Goal: Task Accomplishment & Management: Manage account settings

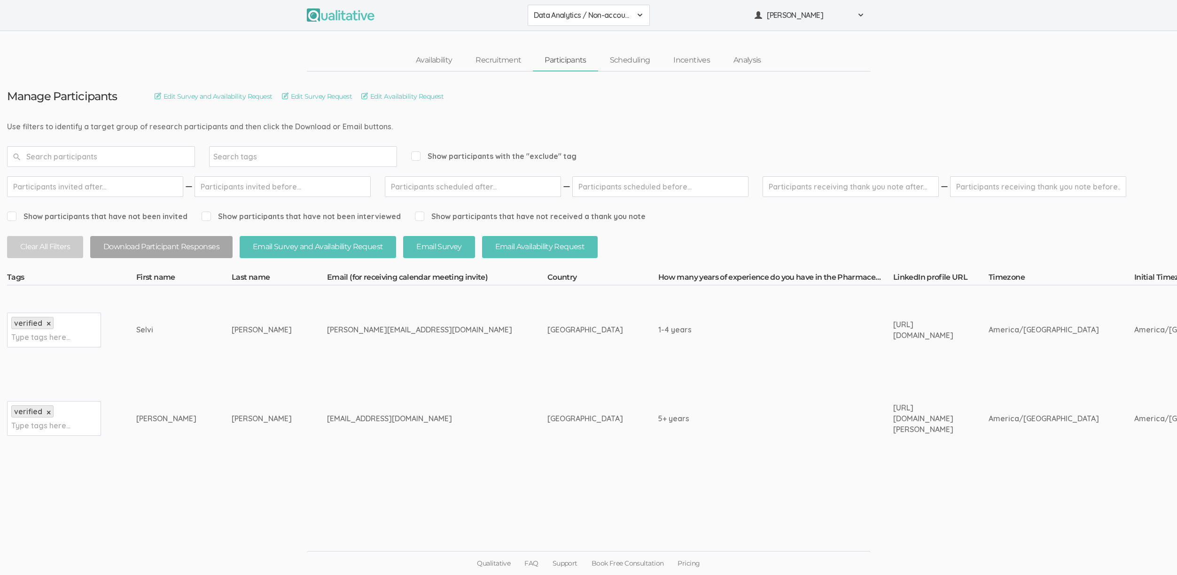
click at [221, 71] on div "Availability Recruitment Participants Scheduling Incentives Analysis" at bounding box center [588, 61] width 1177 height 22
click at [163, 332] on div "Selvi" at bounding box center [166, 329] width 60 height 11
click at [276, 400] on td "Michaelis" at bounding box center [279, 418] width 95 height 89
click at [410, 376] on td "michelledouglasmmd@gmail.com" at bounding box center [437, 418] width 220 height 89
click at [568, 502] on ui-view "Manage Participants Edit Survey and Availability Request Edit Survey Request Ed…" at bounding box center [588, 287] width 1177 height 432
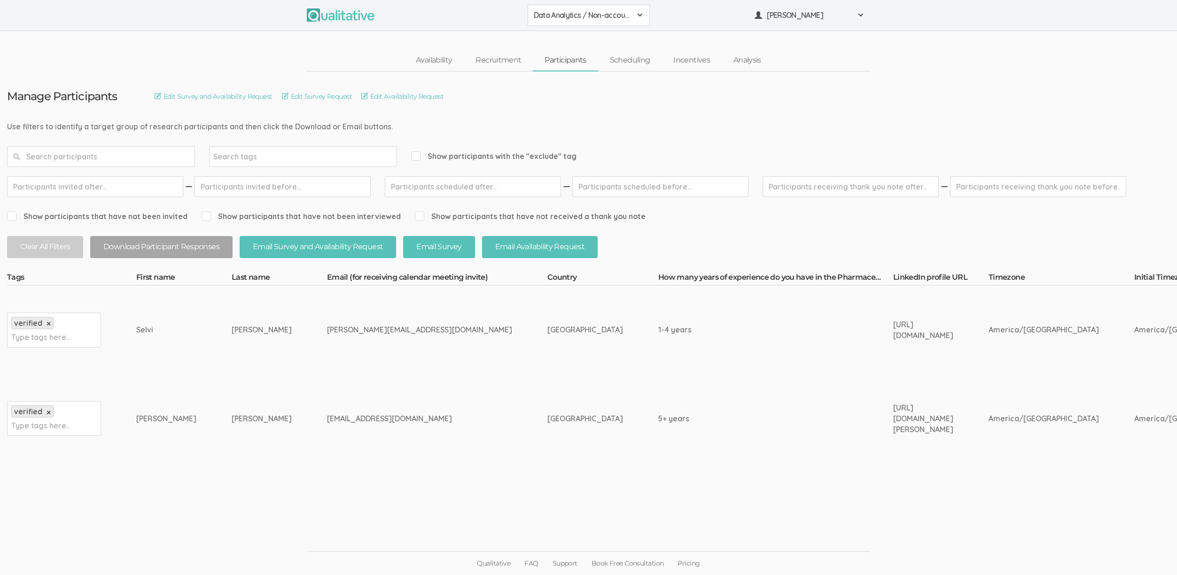
drag, startPoint x: 407, startPoint y: 387, endPoint x: 337, endPoint y: 326, distance: 93.3
drag, startPoint x: 337, startPoint y: 326, endPoint x: 346, endPoint y: 356, distance: 31.7
click at [337, 326] on div "mrunal.suryavanshi022000@gmail.com" at bounding box center [419, 329] width 185 height 11
click at [554, 60] on link "Participants" at bounding box center [565, 60] width 65 height 20
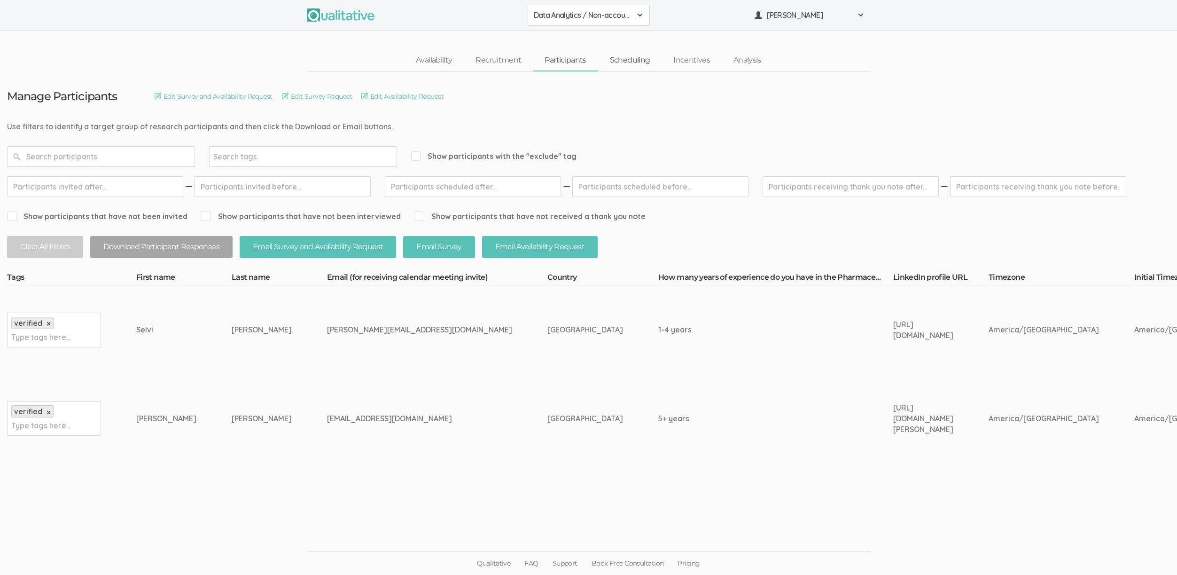
click at [613, 60] on link "Scheduling" at bounding box center [630, 60] width 64 height 20
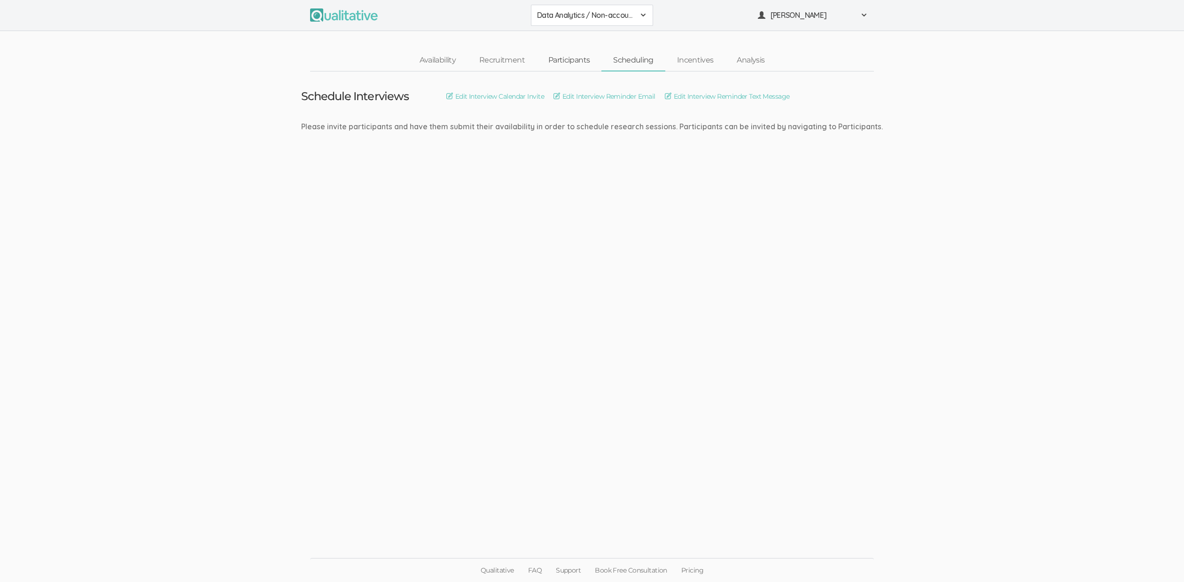
click at [557, 61] on link "Participants" at bounding box center [569, 60] width 65 height 20
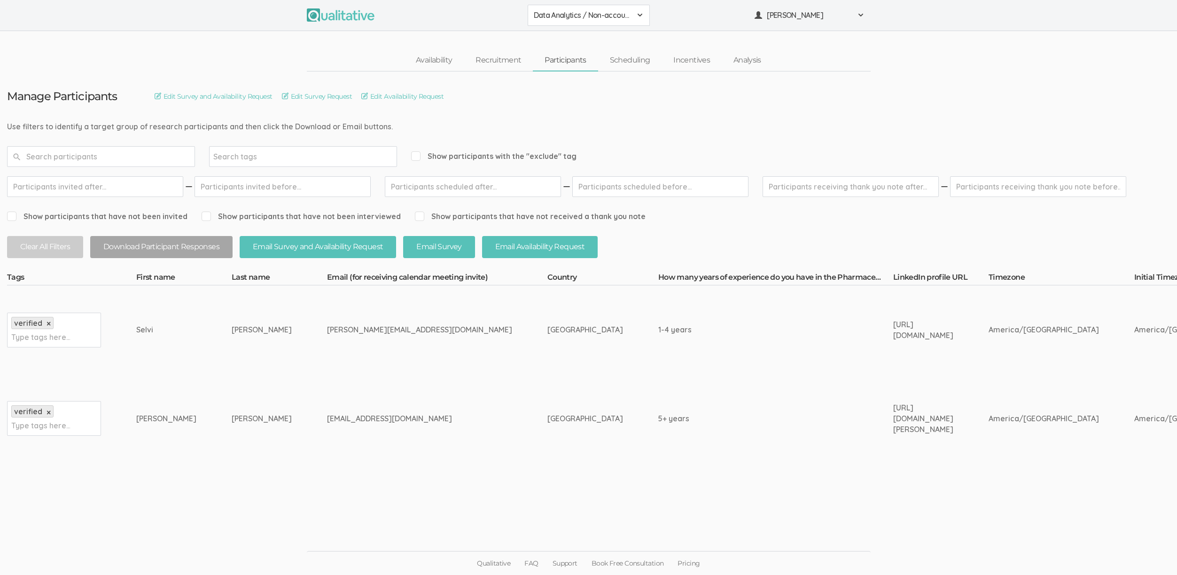
click at [916, 328] on div "https://www.linkedin.com/in/mrunall/" at bounding box center [924, 330] width 60 height 22
copy tr "https://www.linkedin.com/in/mrunall/"
click at [894, 411] on div "https://www.linkedin.com/in/michelle-michaelis-27408962/" at bounding box center [924, 418] width 60 height 32
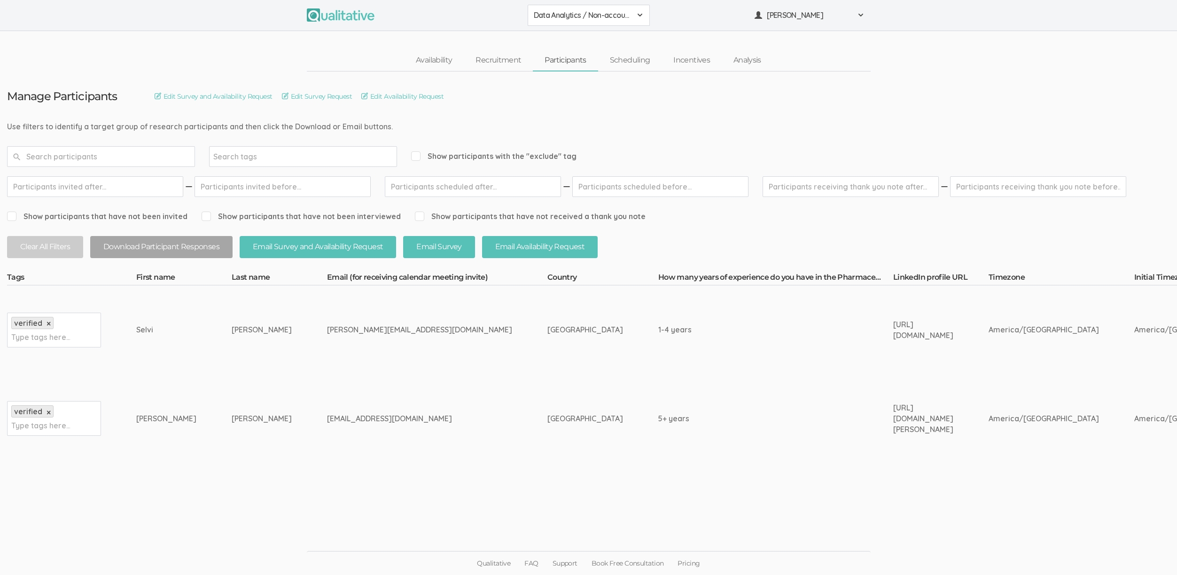
click at [894, 412] on div "https://www.linkedin.com/in/michelle-michaelis-27408962/" at bounding box center [924, 418] width 60 height 32
copy tr "https://www.linkedin.com/in/michelle-michaelis-27408962/"
click at [659, 442] on td "5+ years" at bounding box center [776, 418] width 235 height 89
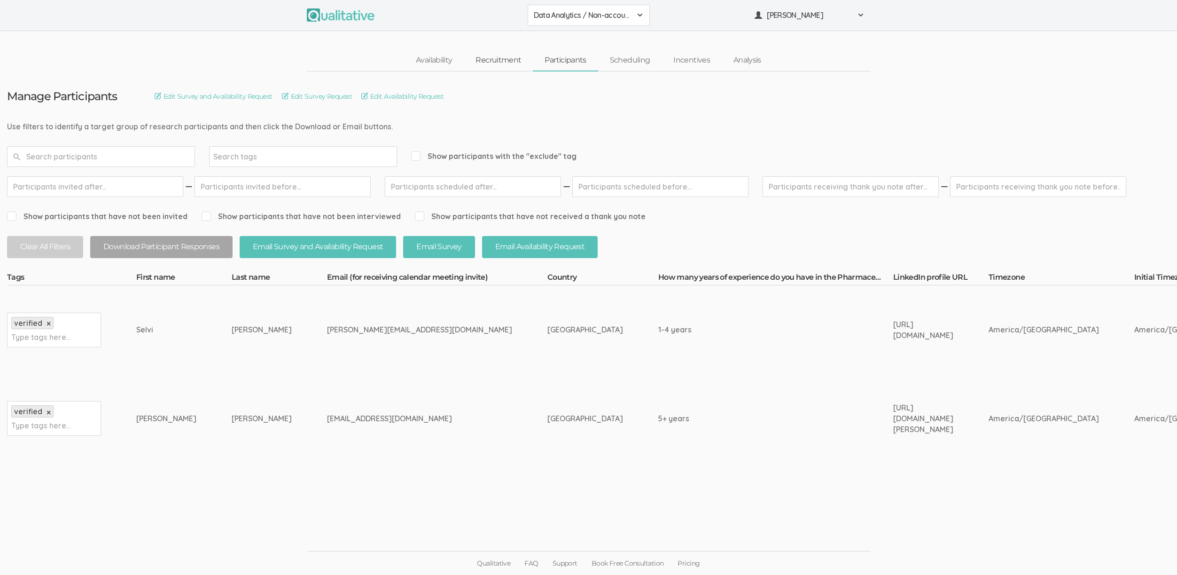
click at [499, 64] on link "Recruitment" at bounding box center [498, 60] width 69 height 20
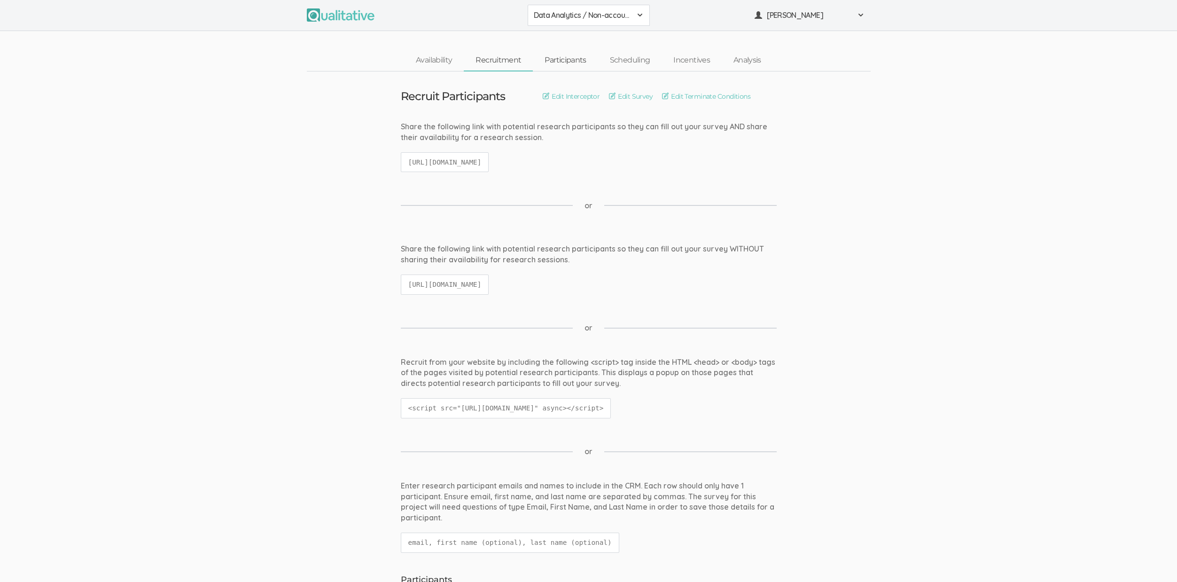
click at [568, 63] on link "Participants" at bounding box center [565, 60] width 65 height 20
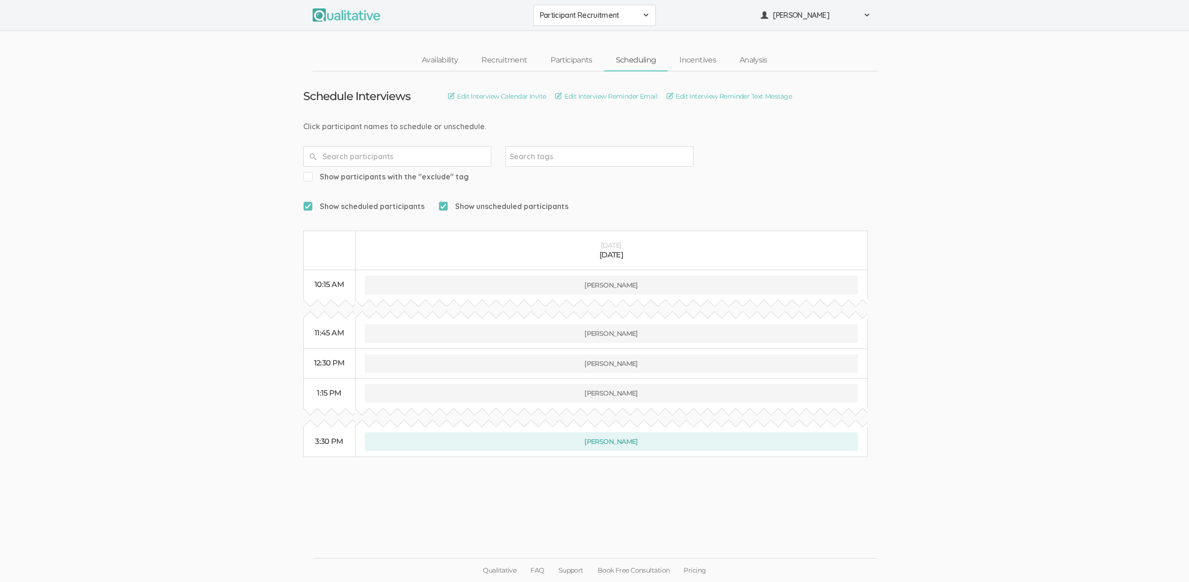
click at [199, 315] on ui-view "Schedule Interviews Edit Interview Calendar Invite Edit Interview Reminder Emai…" at bounding box center [594, 291] width 1189 height 440
click at [564, 61] on link "Participants" at bounding box center [571, 60] width 65 height 20
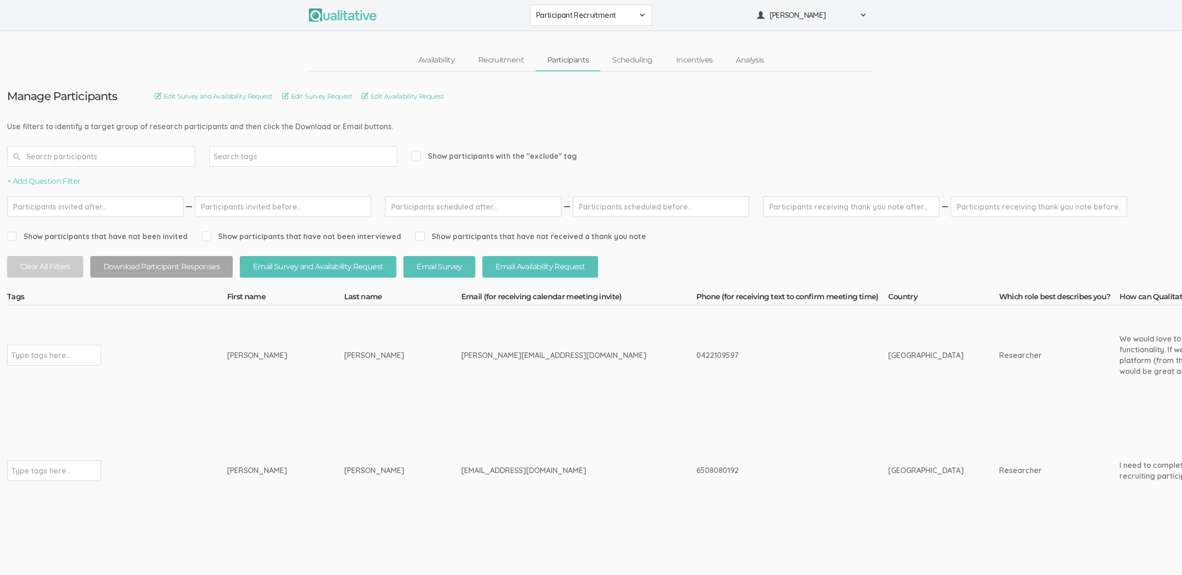
click at [461, 359] on div "jackie@honeycombstrategy.com.au" at bounding box center [561, 355] width 200 height 11
copy div "honeycombstrategy"
click at [279, 385] on td "Jacqueline" at bounding box center [285, 356] width 117 height 100
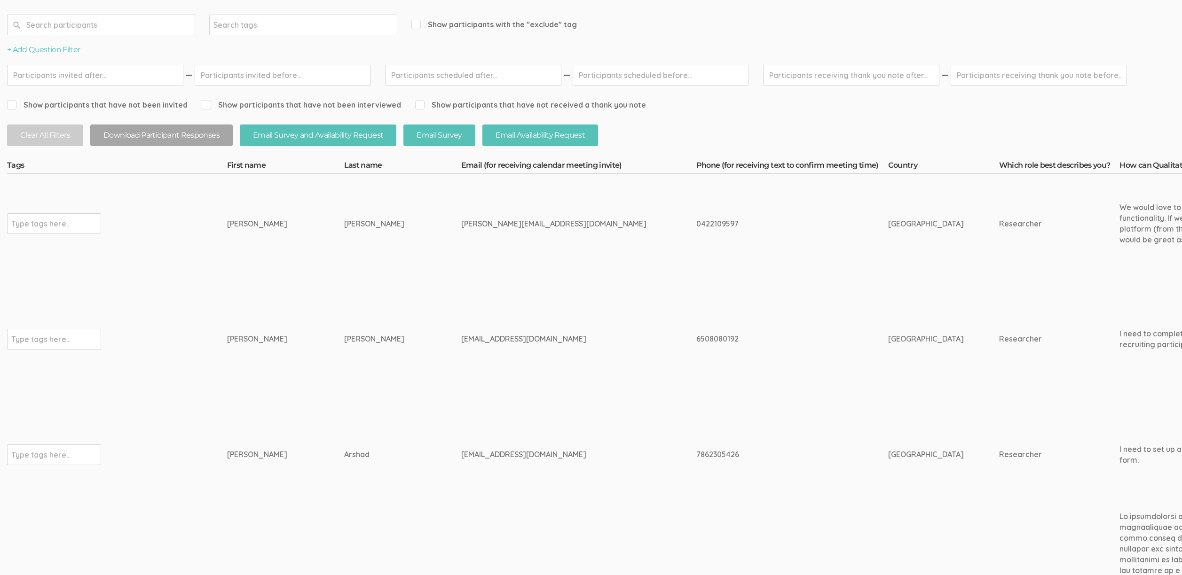
scroll to position [131, 0]
click at [461, 322] on td "ericahstarks@gmail.com" at bounding box center [578, 340] width 235 height 132
drag, startPoint x: 344, startPoint y: 220, endPoint x: 215, endPoint y: 222, distance: 128.8
copy tr "Type tags here... Jacqueline Nguyen"
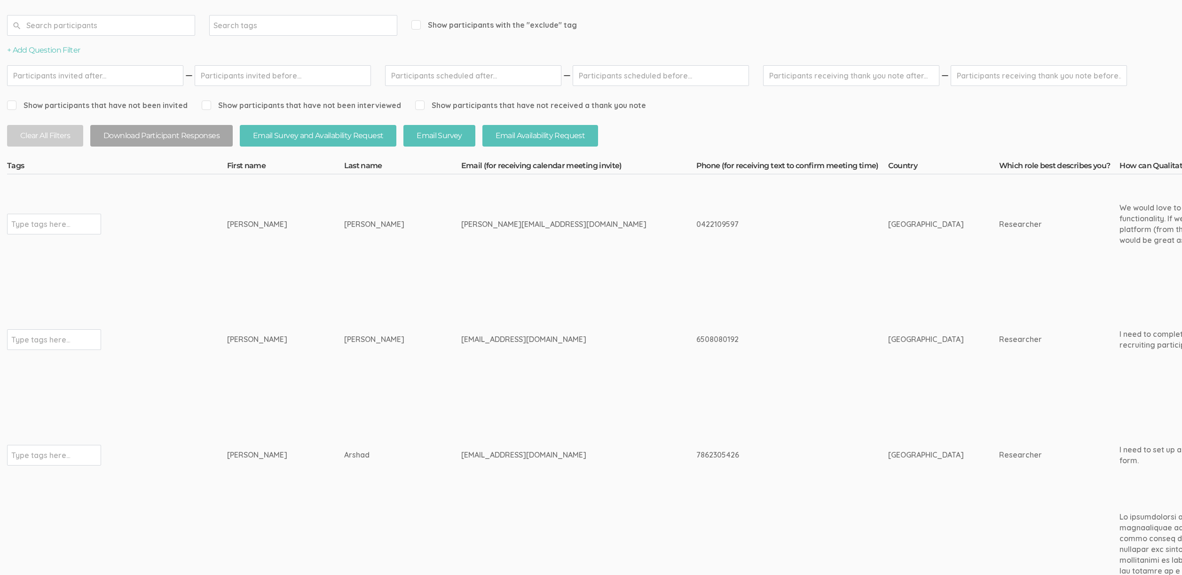
copy tr "Type tags here... Jacqueline Nguyen"
click at [461, 220] on div "jackie@honeycombstrategy.com.au" at bounding box center [561, 224] width 200 height 11
copy tr "jackie@honeycombstrategy.com.au"
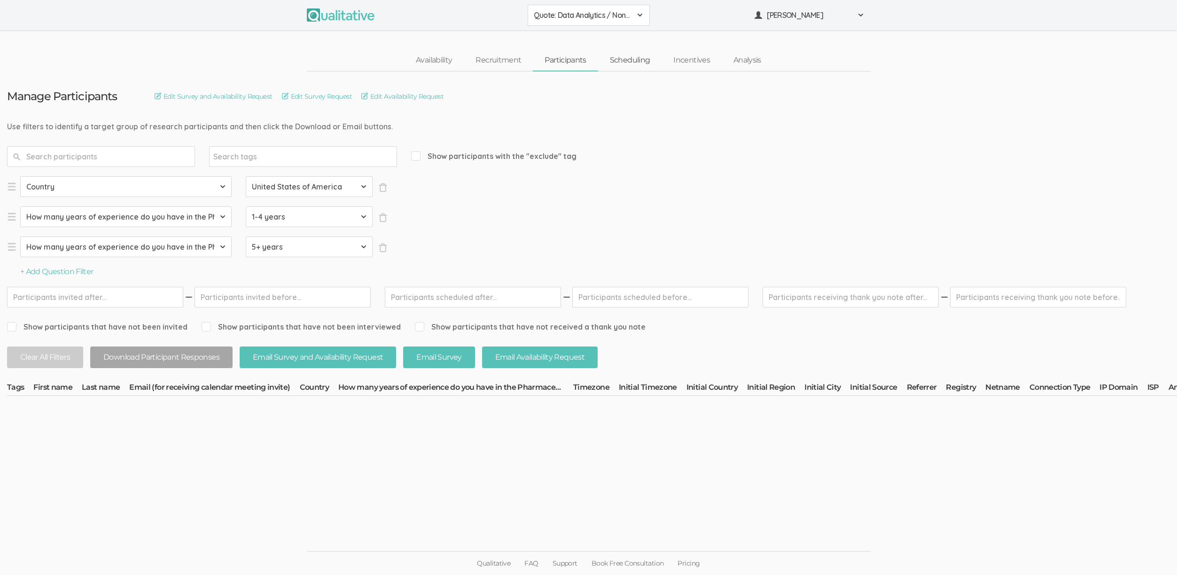
click at [612, 68] on link "Scheduling" at bounding box center [630, 60] width 64 height 20
click at [751, 185] on form "Select Question Country How many years of experience do you have in the Pharmac…" at bounding box center [1068, 226] width 2123 height 101
click at [511, 206] on form "Select Question Country How many years of experience do you have in the Pharmac…" at bounding box center [1068, 226] width 2123 height 101
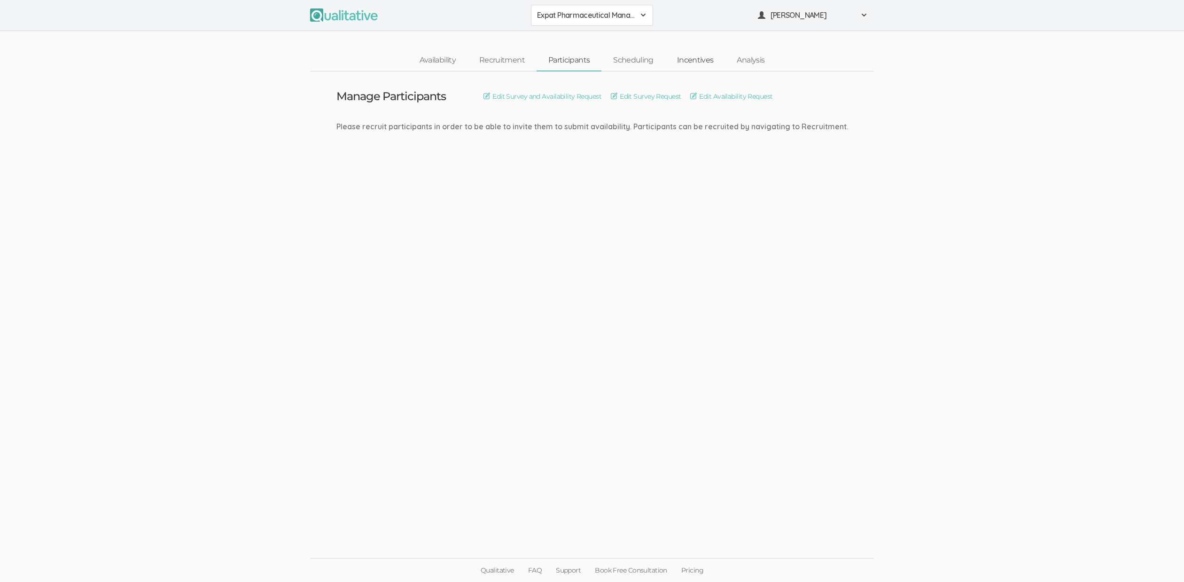
click at [698, 60] on link "Incentives" at bounding box center [696, 60] width 60 height 20
click at [566, 103] on td "Send Incentives Edit Thank You Note Set Incentive Please schedule research sess…" at bounding box center [592, 101] width 539 height 61
click at [564, 97] on link "Set Incentive" at bounding box center [556, 96] width 48 height 10
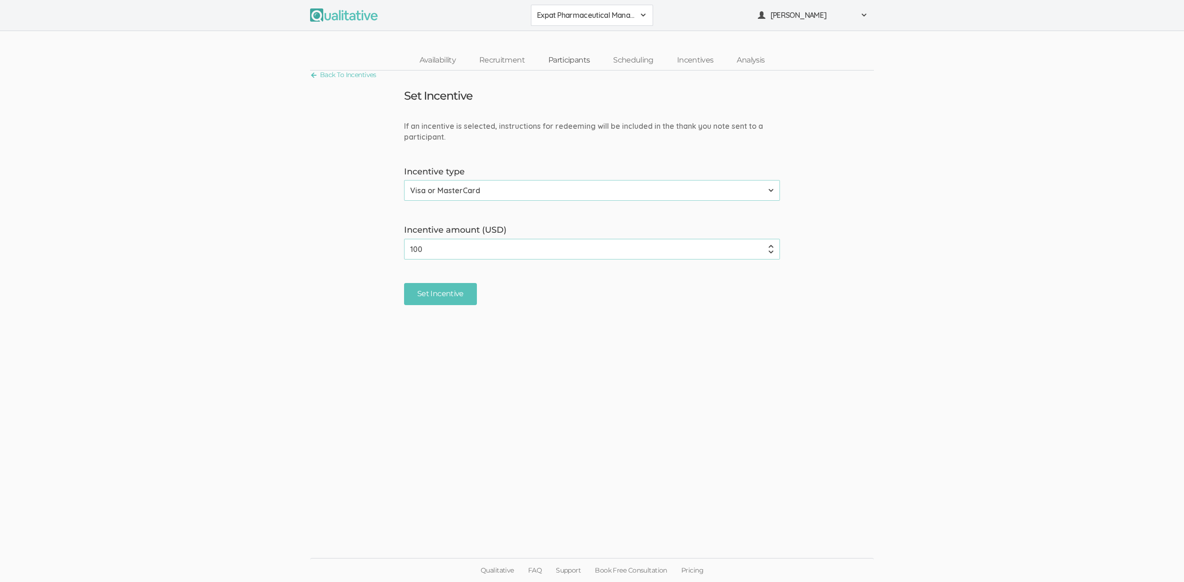
click at [574, 62] on link "Participants" at bounding box center [569, 60] width 65 height 20
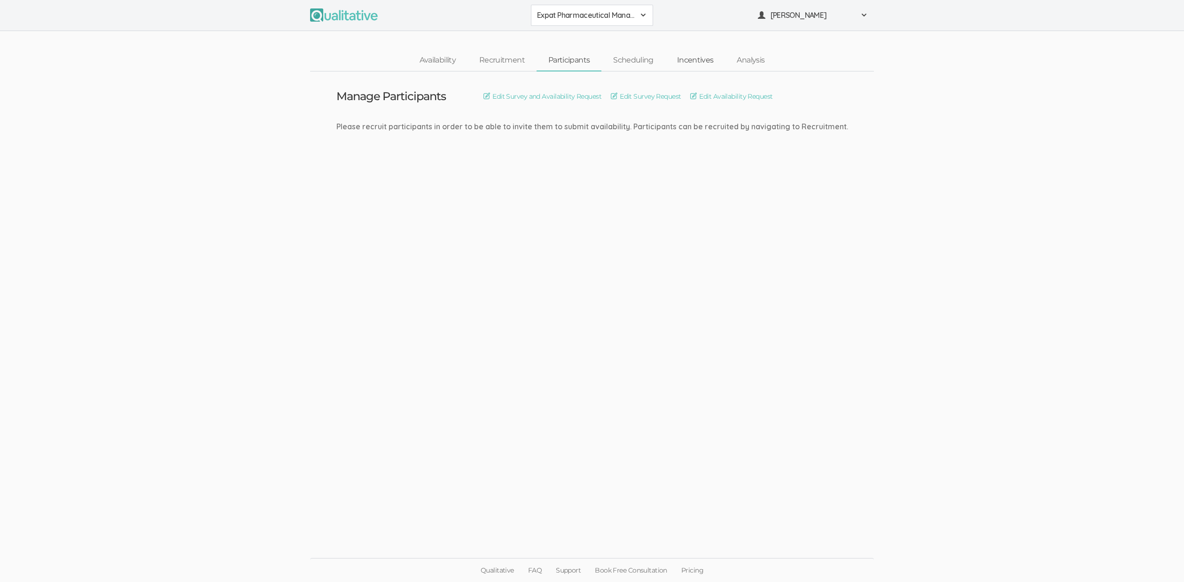
click at [700, 56] on link "Incentives" at bounding box center [696, 60] width 60 height 20
click at [553, 95] on link "Set Incentive" at bounding box center [556, 96] width 48 height 10
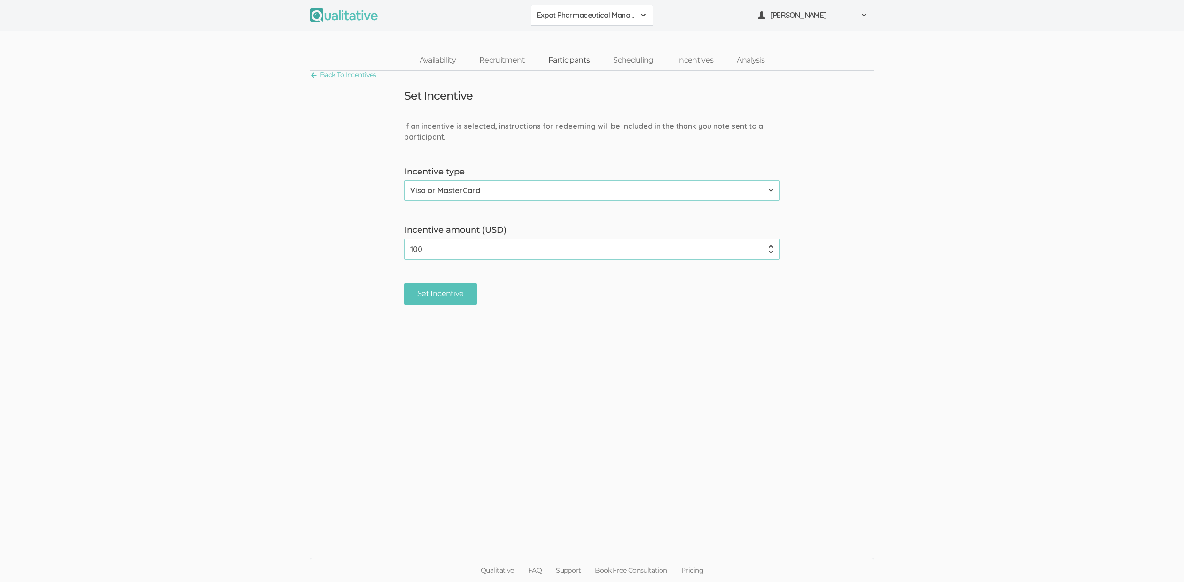
click at [580, 55] on link "Participants" at bounding box center [569, 60] width 65 height 20
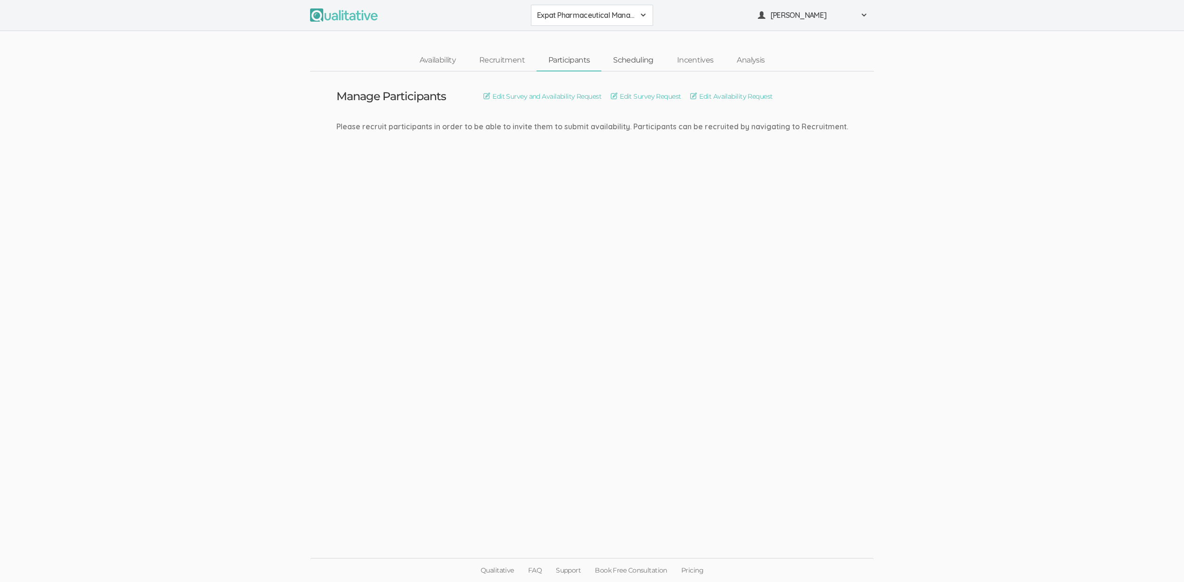
click at [642, 62] on link "Scheduling" at bounding box center [634, 60] width 64 height 20
click at [580, 130] on div "Please recruit participants in order to be able to invite them to submit availa…" at bounding box center [593, 126] width 512 height 11
drag, startPoint x: 718, startPoint y: 116, endPoint x: 793, endPoint y: 125, distance: 76.2
click at [793, 125] on div "Please recruit participants in order to be able to invite them to submit availa…" at bounding box center [593, 126] width 512 height 11
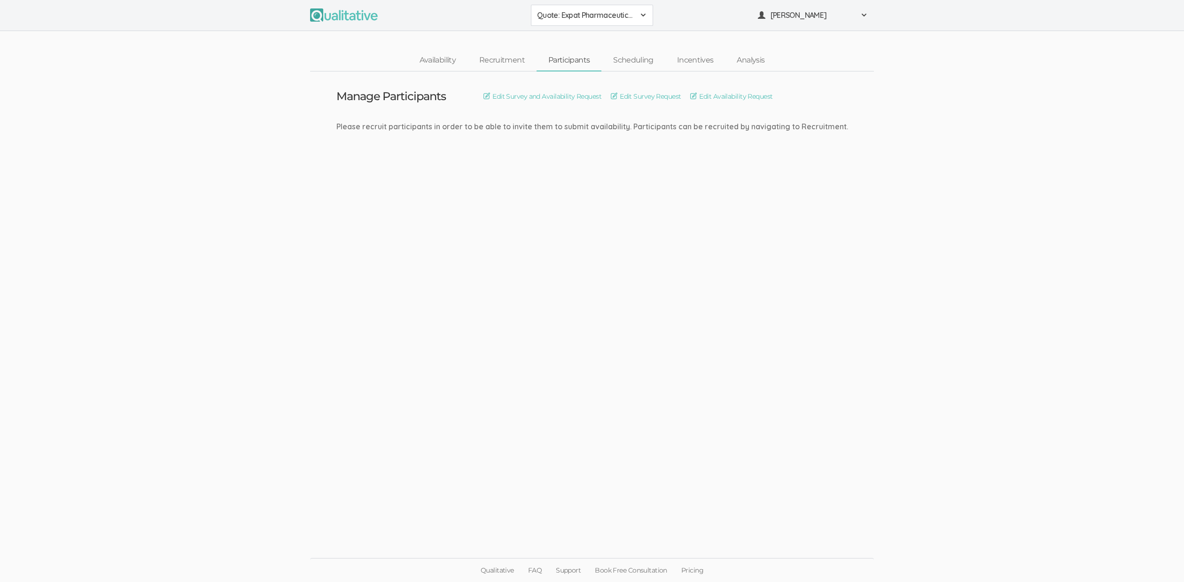
drag, startPoint x: 834, startPoint y: 127, endPoint x: 349, endPoint y: 124, distance: 485.1
click at [349, 124] on div "Please recruit participants in order to be able to invite them to submit availa…" at bounding box center [593, 126] width 512 height 11
click at [350, 123] on div "Please recruit participants in order to be able to invite them to submit availa…" at bounding box center [593, 126] width 512 height 11
click at [635, 66] on link "Scheduling" at bounding box center [634, 60] width 64 height 20
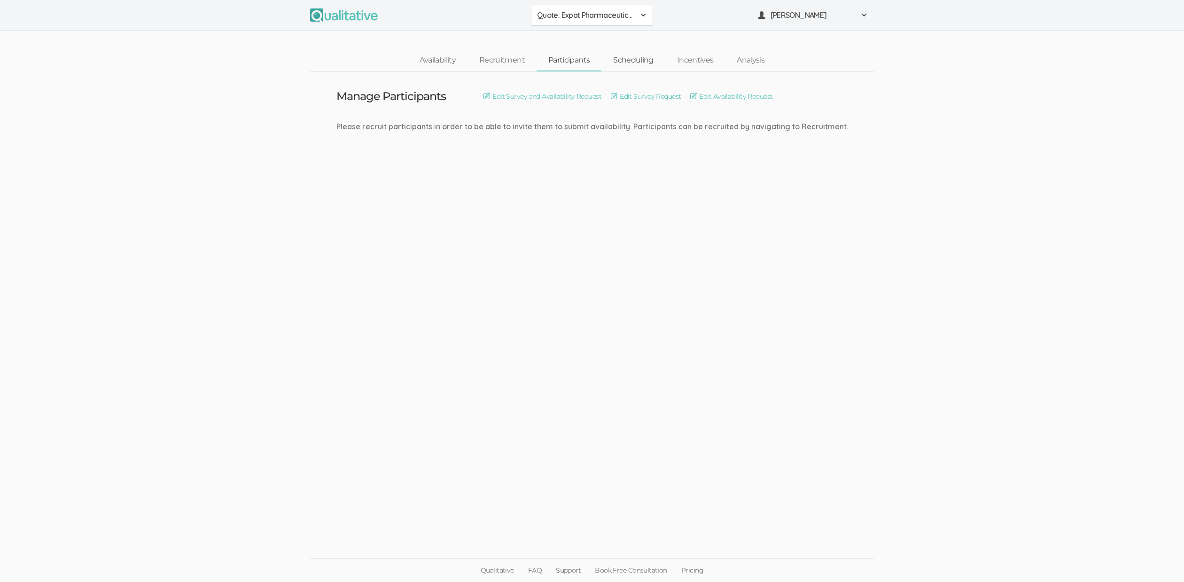
click at [636, 63] on link "Scheduling" at bounding box center [634, 60] width 64 height 20
drag, startPoint x: 352, startPoint y: 125, endPoint x: 539, endPoint y: 122, distance: 187.1
click at [539, 122] on div "Please invite participants and have them submit their availability in order to …" at bounding box center [592, 126] width 582 height 11
click at [539, 121] on div "Please invite participants and have them submit their availability in order to …" at bounding box center [592, 126] width 582 height 11
click at [697, 60] on link "Incentives" at bounding box center [696, 60] width 60 height 20
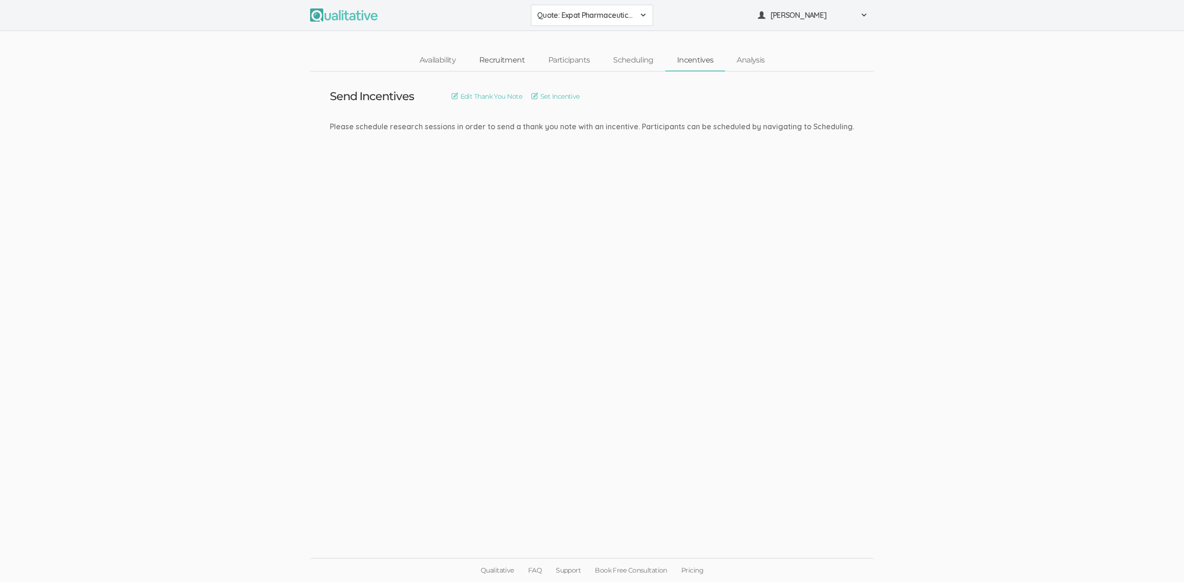
click at [514, 57] on link "Recruitment" at bounding box center [502, 60] width 69 height 20
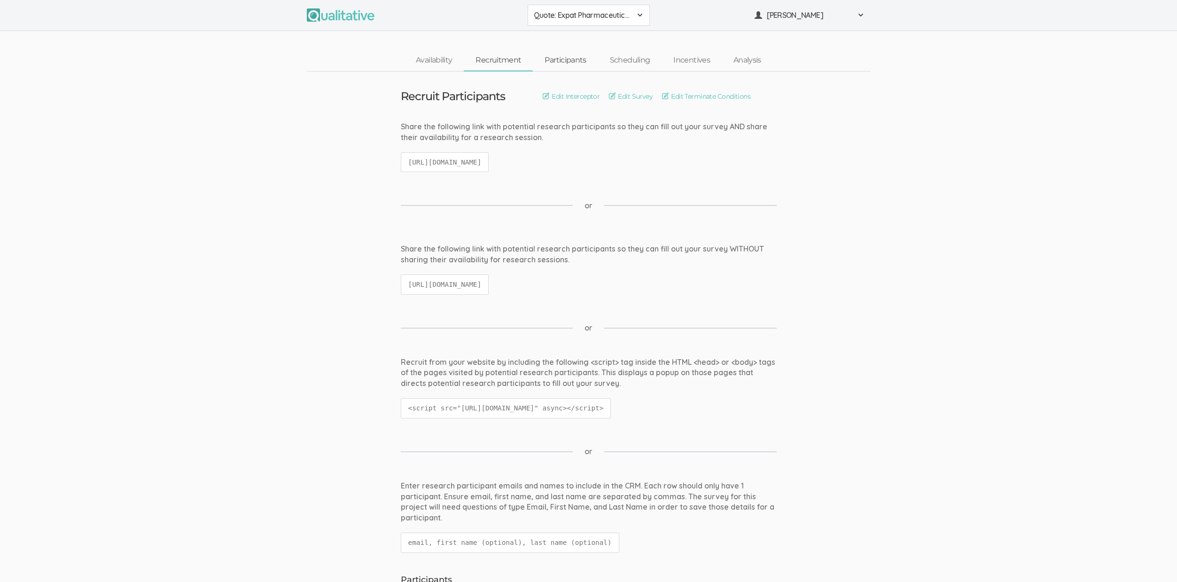
click at [585, 52] on link "Participants" at bounding box center [565, 60] width 65 height 20
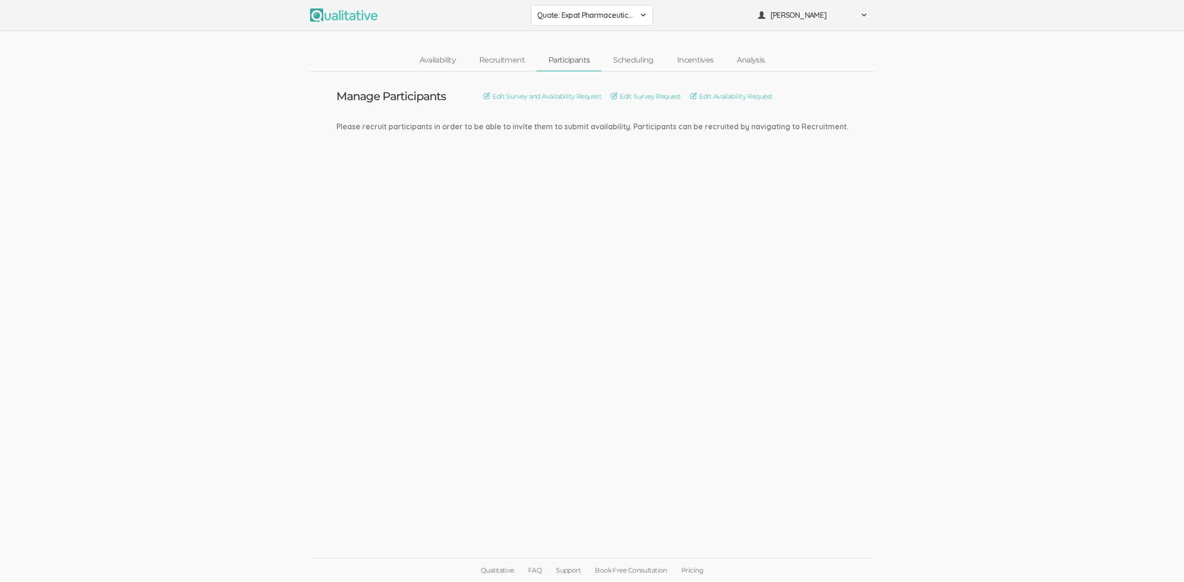
click at [590, 187] on ui-view "Manage Participants Edit Survey and Availability Request Edit Survey Request Ed…" at bounding box center [592, 290] width 1184 height 439
click at [712, 55] on link "Incentives" at bounding box center [696, 60] width 60 height 20
click at [542, 91] on div "Send Incentives Edit Thank You Note Set Incentive" at bounding box center [592, 96] width 525 height 12
click at [552, 95] on link "Set Incentive" at bounding box center [556, 96] width 48 height 10
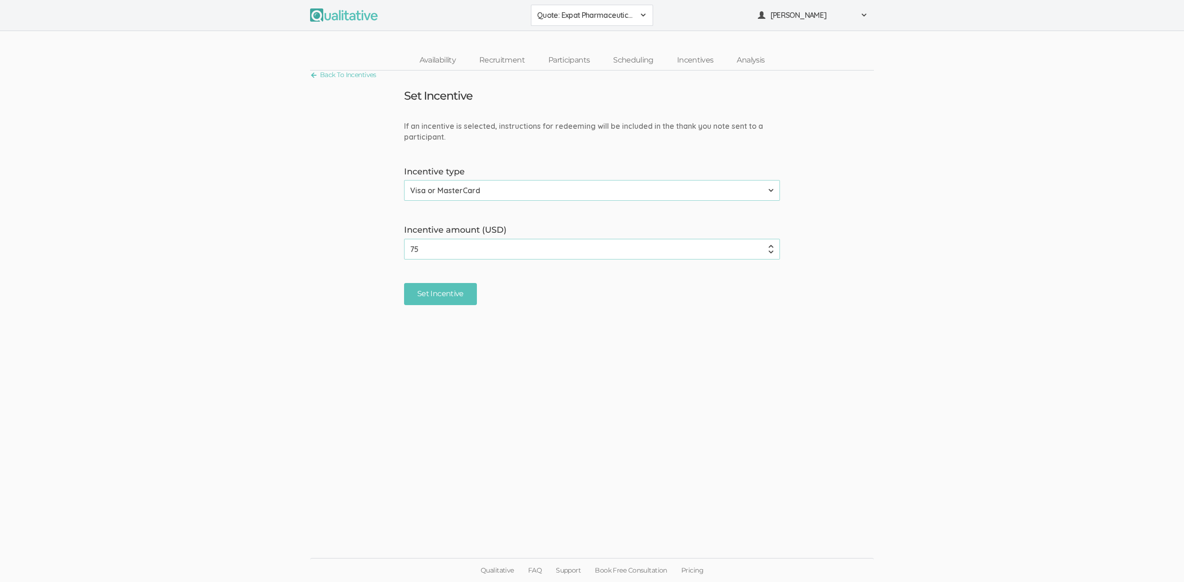
click at [410, 248] on input "75" at bounding box center [592, 249] width 376 height 21
type input "100"
click at [427, 295] on input "Set Incentive" at bounding box center [440, 294] width 73 height 22
click at [525, 276] on form "If an incentive is selected, instructions for redeeming will be included in the…" at bounding box center [592, 213] width 1184 height 184
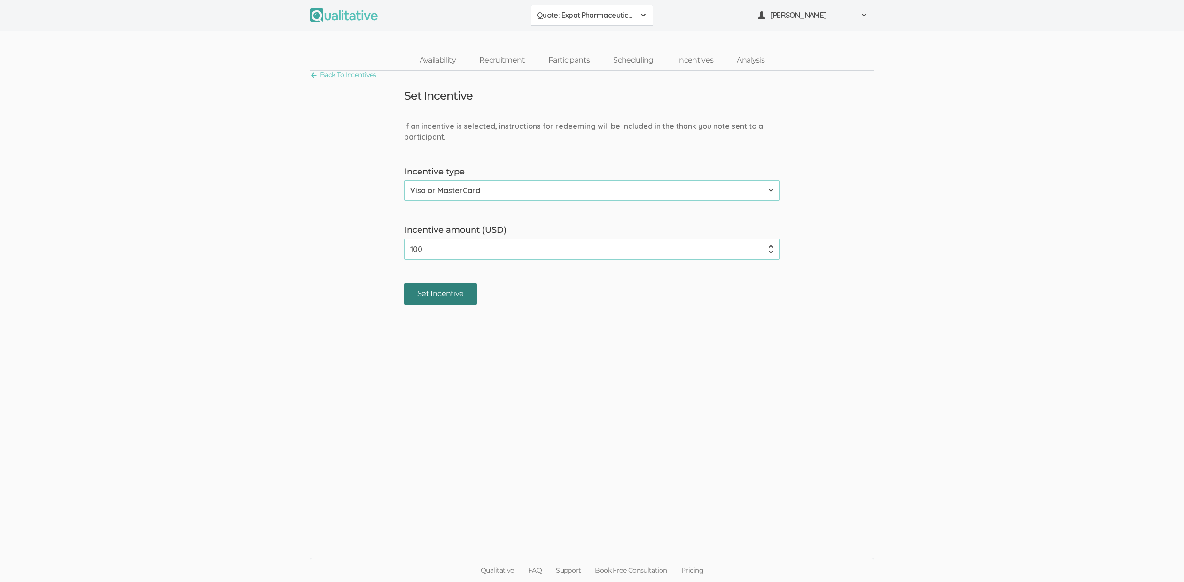
click at [458, 291] on input "Set Incentive" at bounding box center [440, 294] width 73 height 22
click at [583, 64] on link "Participants" at bounding box center [569, 60] width 65 height 20
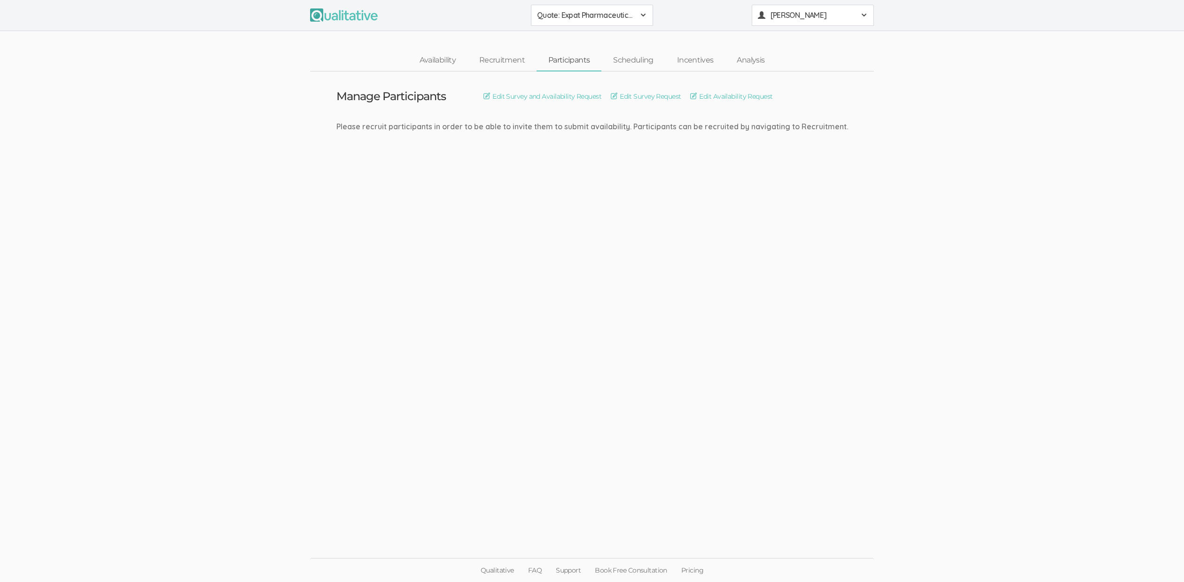
click at [781, 23] on button "[PERSON_NAME]" at bounding box center [813, 15] width 122 height 21
click at [779, 99] on link "Project Settings" at bounding box center [813, 92] width 121 height 19
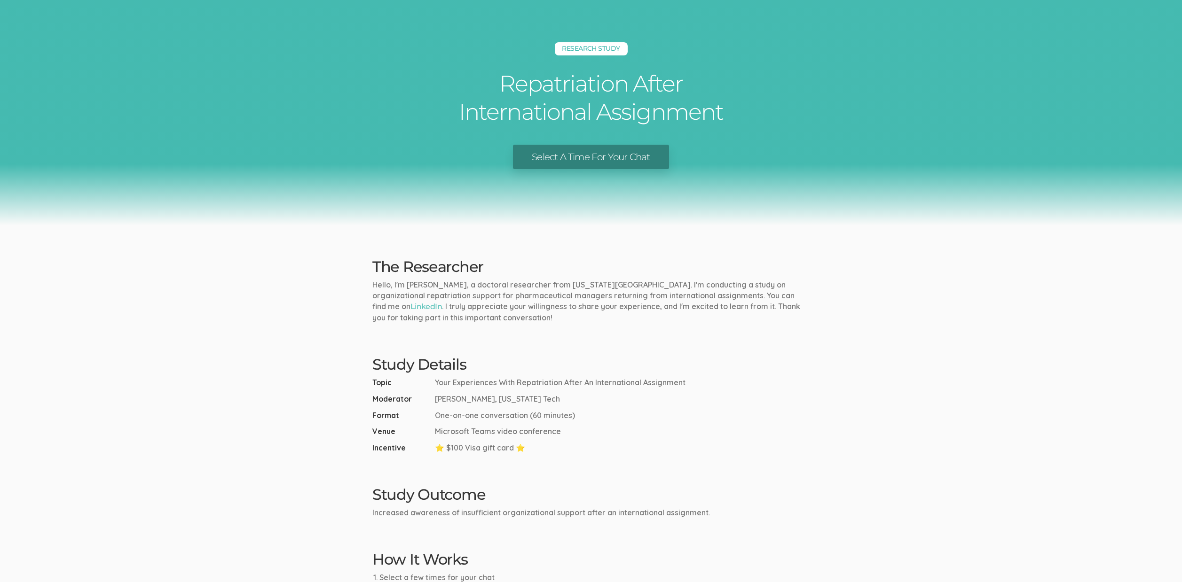
click at [208, 366] on ui-view "Research Study Repatriation After International Assignment Select A Time For Yo…" at bounding box center [591, 357] width 1182 height 715
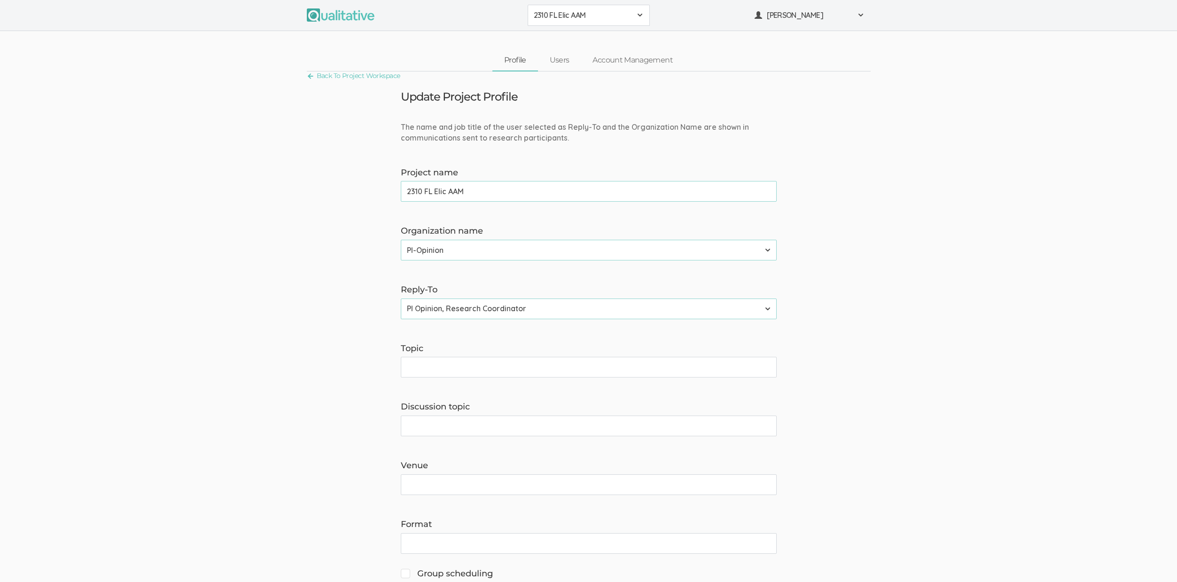
click at [551, 20] on span "2310 FL Elic AAM" at bounding box center [583, 15] width 98 height 11
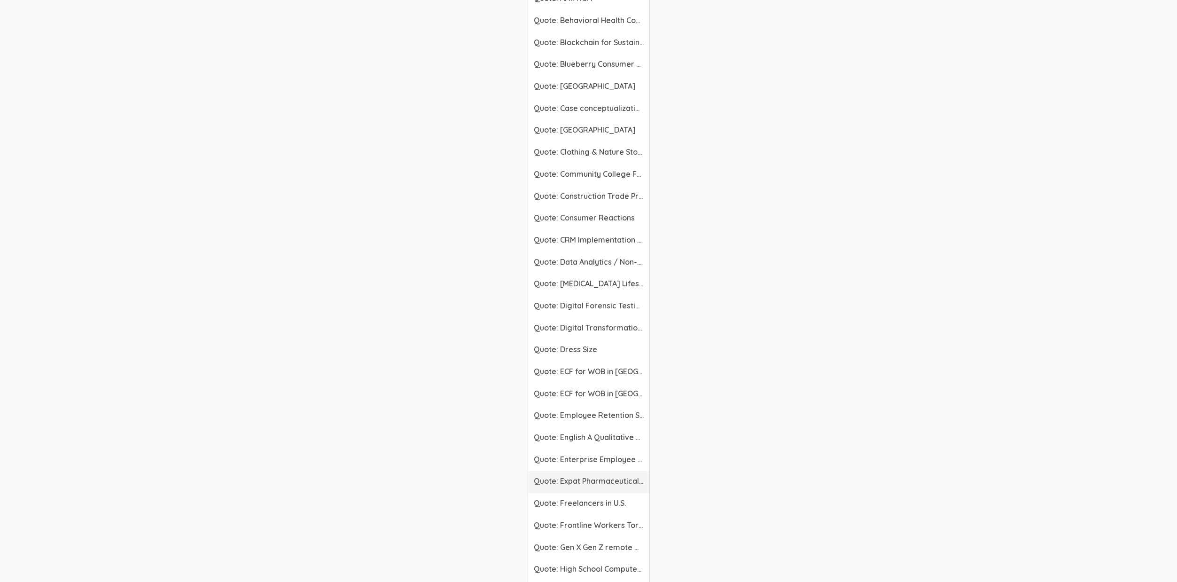
click at [584, 486] on span "Quote: Expat Pharmaceutical Managers" at bounding box center [589, 481] width 110 height 11
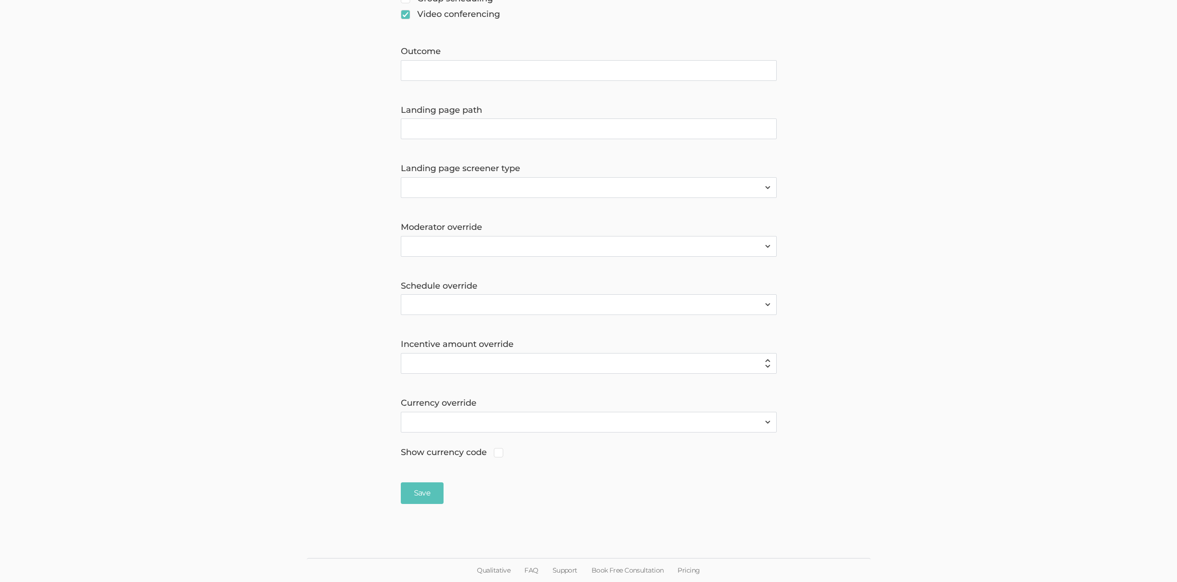
scroll to position [575, 0]
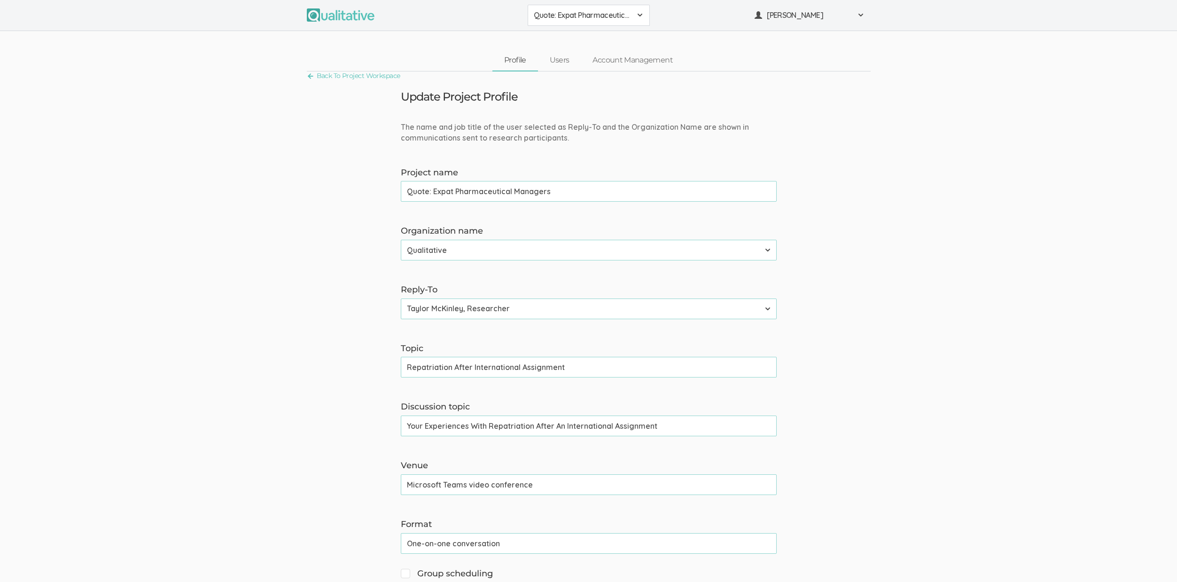
click at [561, 17] on span "Quote: Expat Pharmaceutical Managers" at bounding box center [583, 15] width 98 height 11
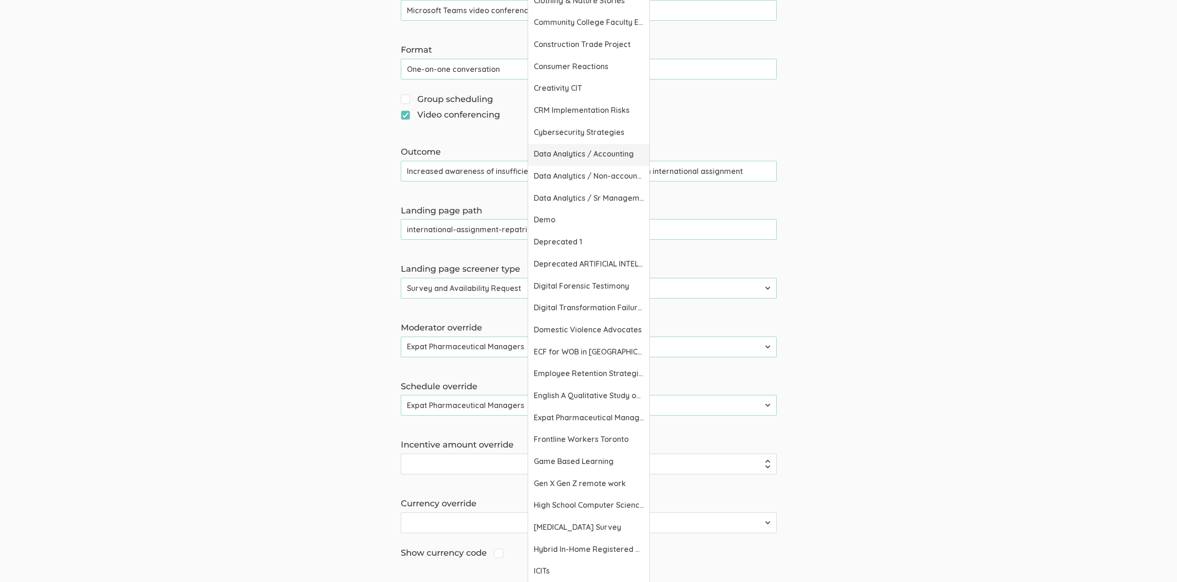
scroll to position [476, 0]
click at [572, 415] on span "Expat Pharmaceutical Managers" at bounding box center [589, 415] width 110 height 11
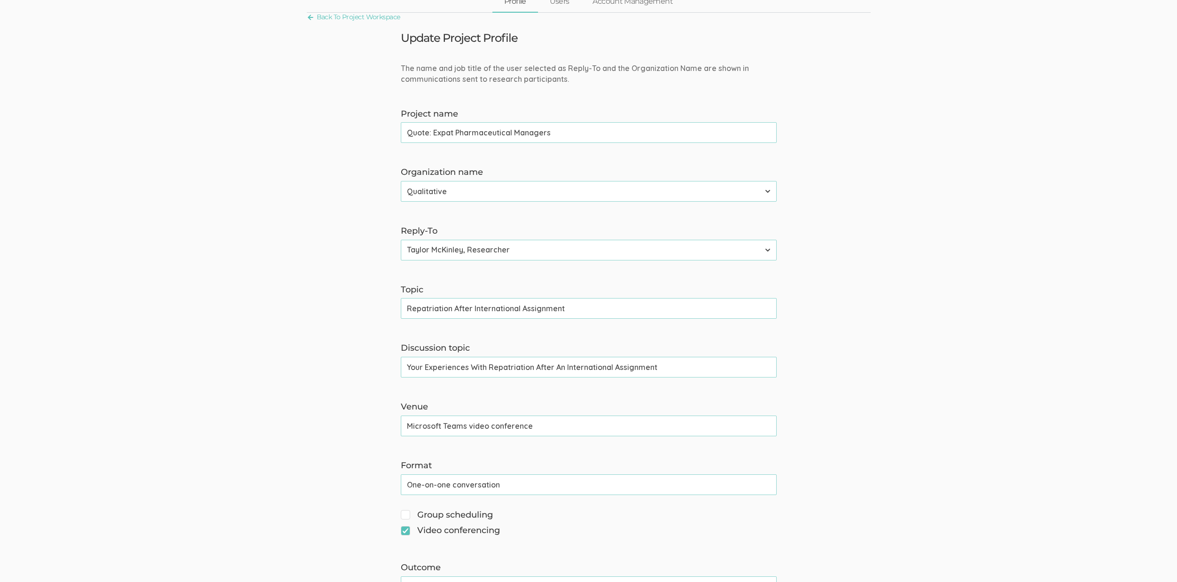
scroll to position [0, 0]
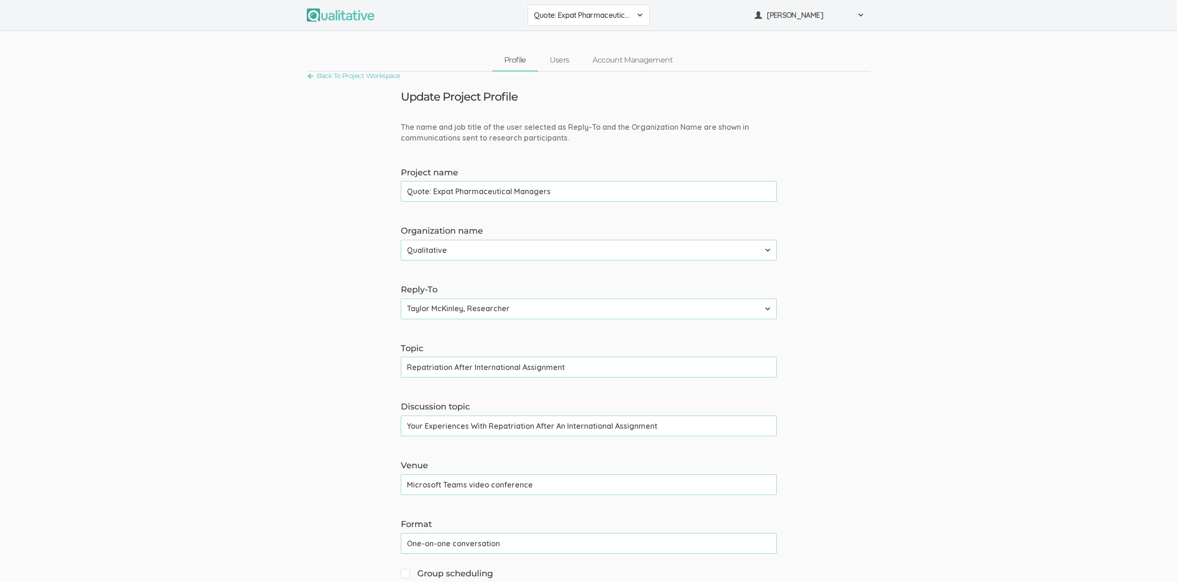
click at [432, 366] on input "Repatriation After International Assignment" at bounding box center [589, 367] width 376 height 21
click at [478, 373] on input "Repatriation After International Assignment" at bounding box center [589, 367] width 376 height 21
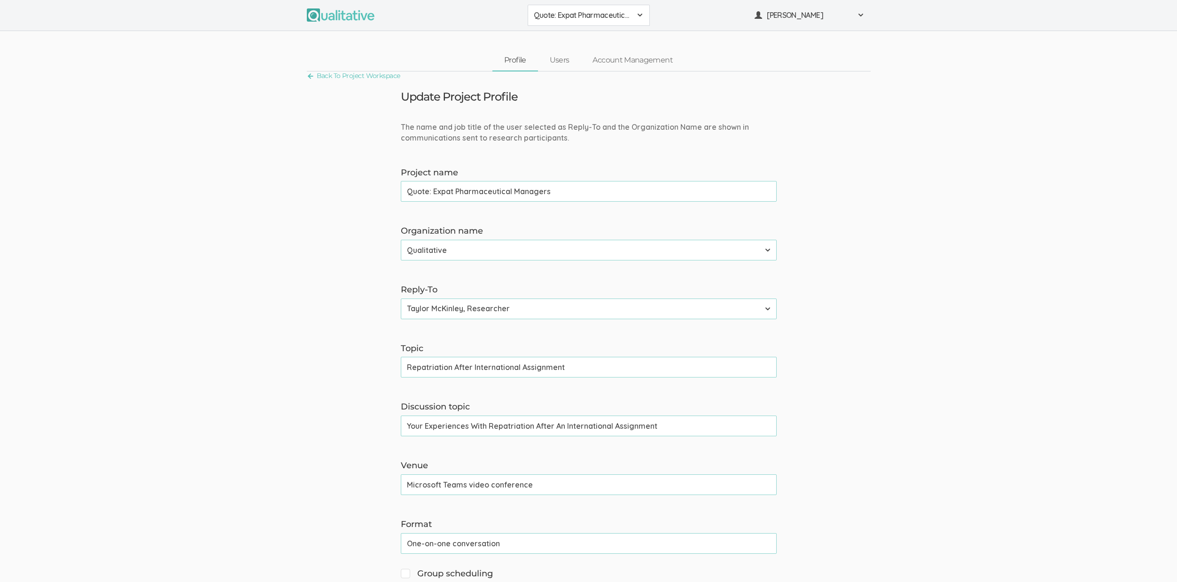
click at [478, 373] on input "Repatriation After International Assignment" at bounding box center [589, 367] width 376 height 21
paste input "turning From An"
type input "Returning From An International Assignment"
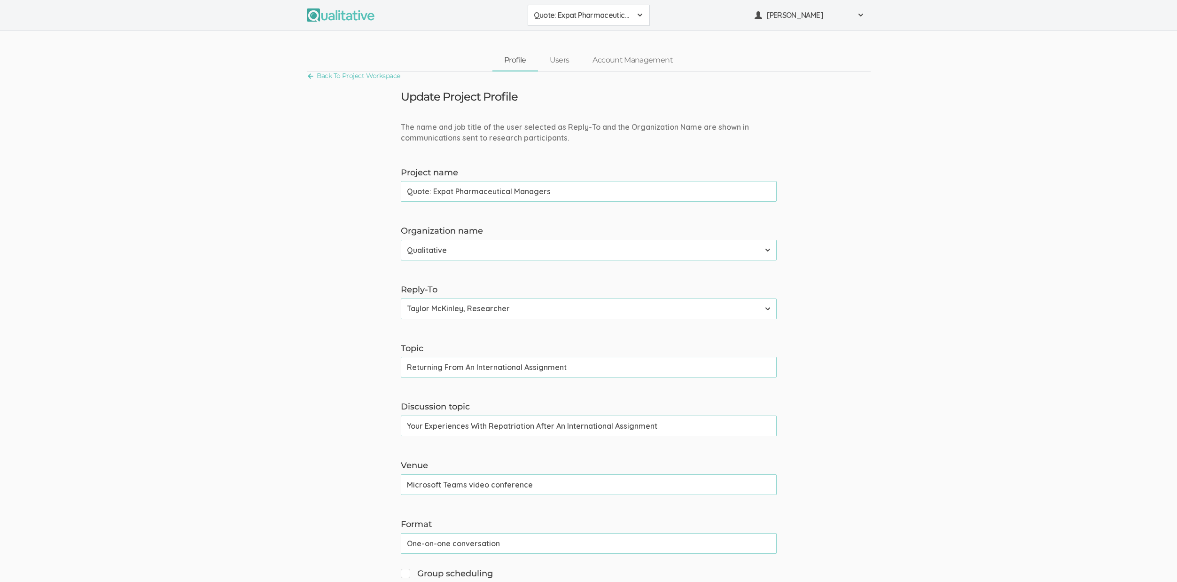
drag, startPoint x: 471, startPoint y: 429, endPoint x: 490, endPoint y: 427, distance: 19.4
click at [471, 429] on input "Your Experiences With Repatriation After An International Assignment" at bounding box center [589, 426] width 376 height 21
click at [424, 368] on input "Returning From An International Assignment" at bounding box center [589, 367] width 376 height 21
drag, startPoint x: 461, startPoint y: 368, endPoint x: 406, endPoint y: 371, distance: 55.1
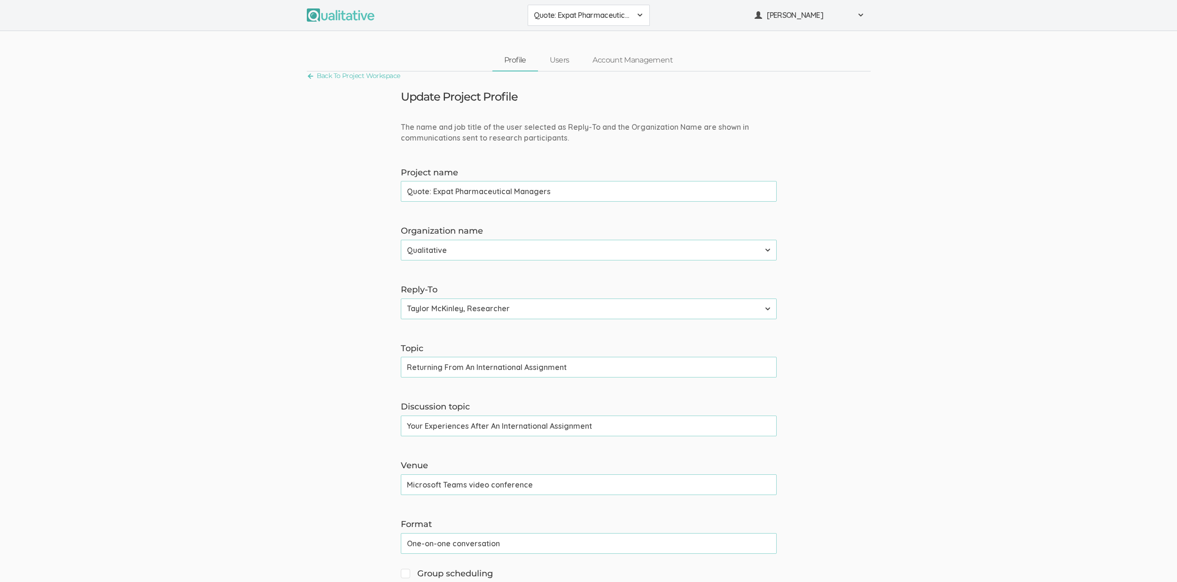
click at [406, 371] on input "Returning From An International Assignment" at bounding box center [589, 367] width 376 height 21
click at [490, 430] on input "Your Experiences After An International Assignment" at bounding box center [589, 426] width 376 height 21
paste input "Returning From"
click at [643, 431] on input "Your Experiences After Returning From An International Assignment" at bounding box center [589, 426] width 376 height 21
type input "Your Experiences After Returning From An International Assignment"
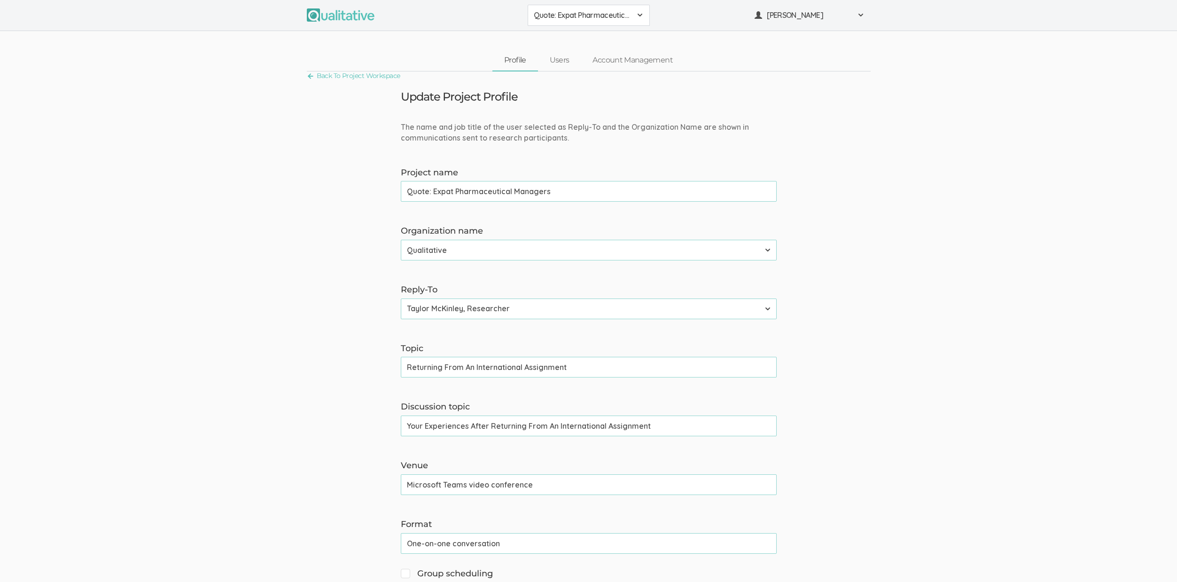
click at [429, 366] on input "Returning From An International Assignment" at bounding box center [589, 367] width 376 height 21
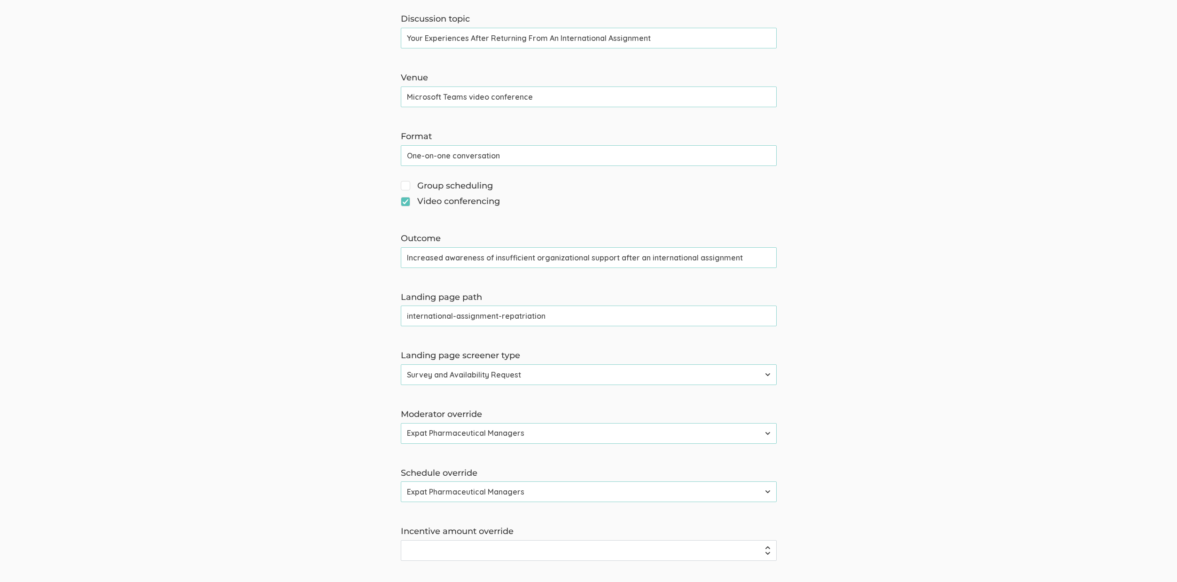
scroll to position [575, 0]
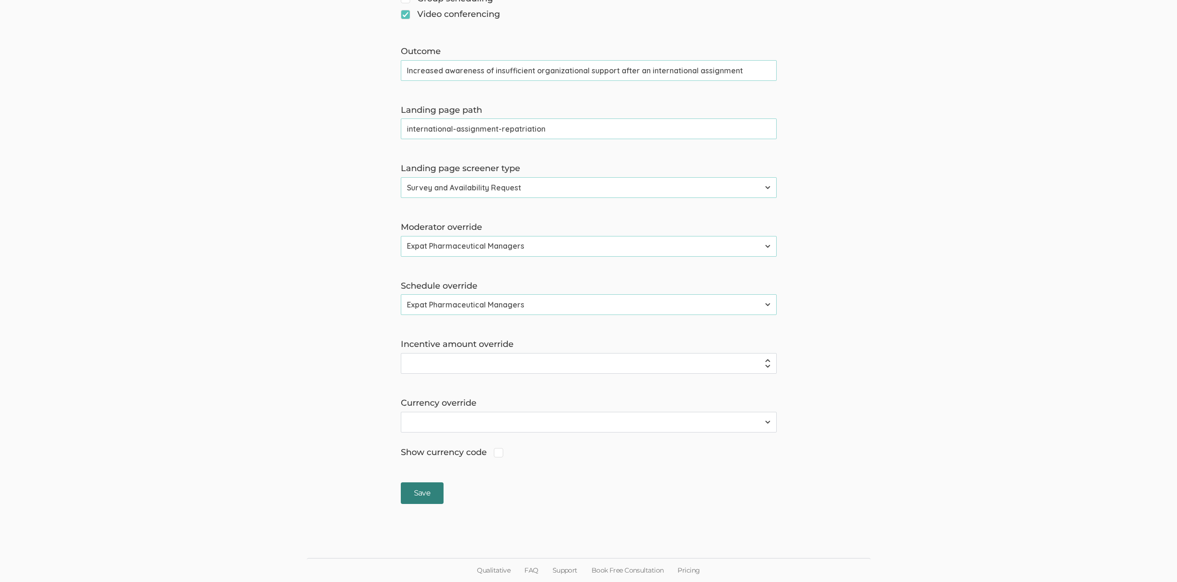
click at [426, 488] on input "Save" at bounding box center [422, 493] width 43 height 22
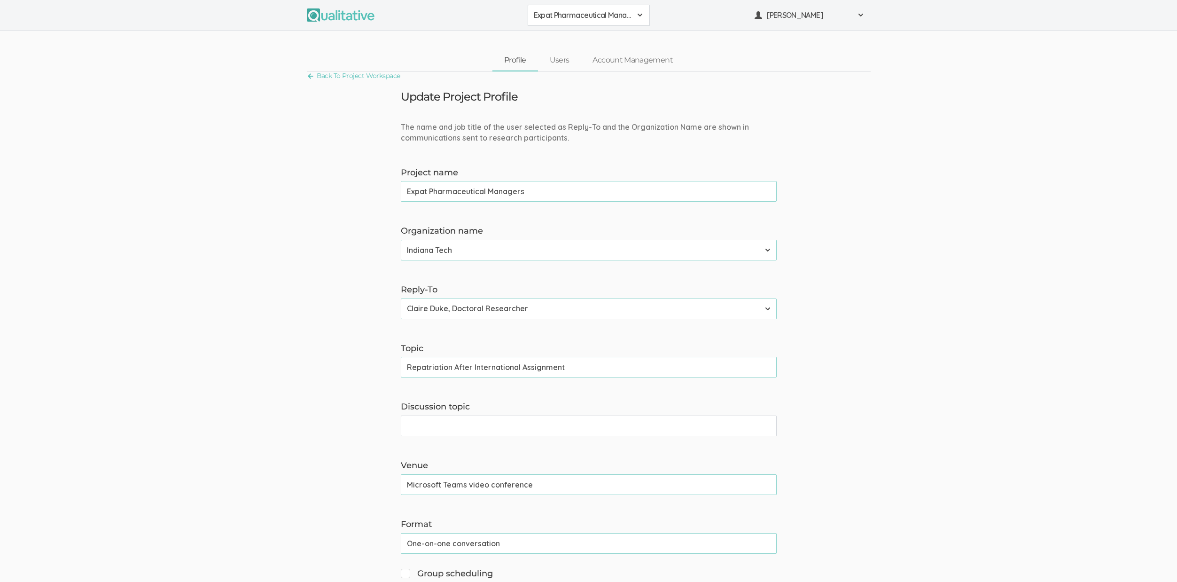
drag, startPoint x: 472, startPoint y: 367, endPoint x: 357, endPoint y: 362, distance: 114.8
type input "Returning From An International Assignment"
click at [429, 366] on input "Returning From An International Assignment" at bounding box center [589, 367] width 376 height 21
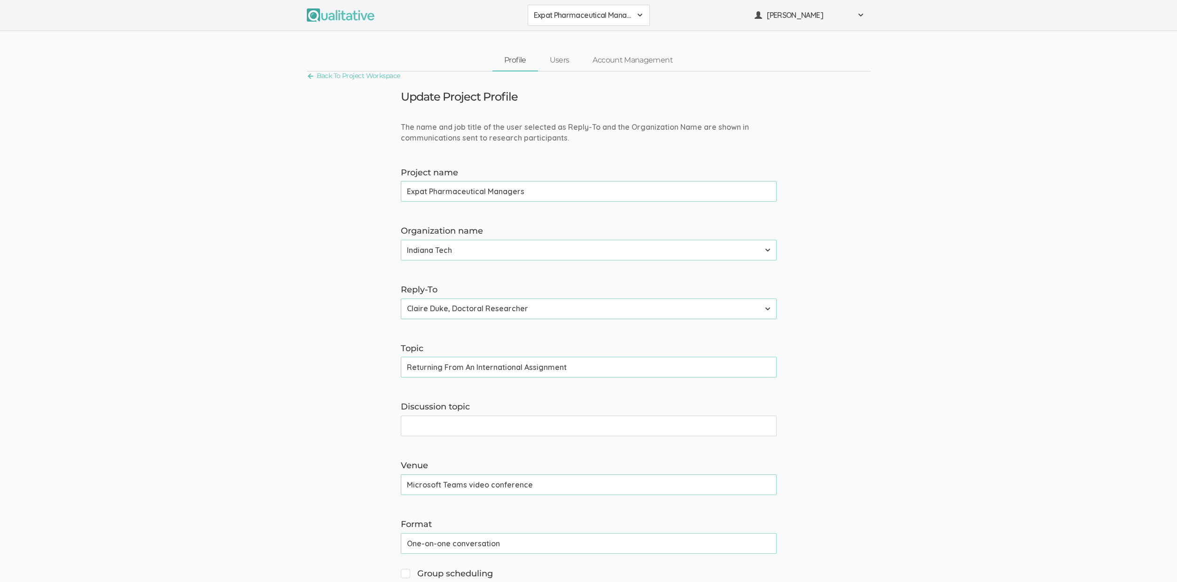
click at [429, 366] on input "Returning From An International Assignment" at bounding box center [589, 367] width 376 height 21
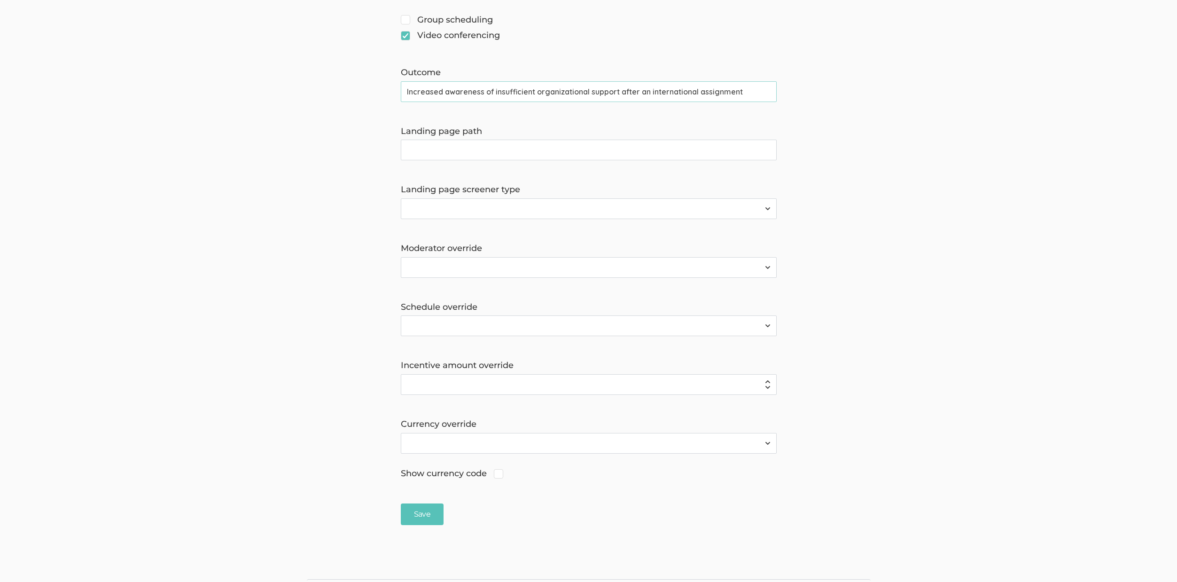
scroll to position [575, 0]
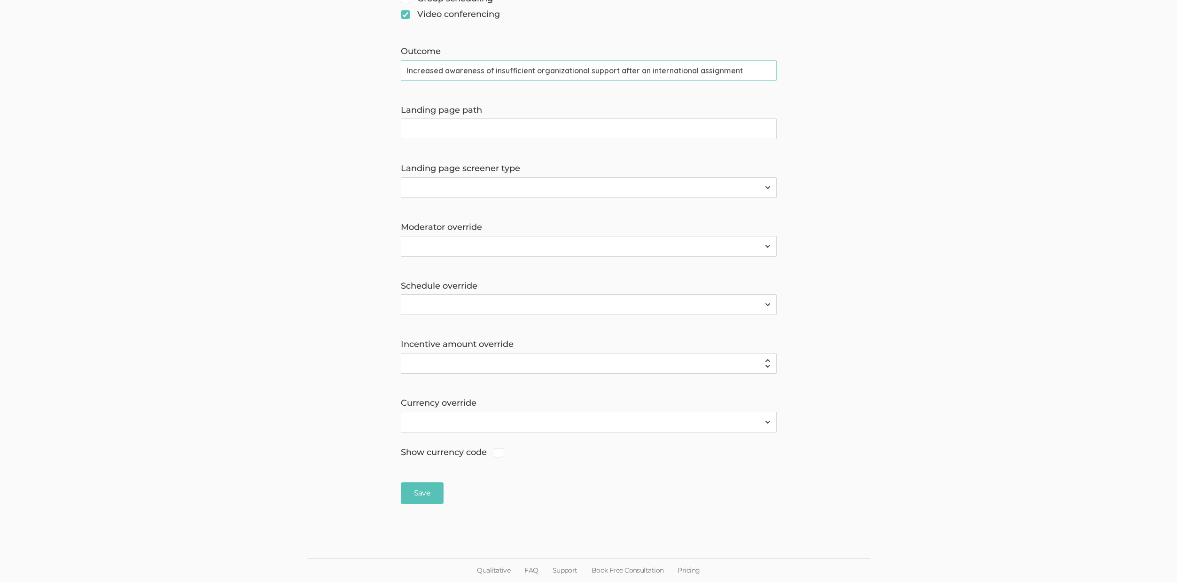
click at [423, 505] on ui-view "Back To Project Workspace Update Project Profile The name and job title of the …" at bounding box center [588, 4] width 1177 height 1015
click at [422, 490] on input "Save" at bounding box center [422, 493] width 43 height 22
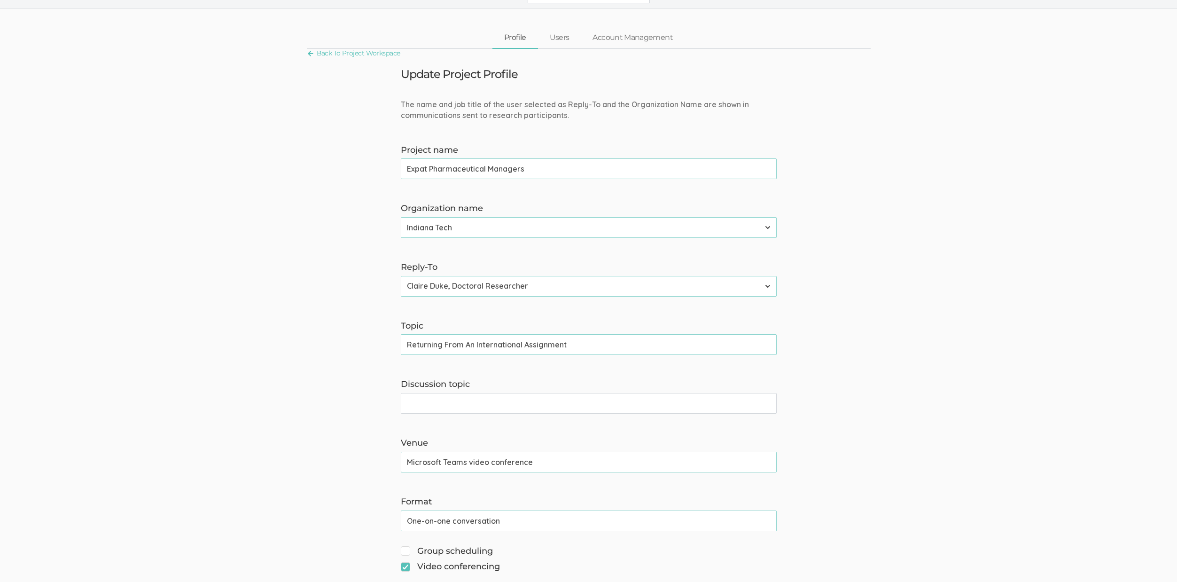
scroll to position [0, 0]
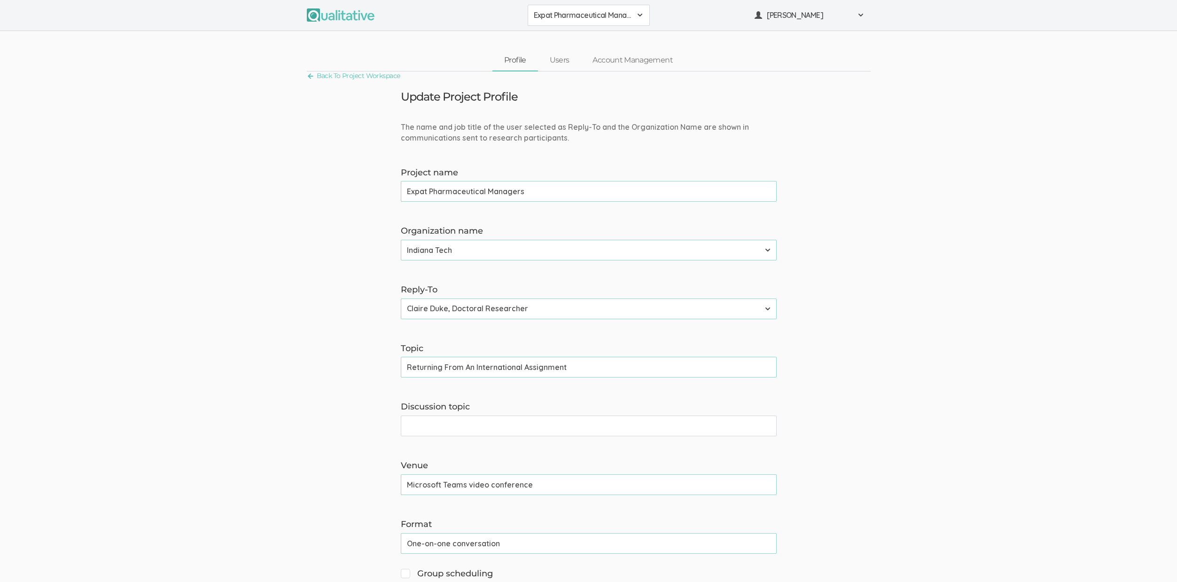
click at [518, 369] on input "Returning From An International Assignment" at bounding box center [589, 367] width 376 height 21
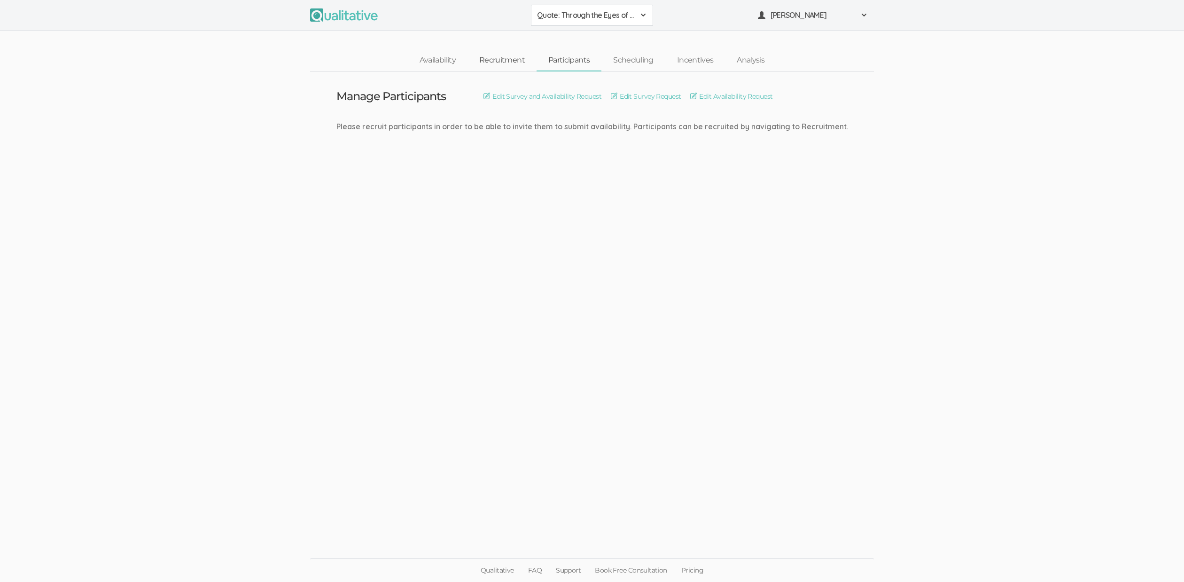
click at [522, 56] on link "Recruitment" at bounding box center [502, 60] width 69 height 20
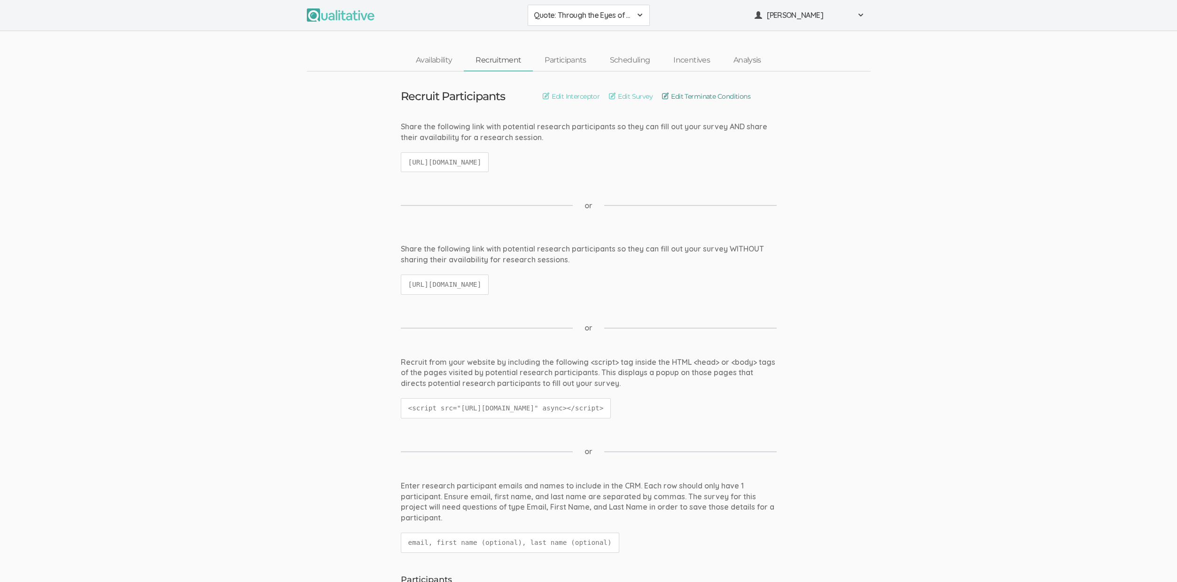
click at [685, 94] on span "Edit Terminate Conditions" at bounding box center [710, 96] width 79 height 9
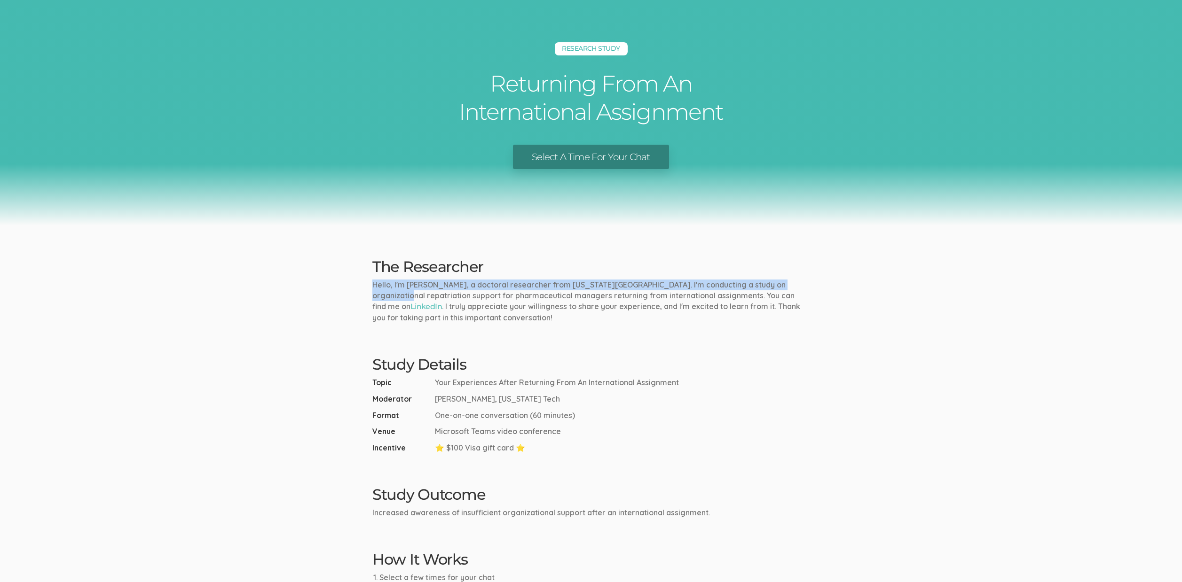
click at [291, 291] on ui-view "Research Study Returning From An International Assignment Select A Time For You…" at bounding box center [591, 357] width 1182 height 715
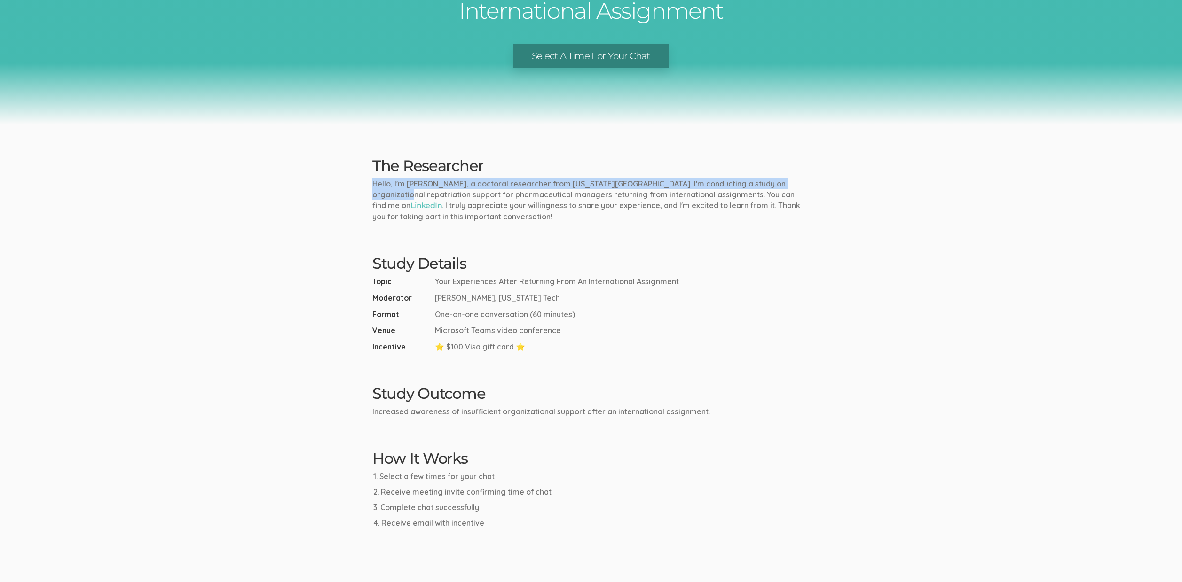
scroll to position [165, 0]
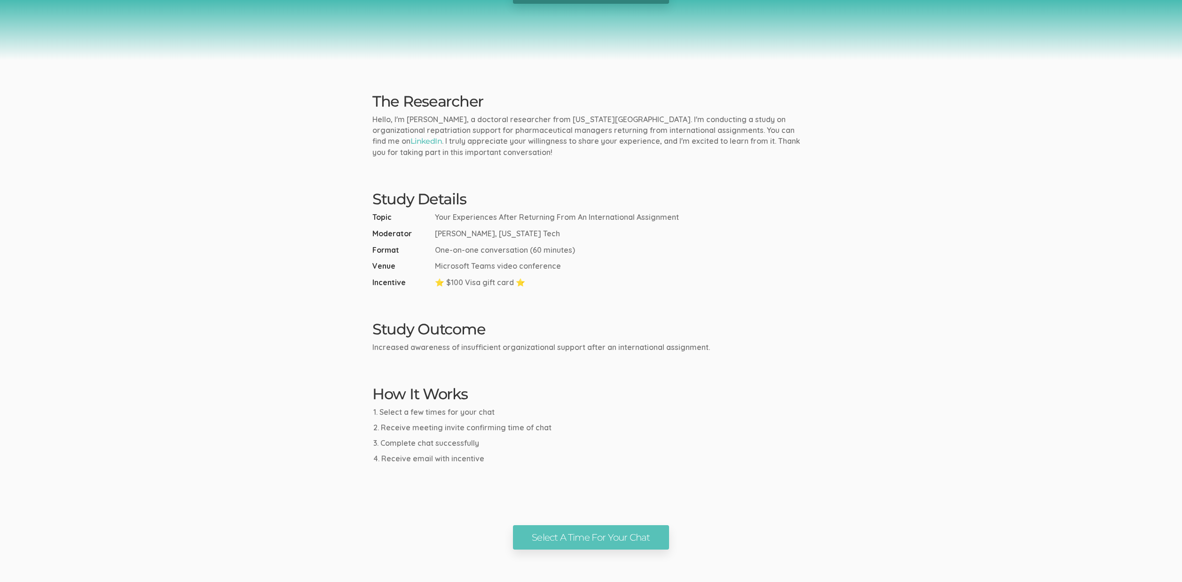
click at [273, 379] on ui-view "Research Study Returning From An International Assignment Select A Time For You…" at bounding box center [591, 192] width 1182 height 715
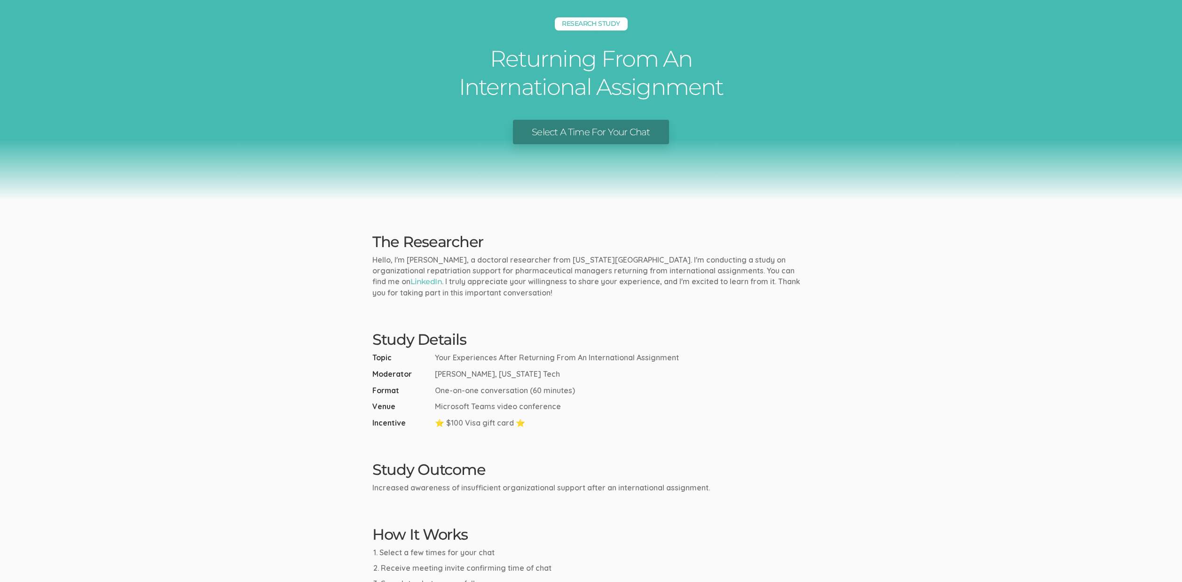
scroll to position [54, 0]
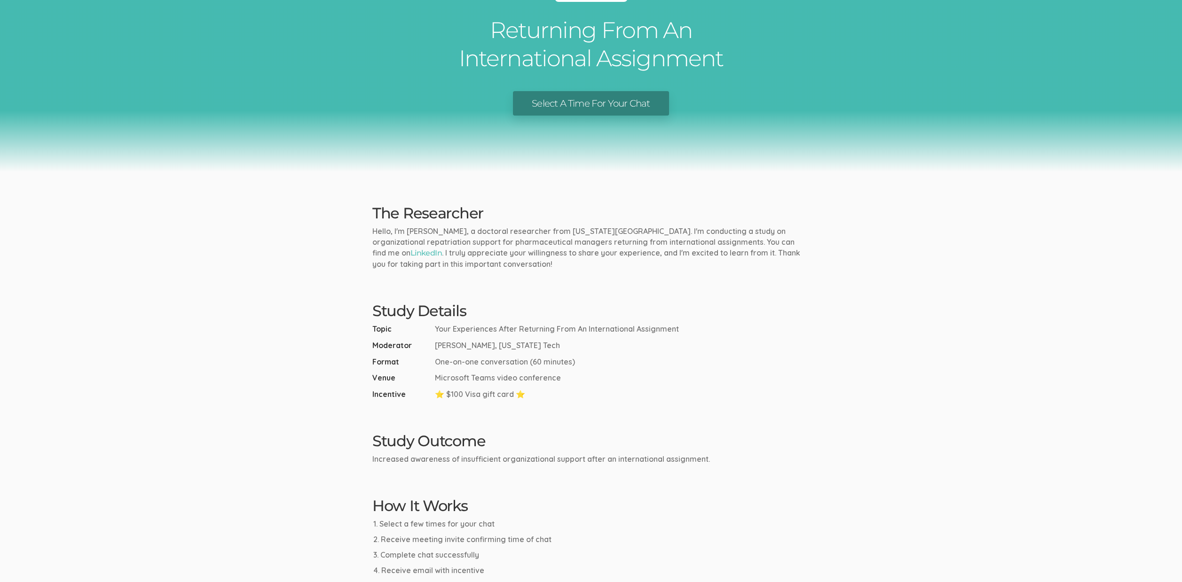
click at [591, 103] on link "Select A Time For Your Chat" at bounding box center [591, 103] width 156 height 25
click at [459, 195] on ui-view "Research Study Returning From An International Assignment Select A Time For You…" at bounding box center [591, 303] width 1182 height 715
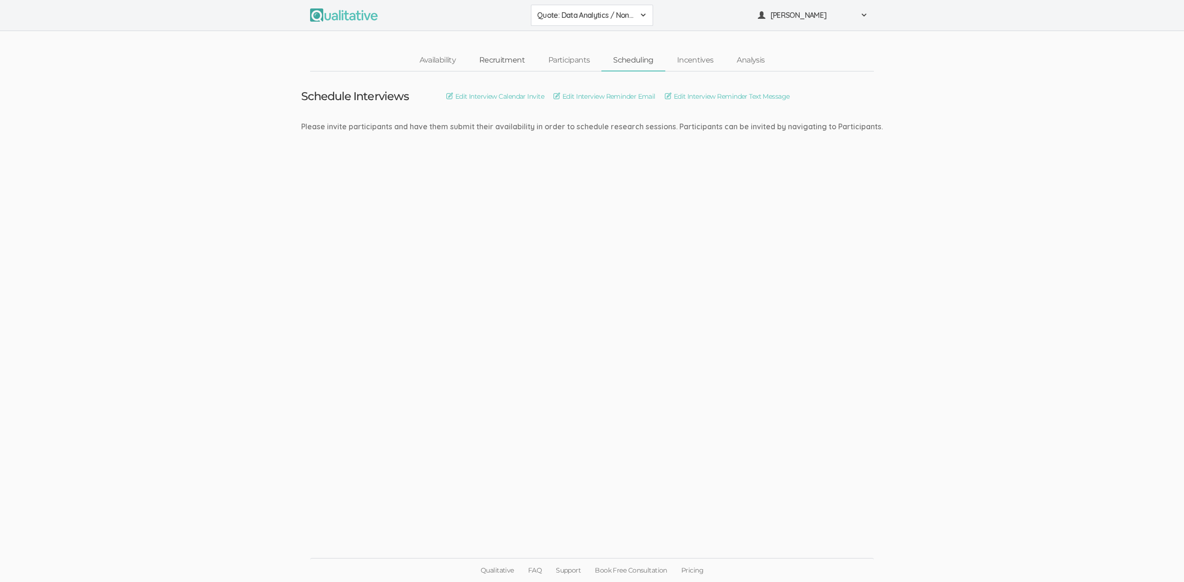
click at [536, 61] on link "Recruitment" at bounding box center [502, 60] width 69 height 20
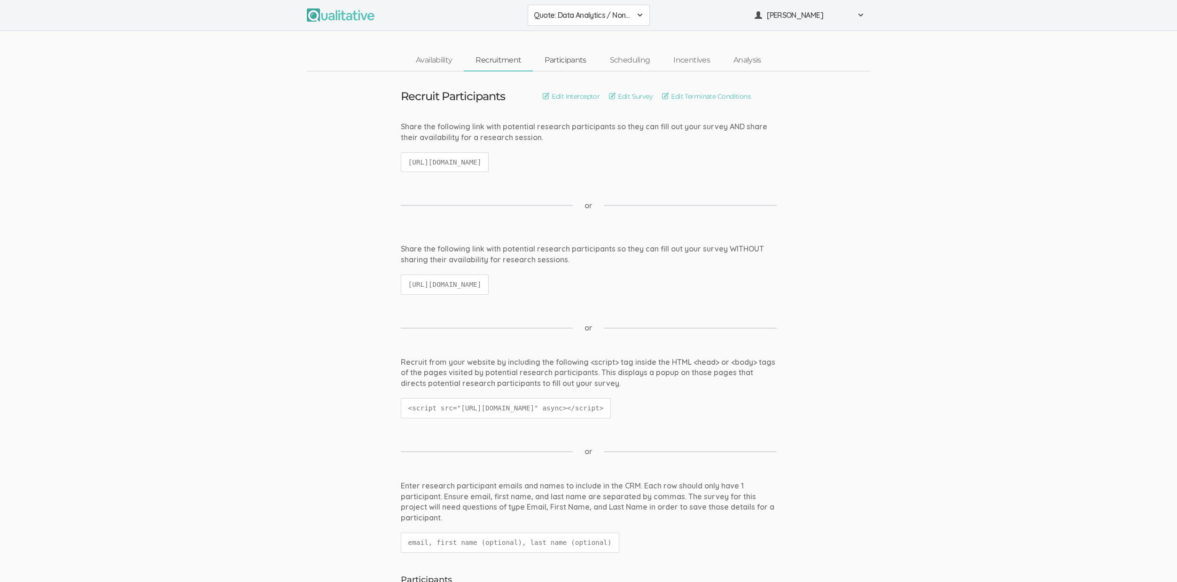
click at [552, 61] on link "Participants" at bounding box center [565, 60] width 65 height 20
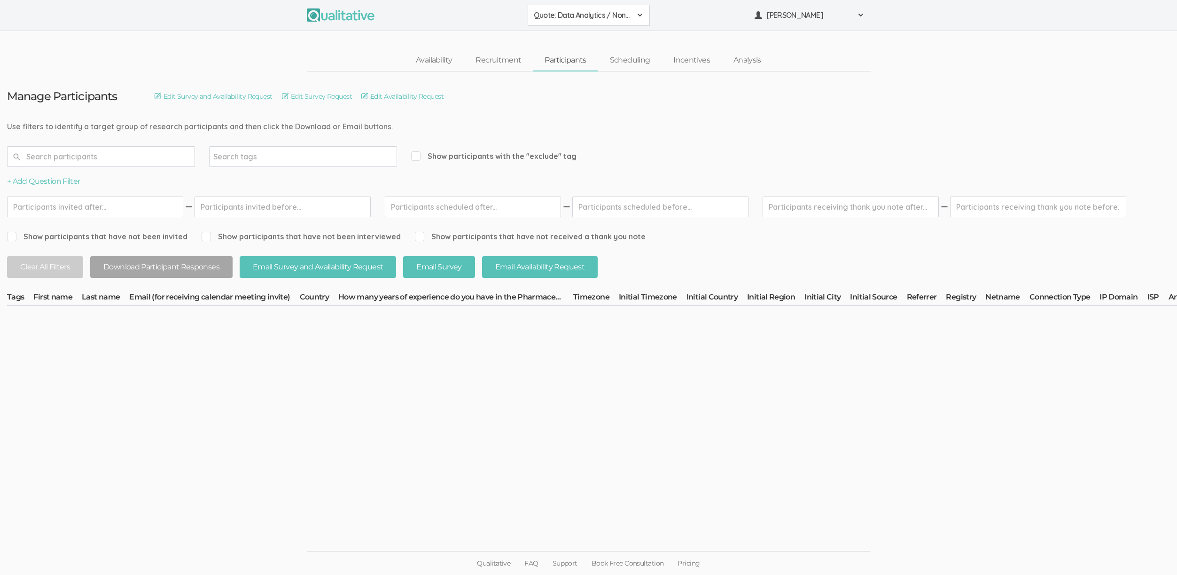
click at [479, 392] on ui-view "Manage Participants Edit Survey and Availability Request Edit Survey Request Ed…" at bounding box center [588, 287] width 1177 height 432
click at [463, 156] on span "Show participants with the "exclude" tag" at bounding box center [493, 156] width 165 height 11
click at [417, 156] on input "Show participants with the "exclude" tag" at bounding box center [414, 156] width 6 height 6
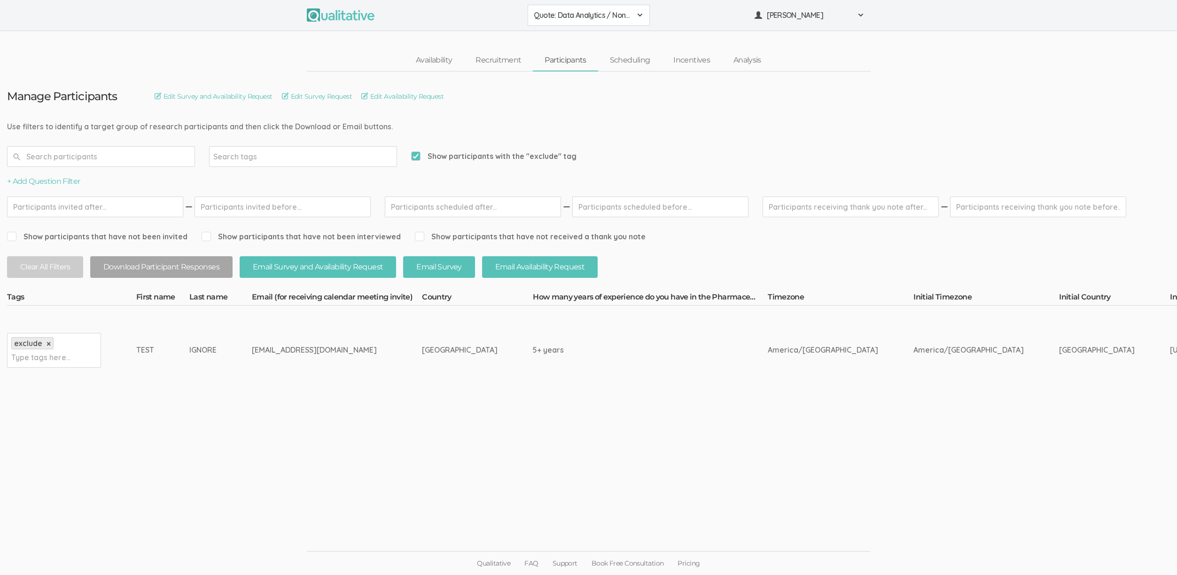
click at [463, 156] on span "Show participants with the "exclude" tag" at bounding box center [493, 156] width 165 height 11
click at [417, 156] on input "Show participants with the "exclude" tag" at bounding box center [414, 156] width 6 height 6
checkbox input "false"
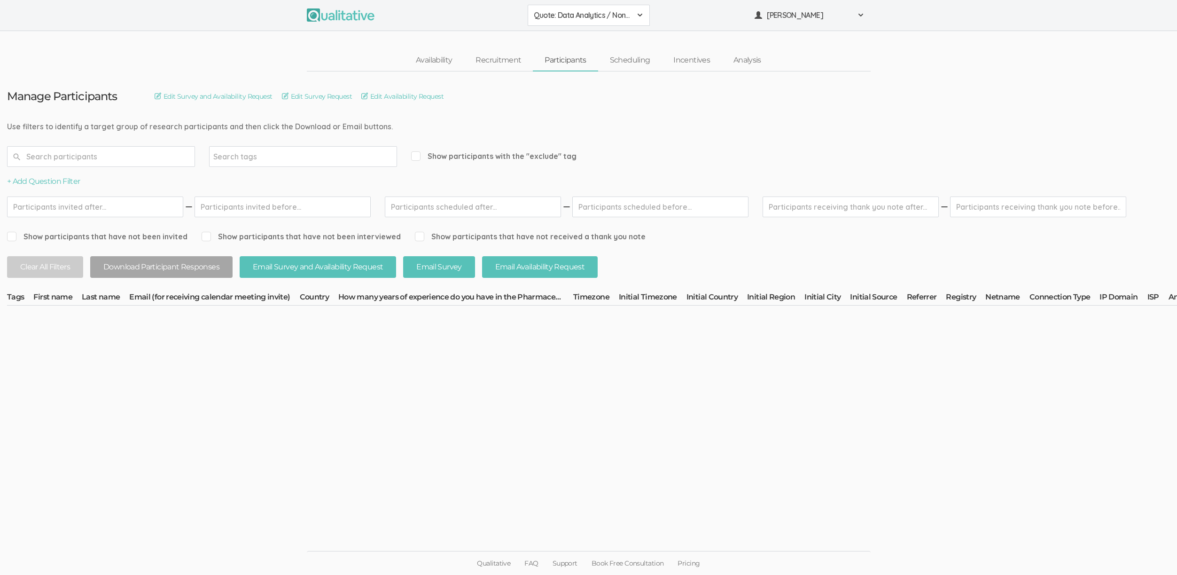
click at [516, 405] on ui-view "Manage Participants Edit Survey and Availability Request Edit Survey Request Ed…" at bounding box center [588, 287] width 1177 height 432
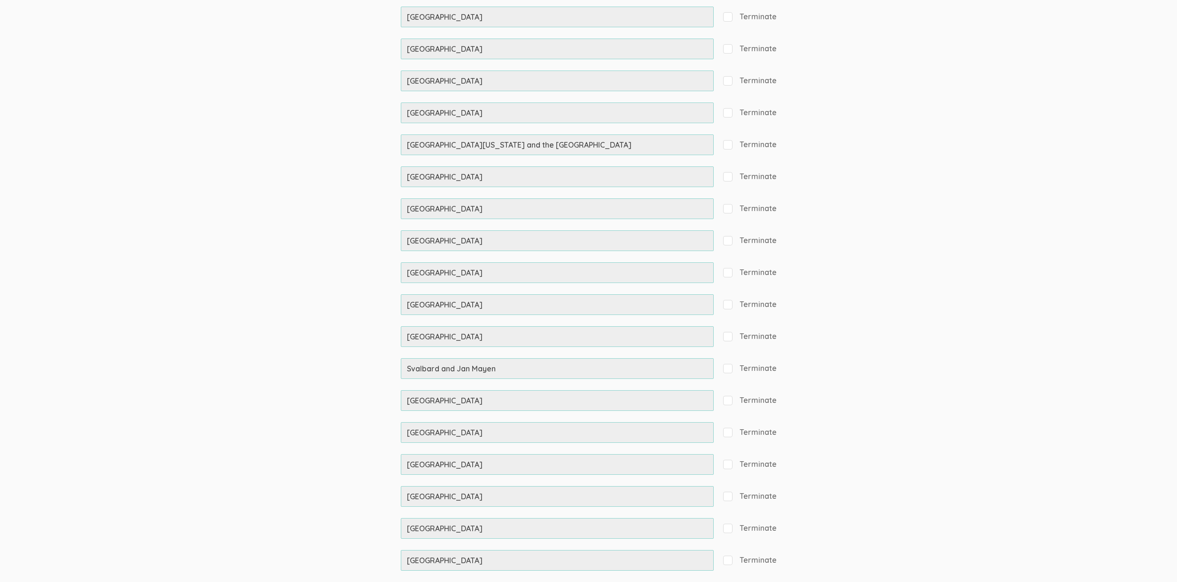
scroll to position [8676, 0]
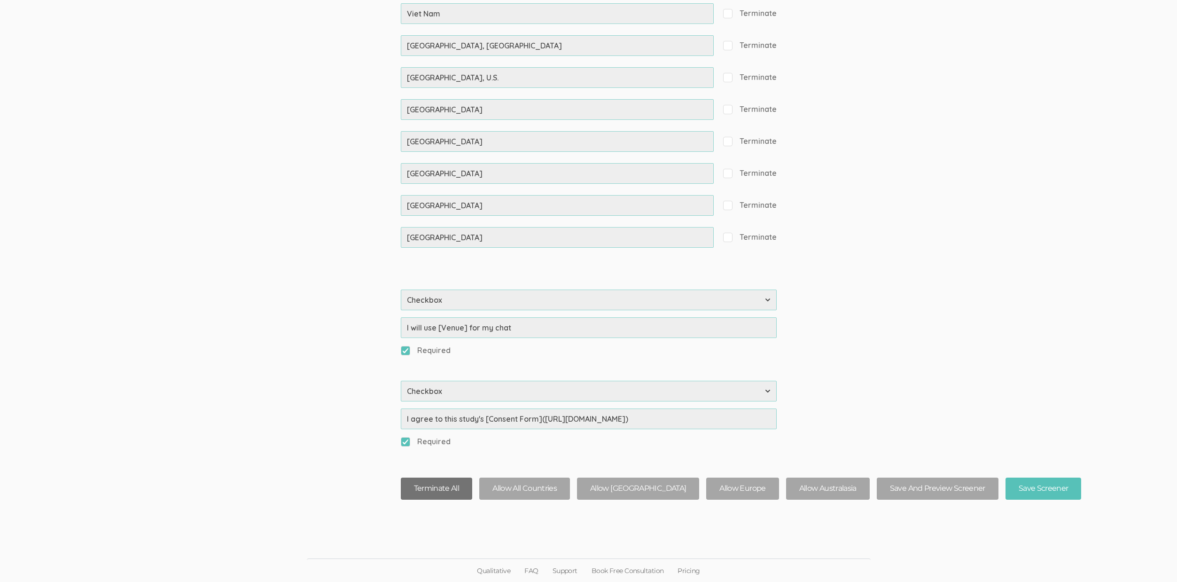
click at [412, 489] on button "Terminate All" at bounding box center [437, 489] width 72 height 22
checkbox input "true"
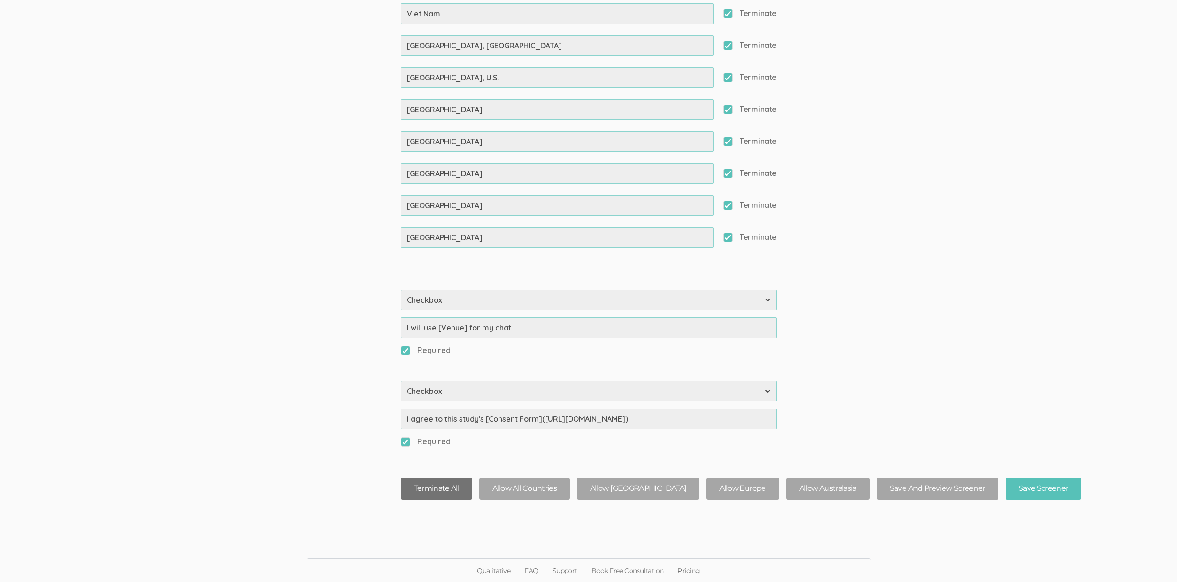
checkbox input "true"
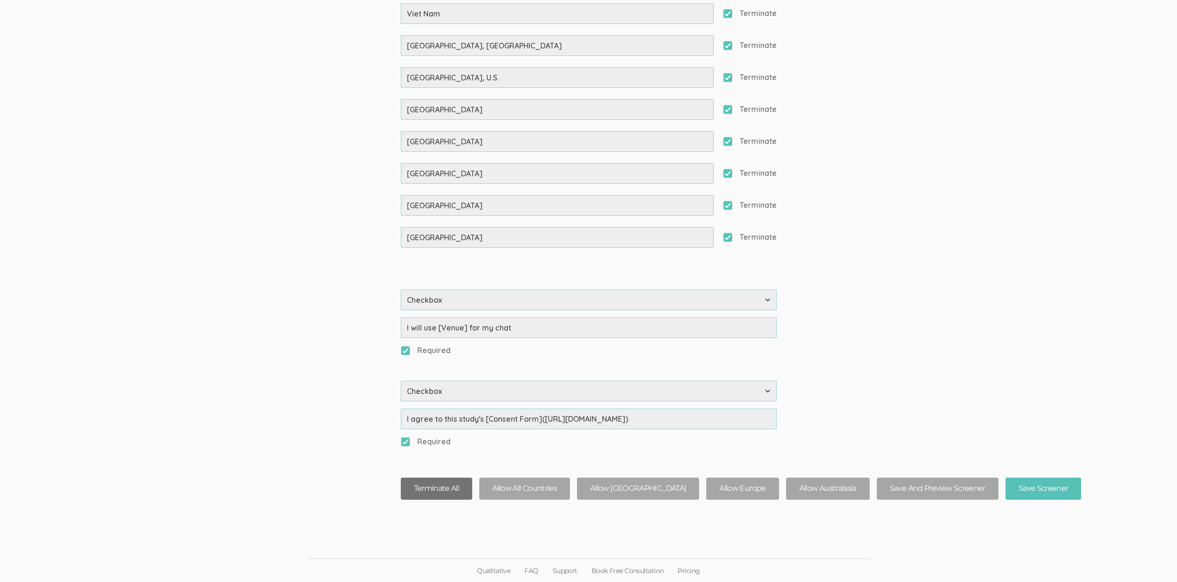
checkbox input "true"
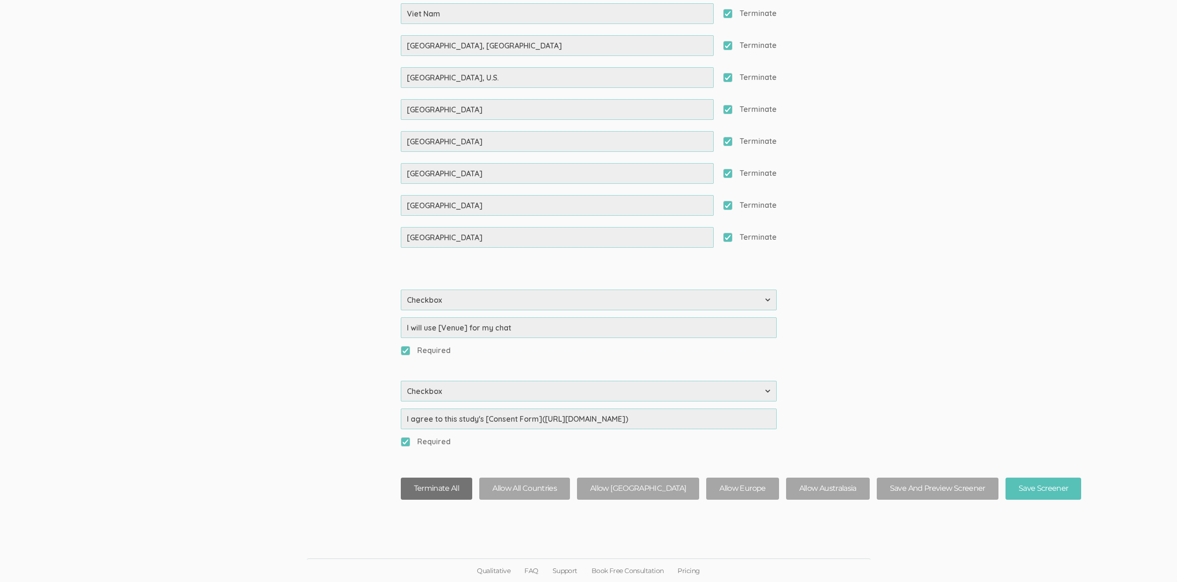
checkbox input "true"
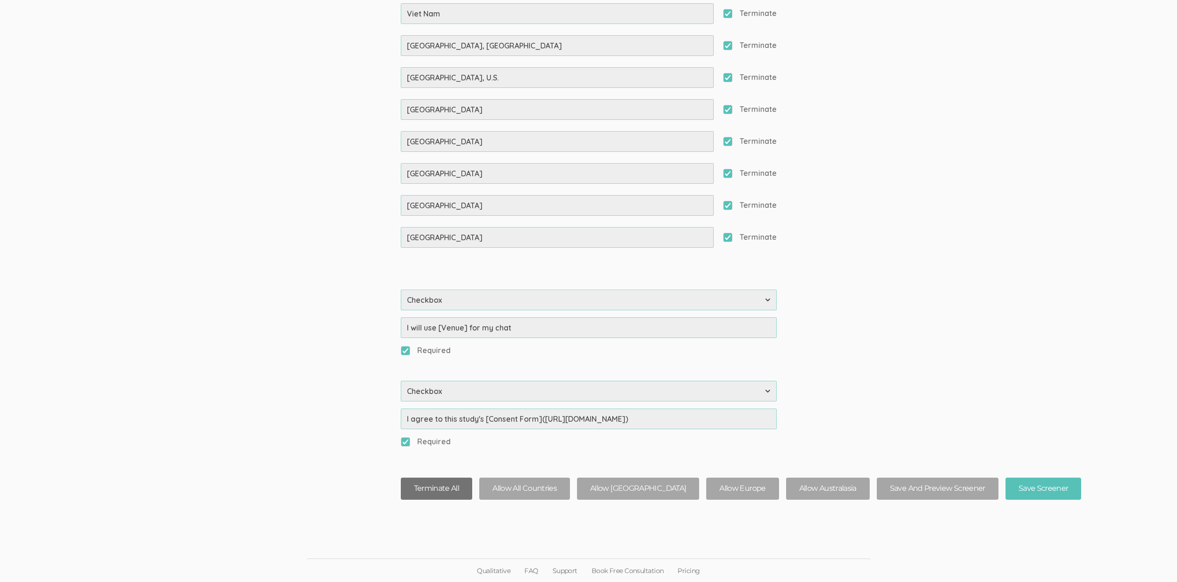
checkbox input "true"
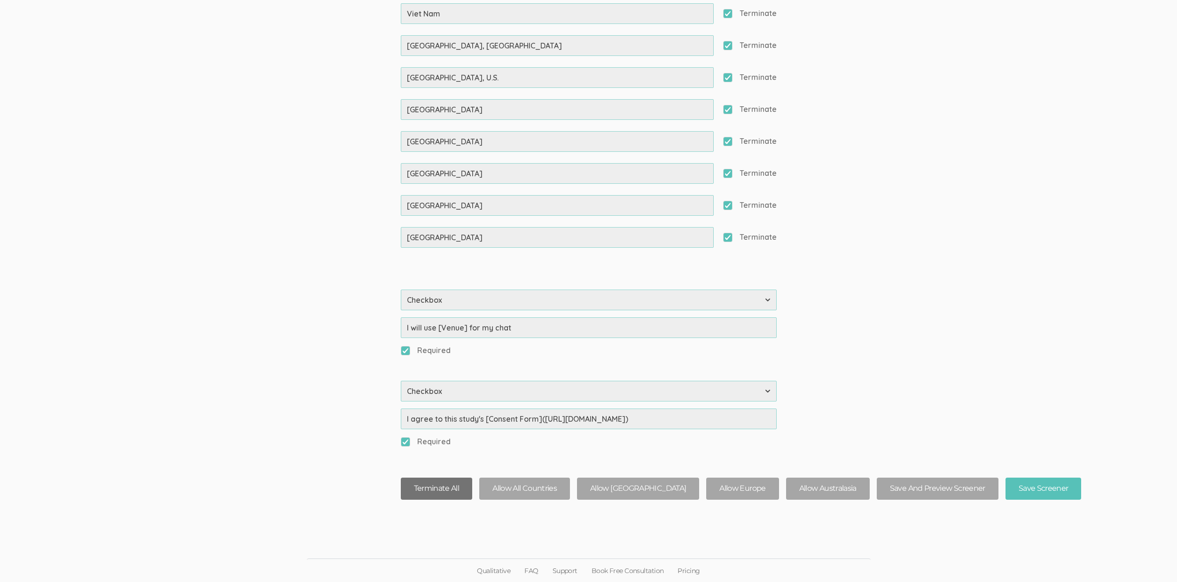
checkbox input "true"
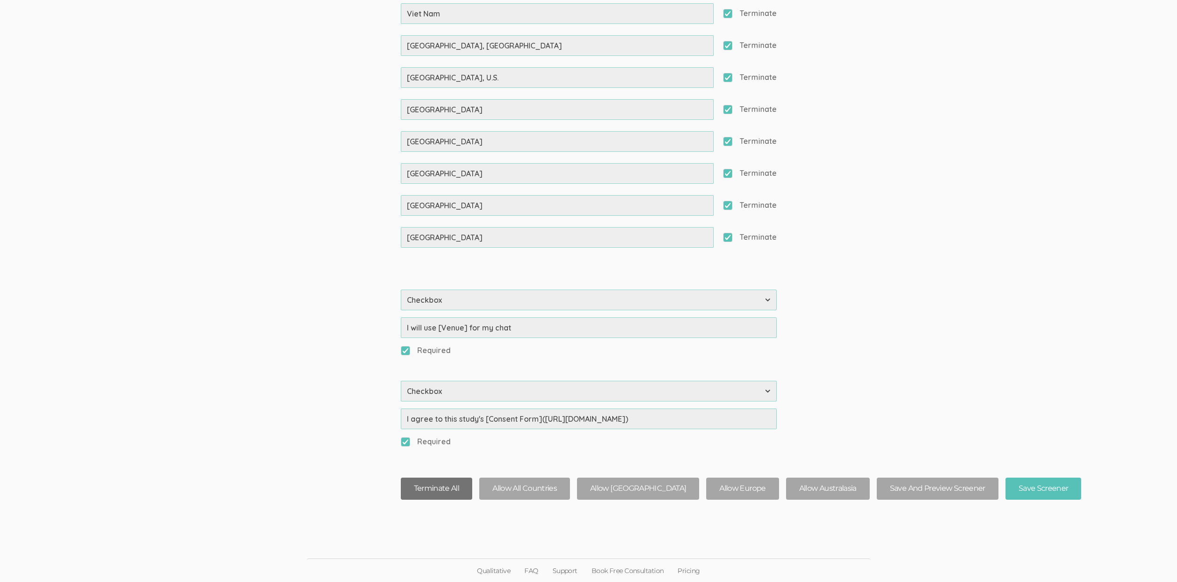
checkbox input "true"
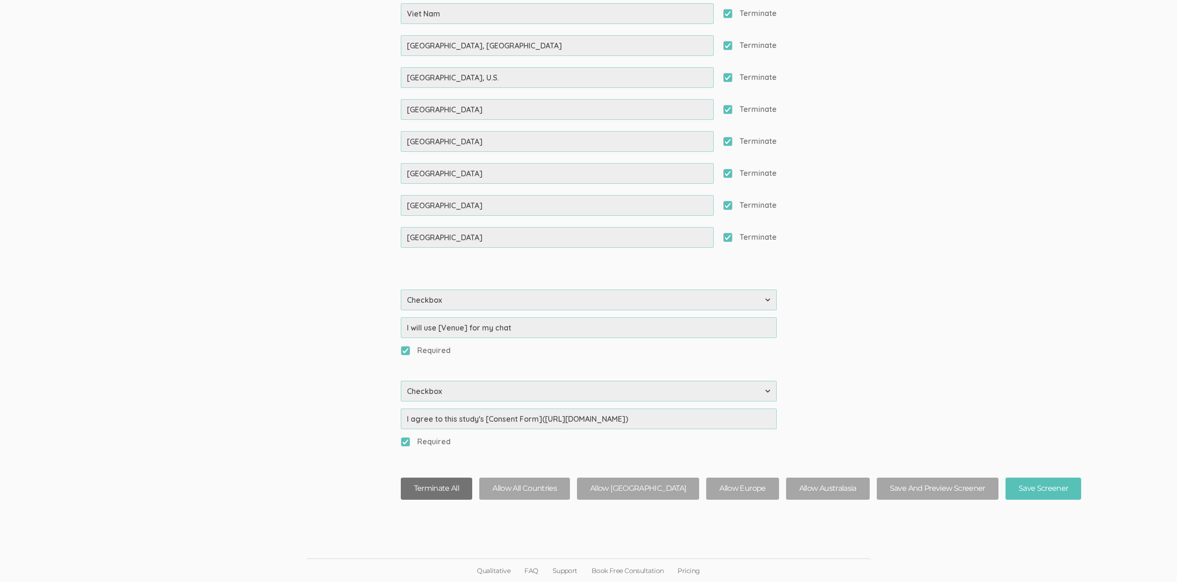
checkbox input "true"
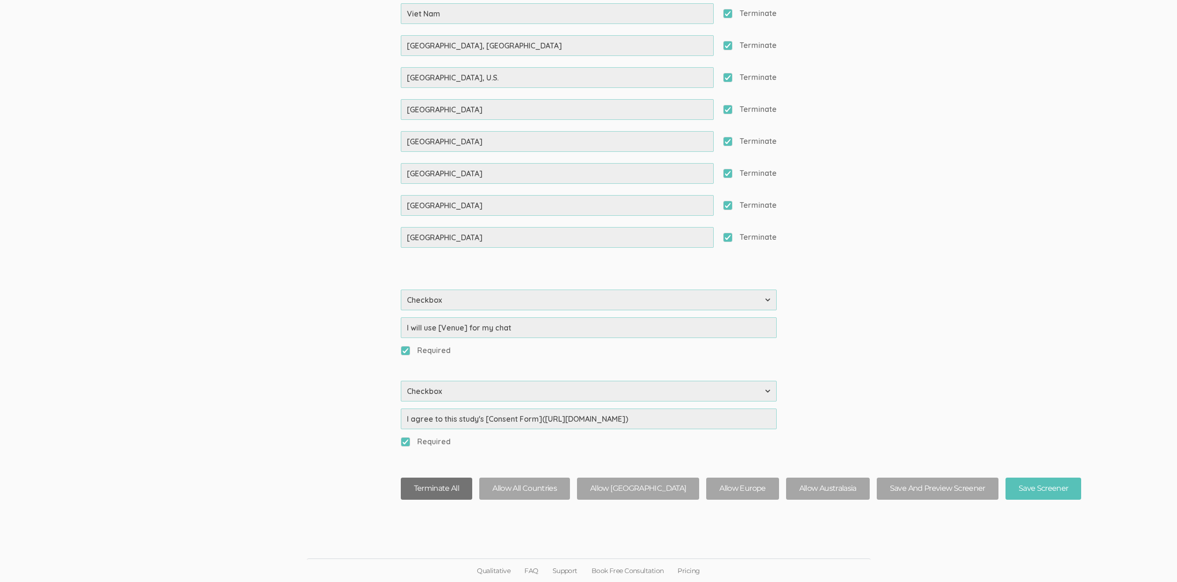
checkbox input "true"
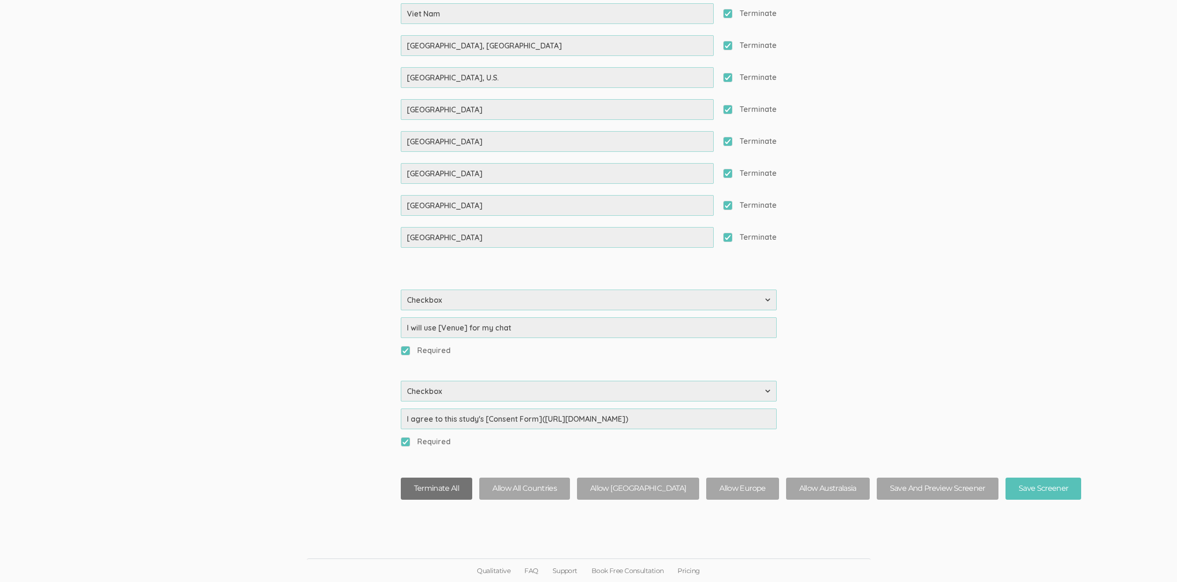
checkbox input "true"
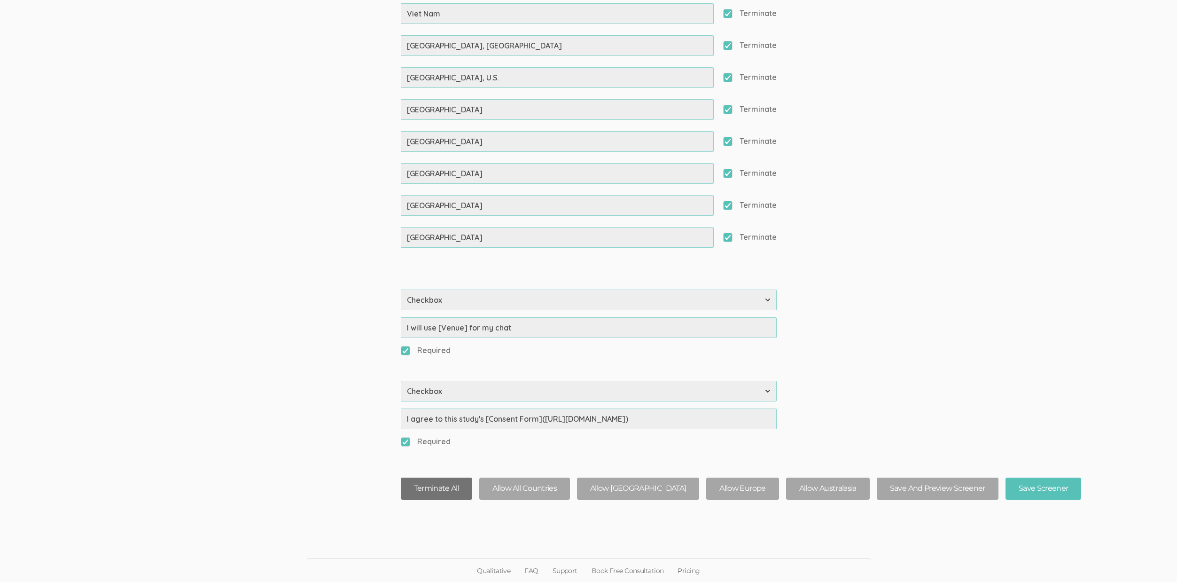
checkbox input "true"
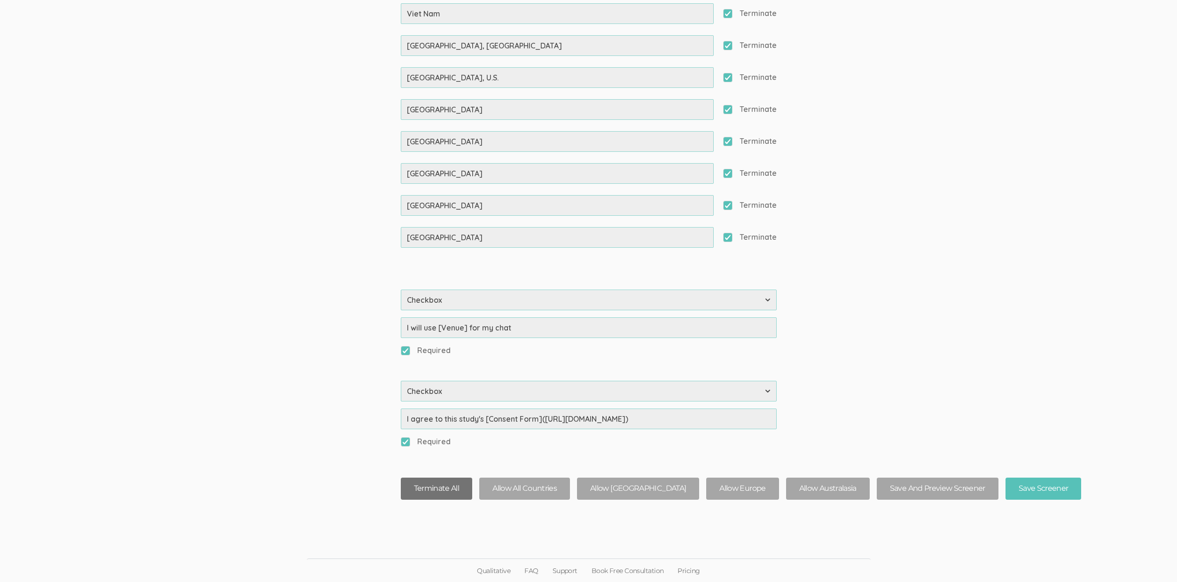
checkbox input "true"
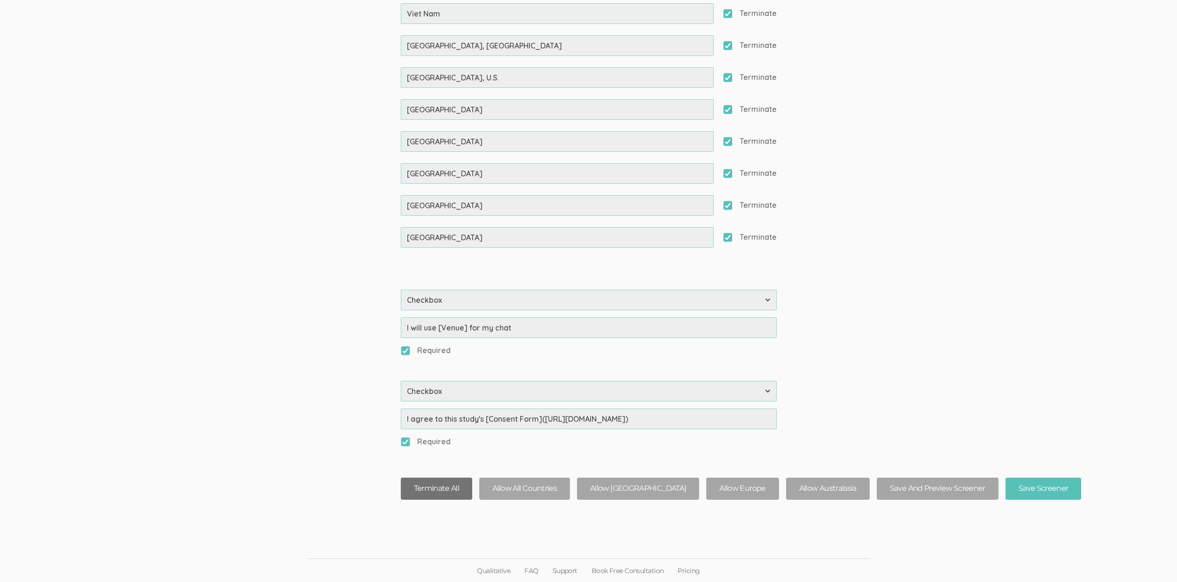
checkbox input "true"
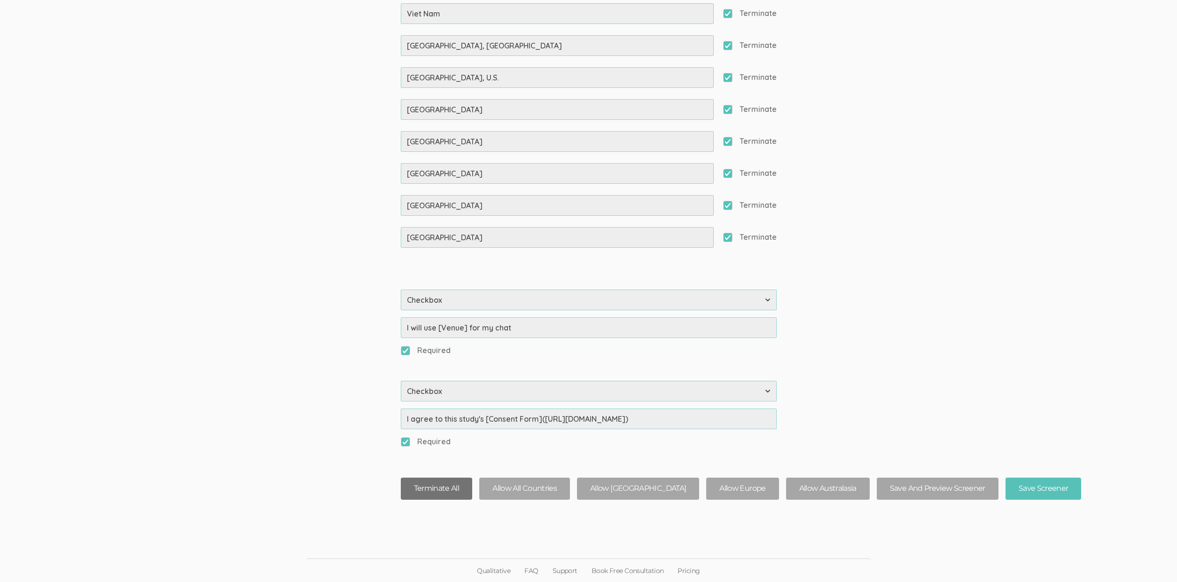
checkbox input "true"
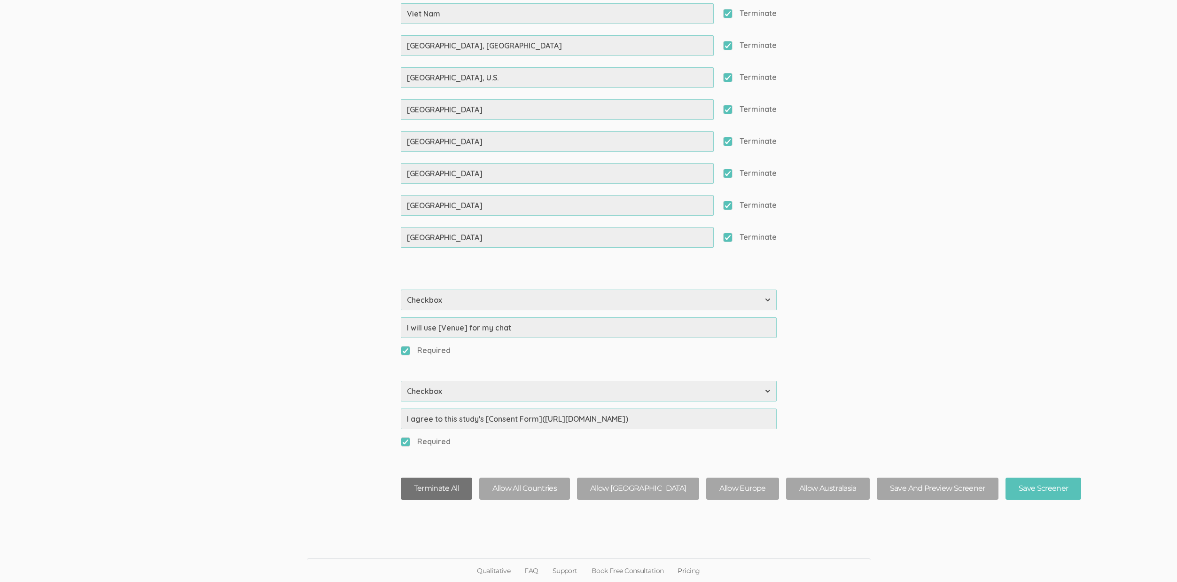
checkbox input "true"
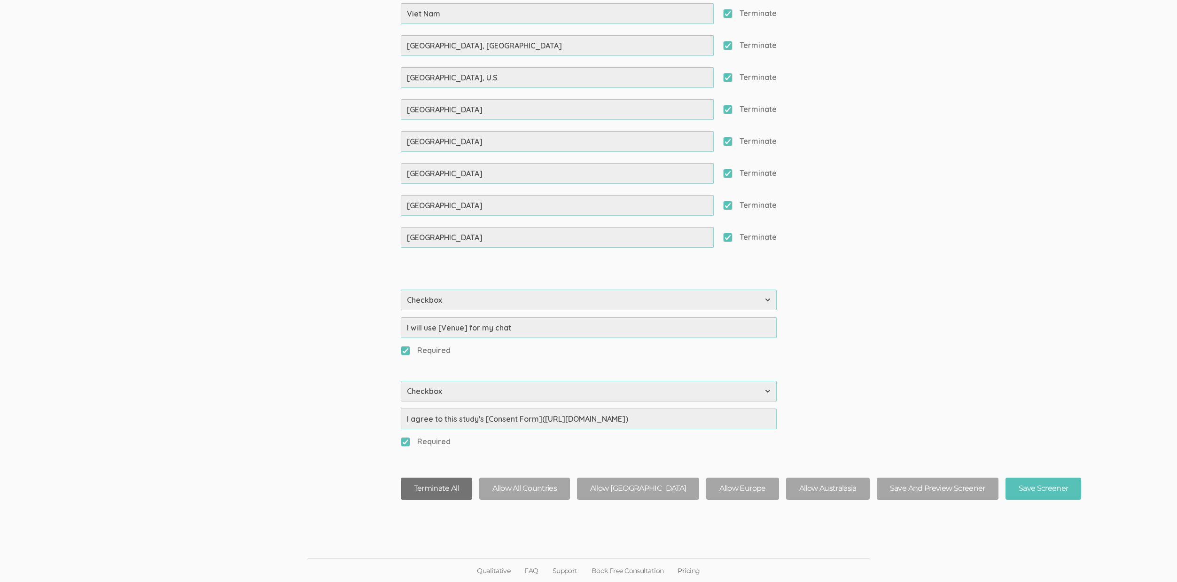
checkbox input "true"
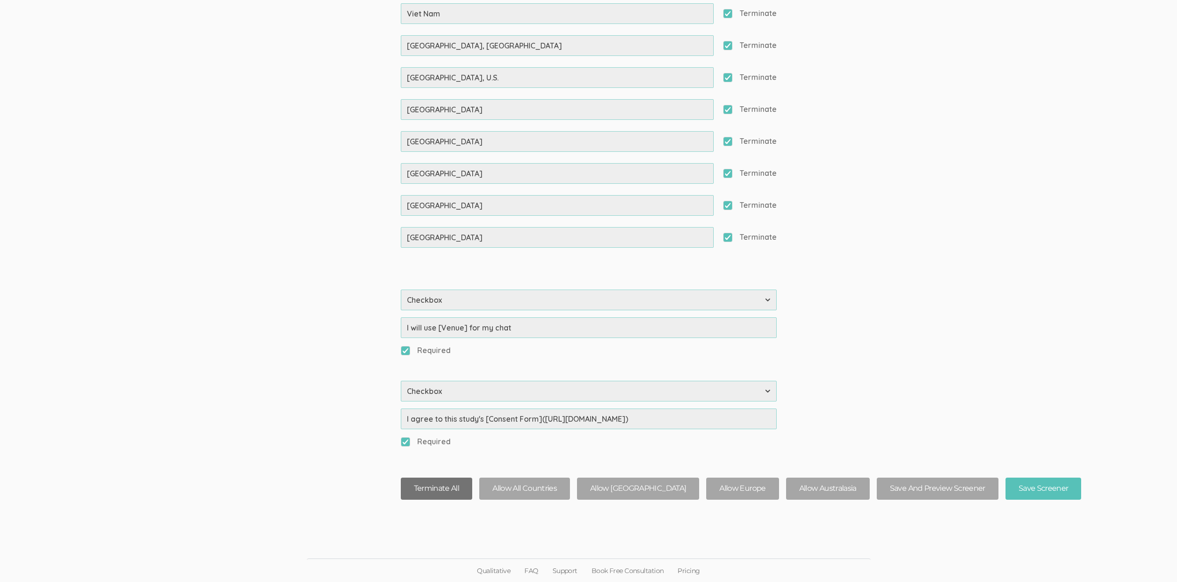
checkbox input "true"
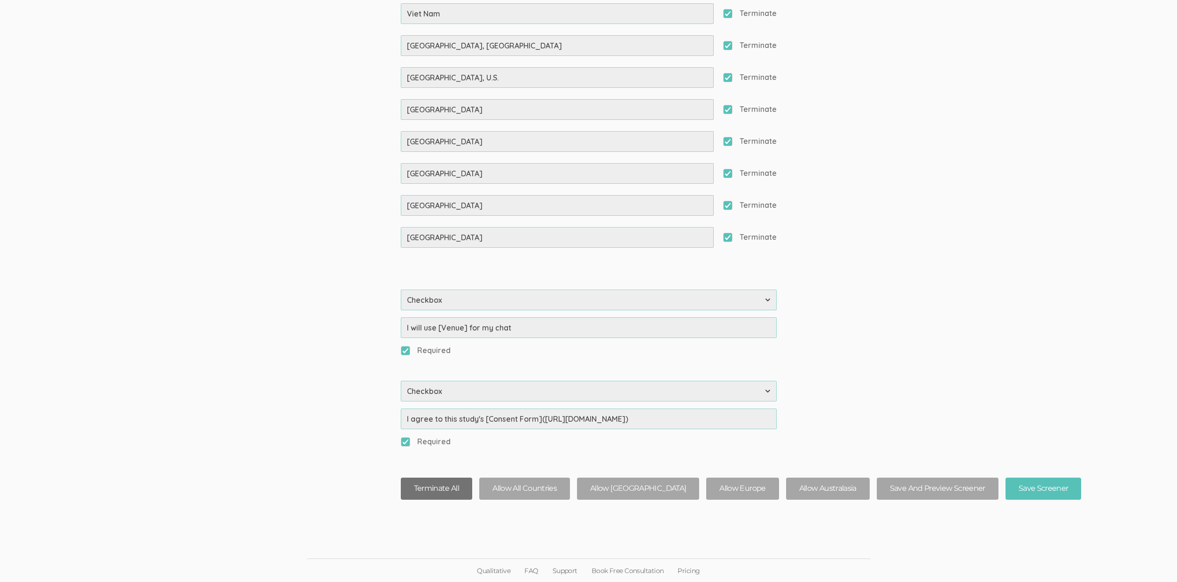
checkbox input "true"
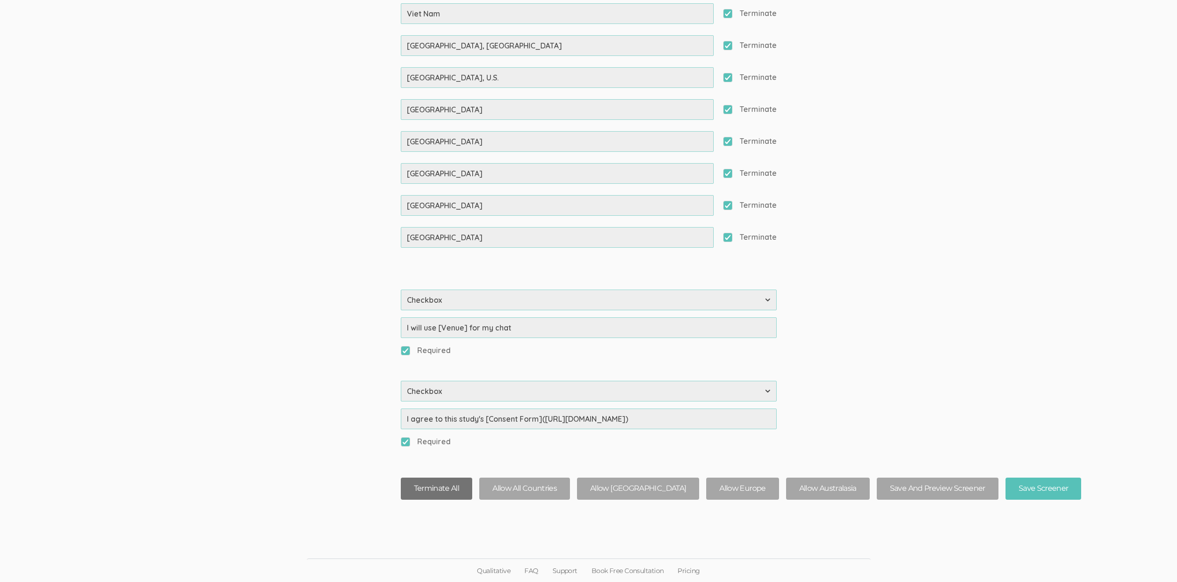
checkbox input "true"
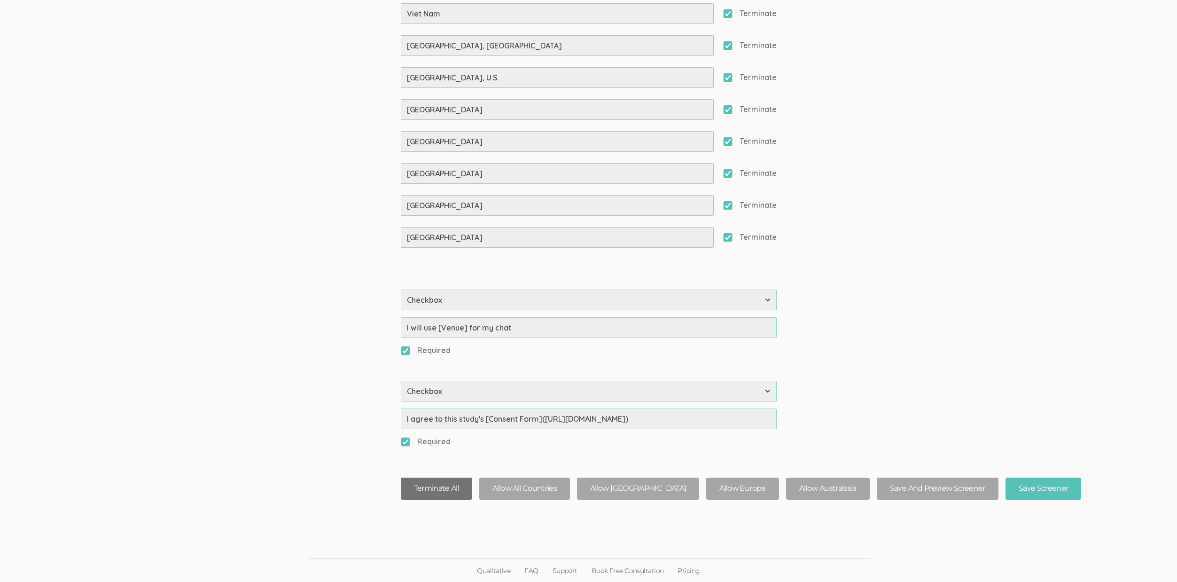
checkbox input "true"
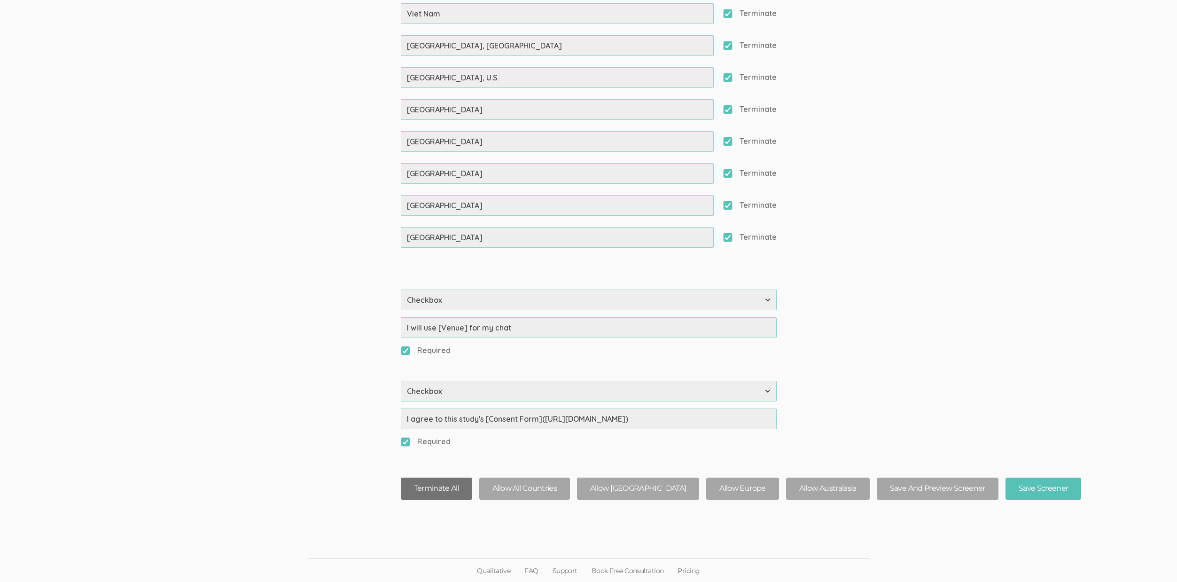
checkbox input "true"
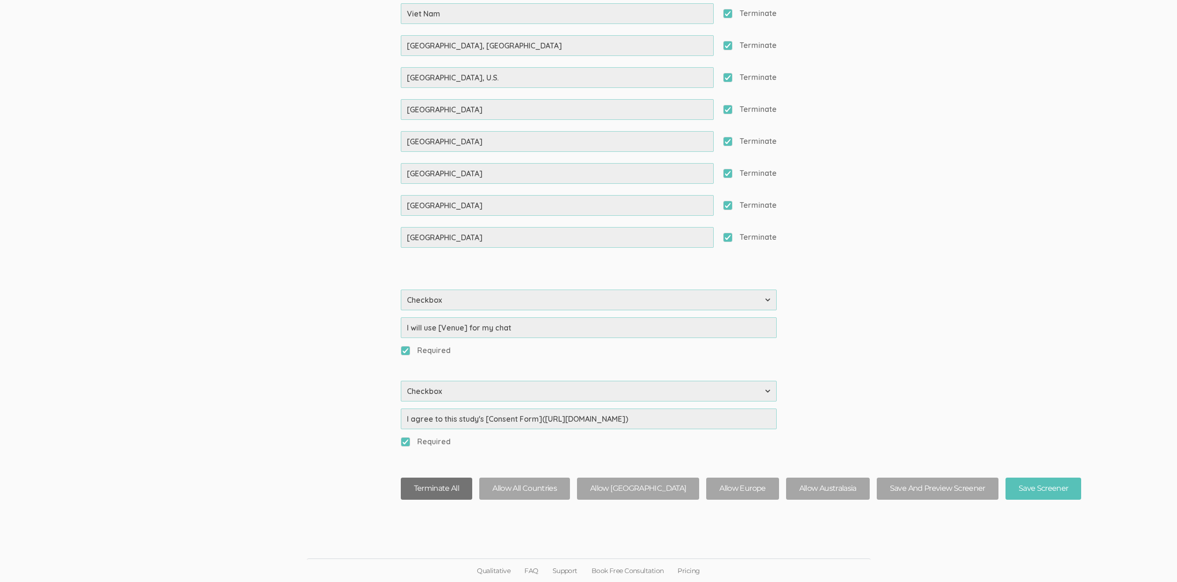
checkbox input "true"
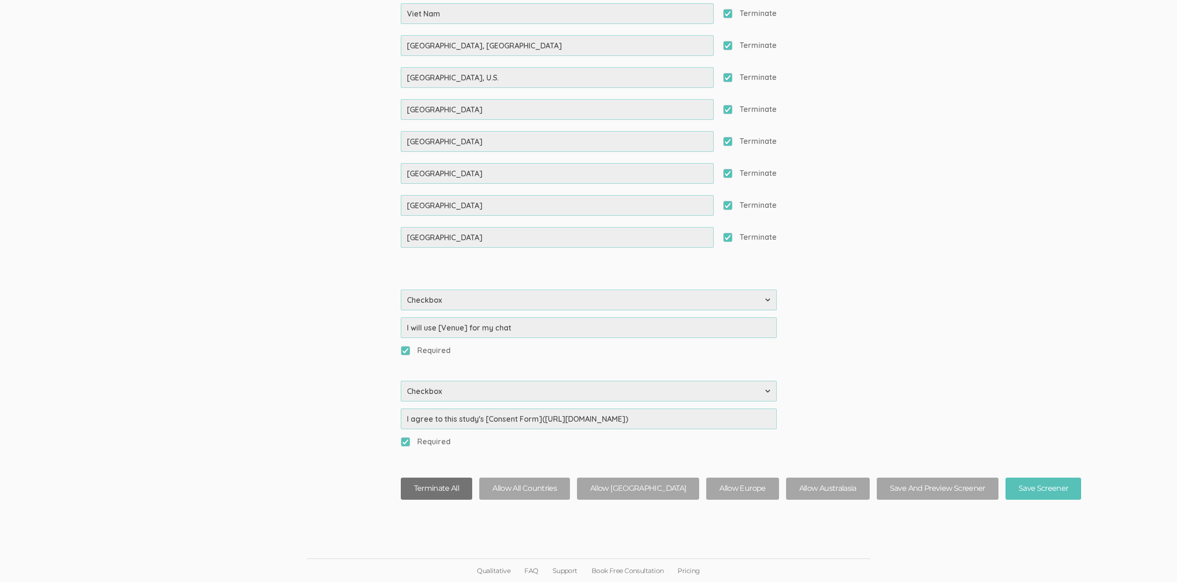
checkbox input "true"
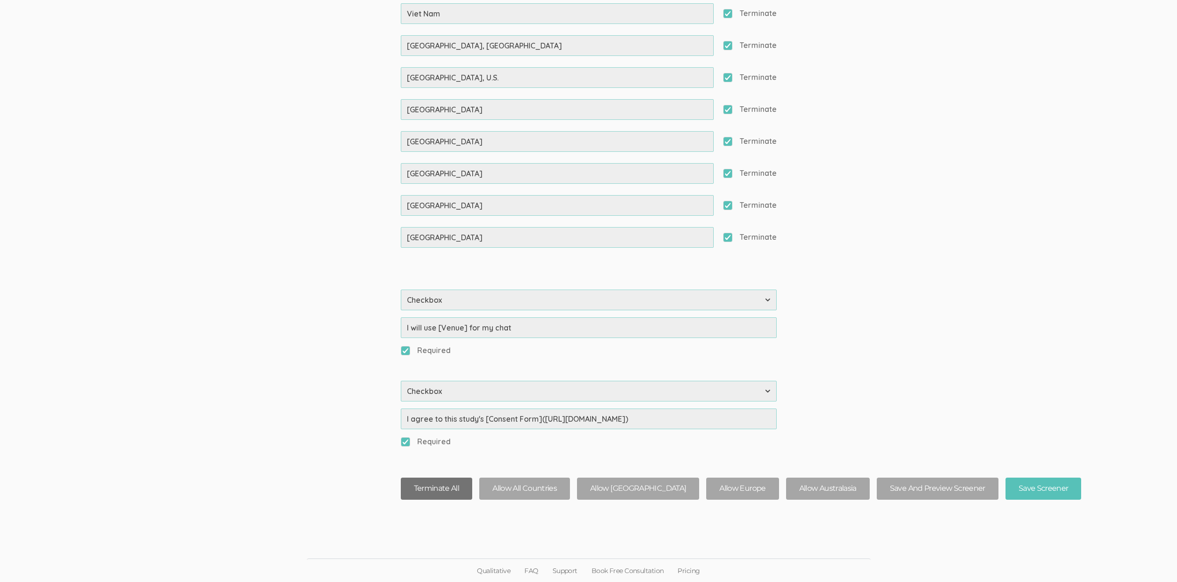
checkbox input "true"
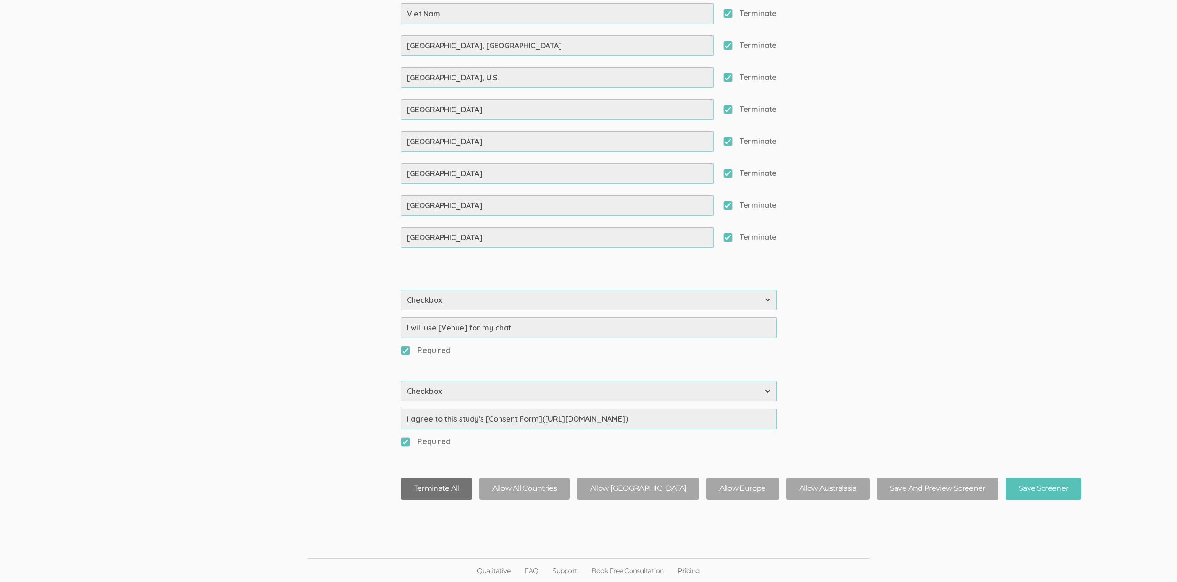
checkbox input "true"
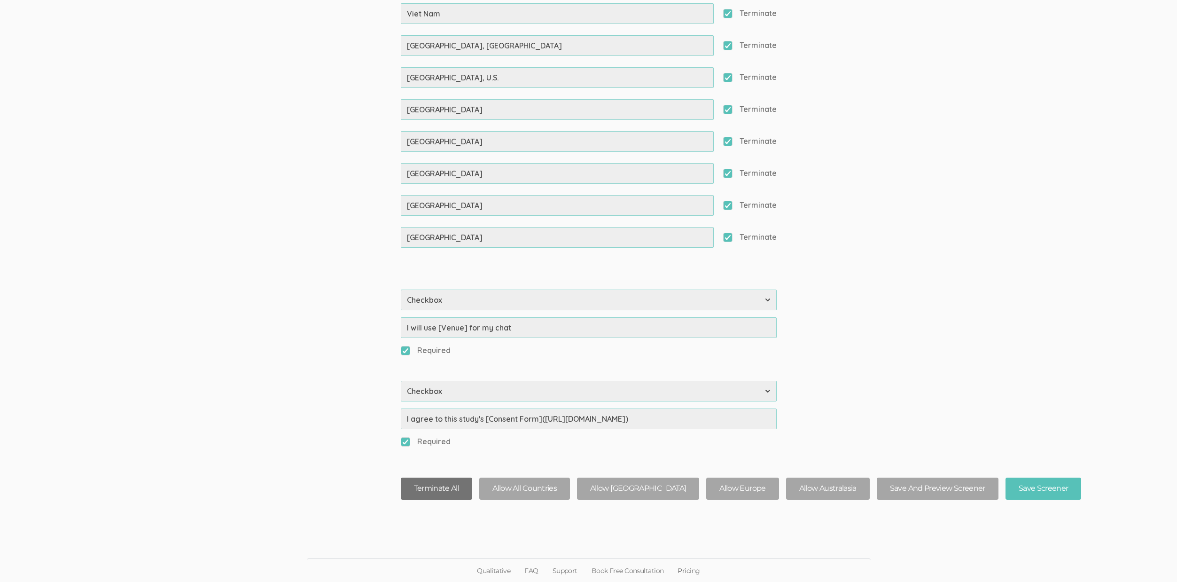
checkbox input "true"
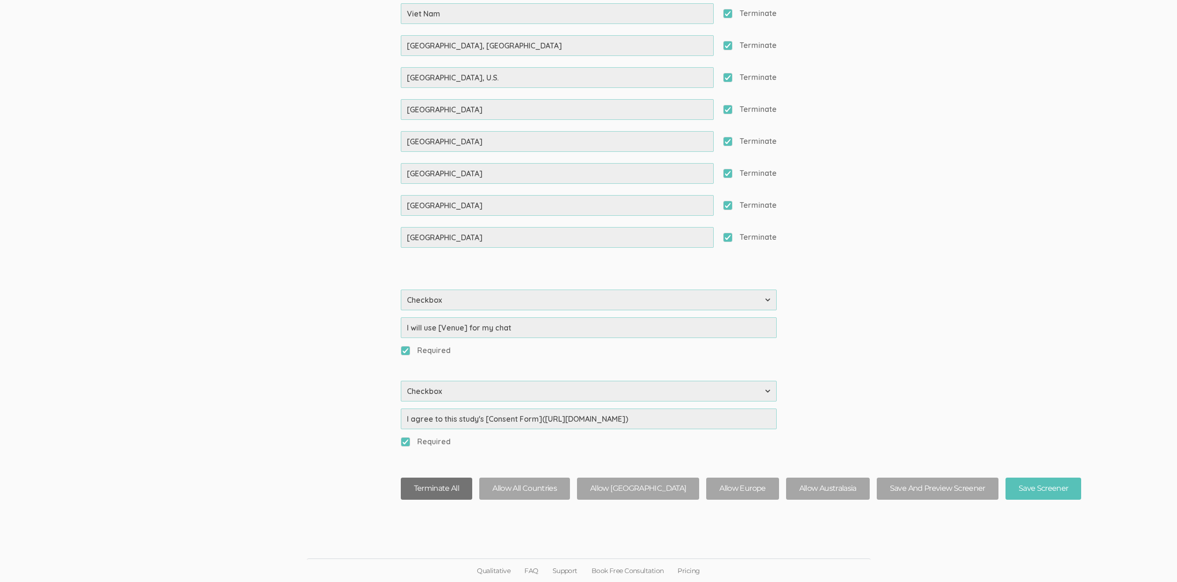
checkbox input "true"
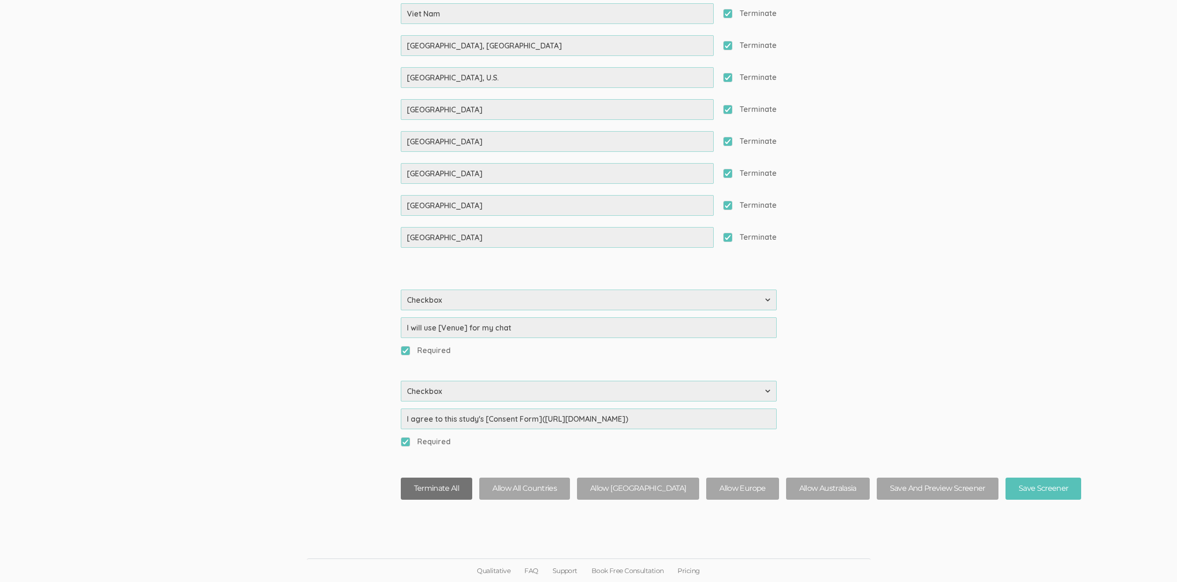
checkbox input "true"
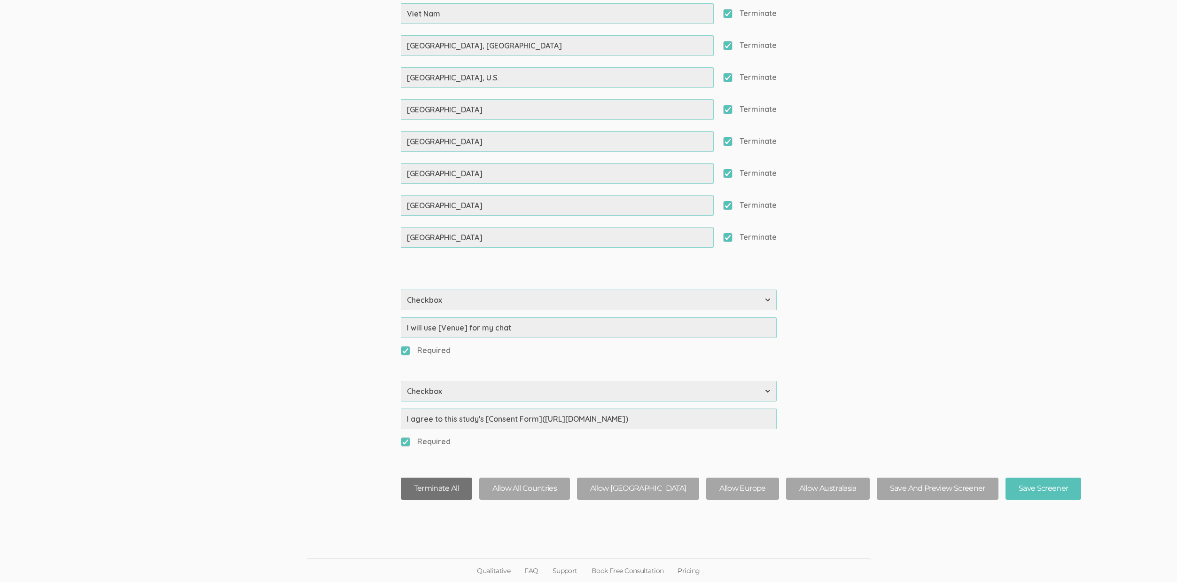
checkbox input "true"
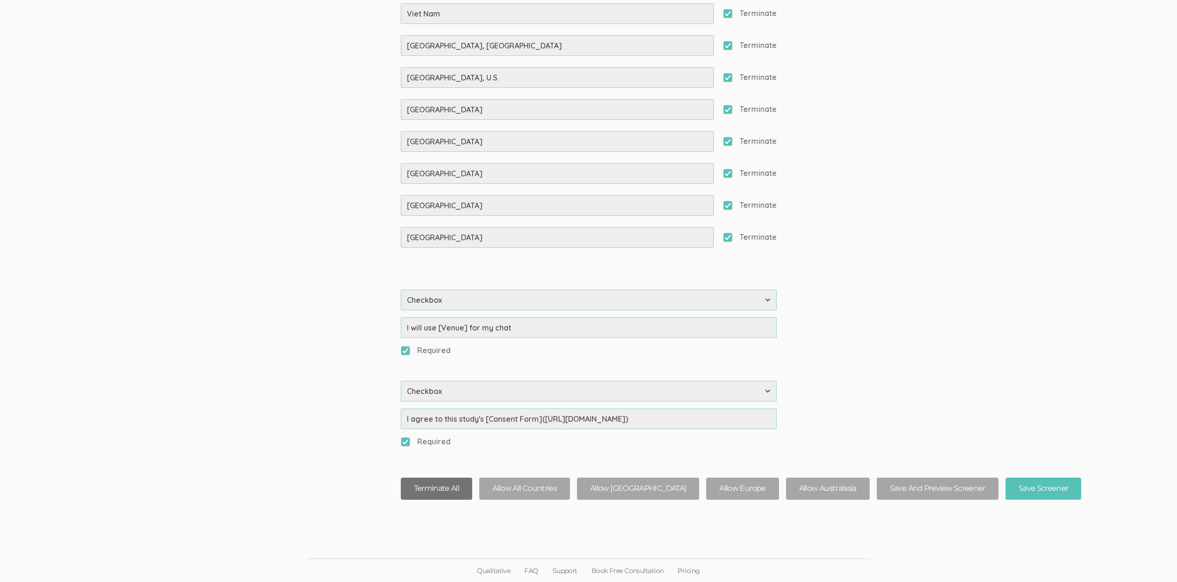
checkbox input "true"
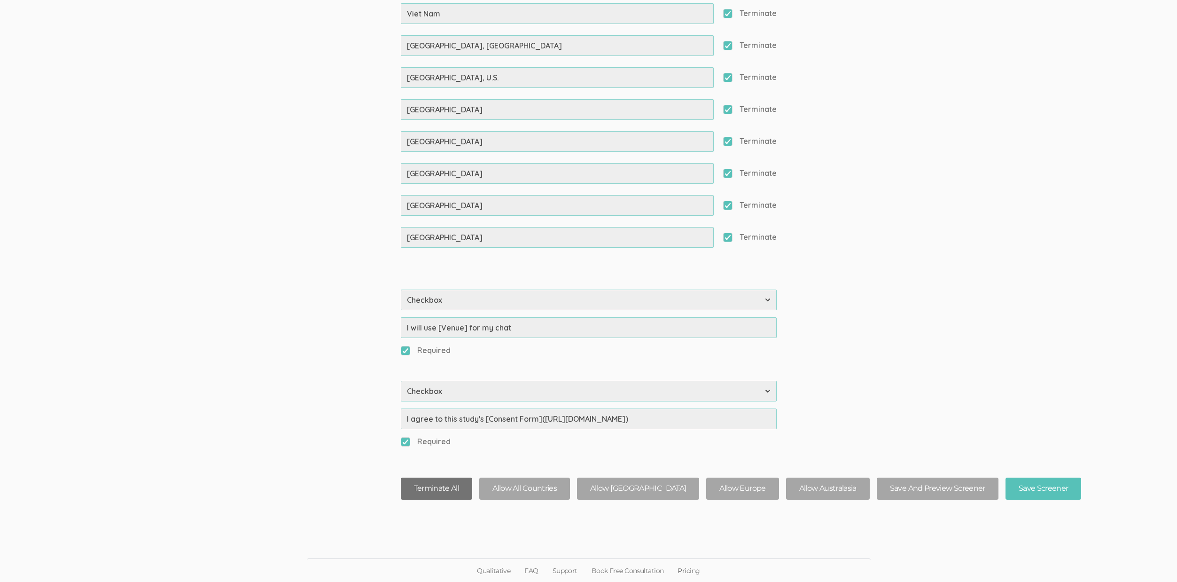
checkbox input "true"
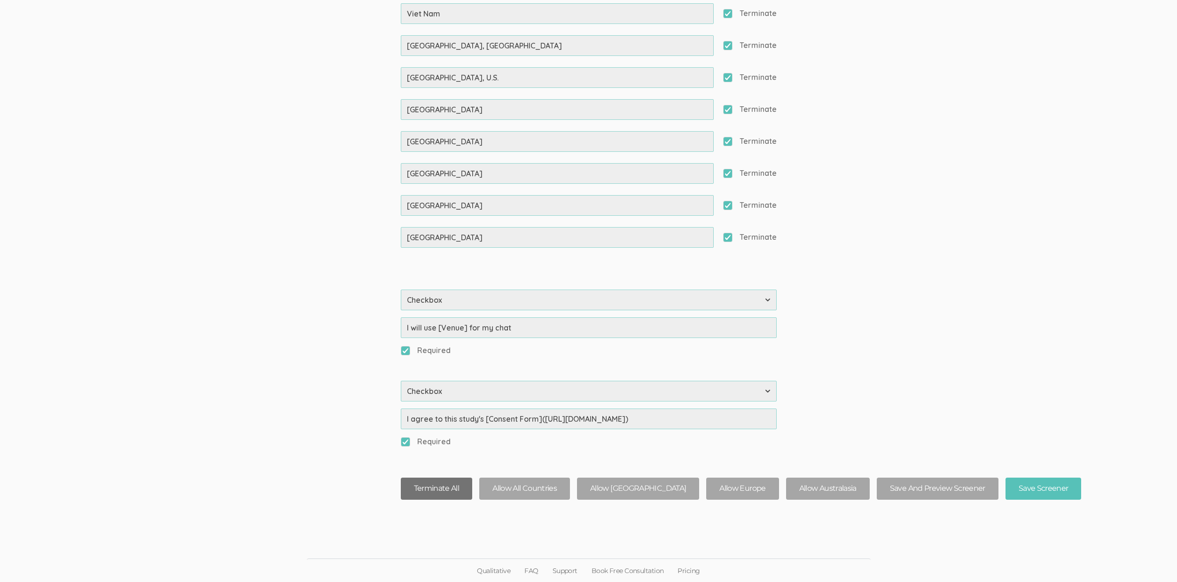
checkbox input "true"
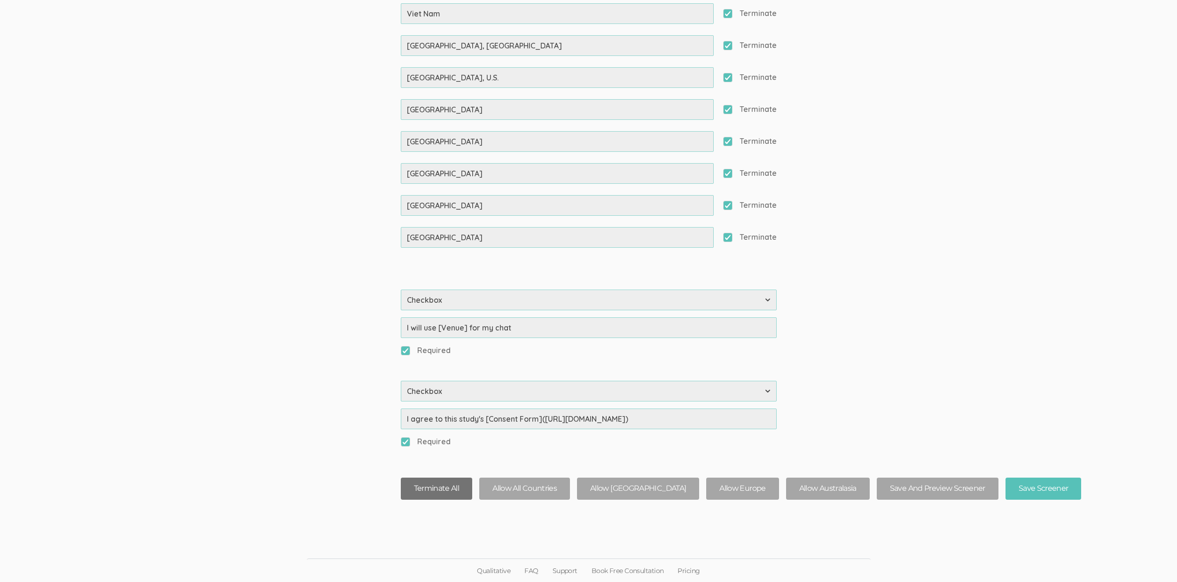
checkbox input "true"
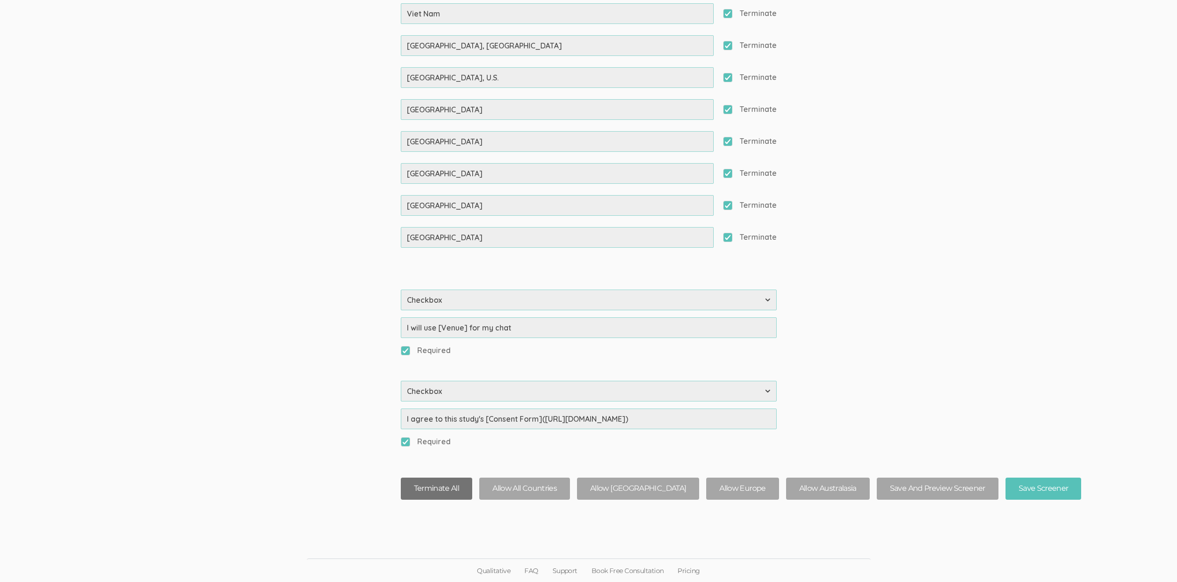
checkbox input "true"
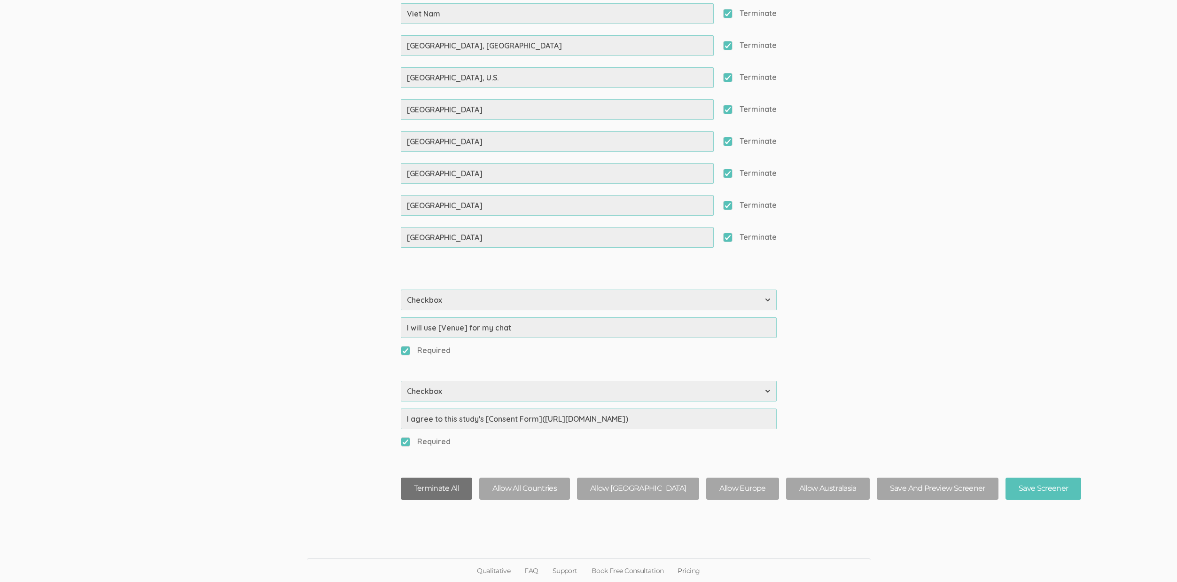
checkbox input "true"
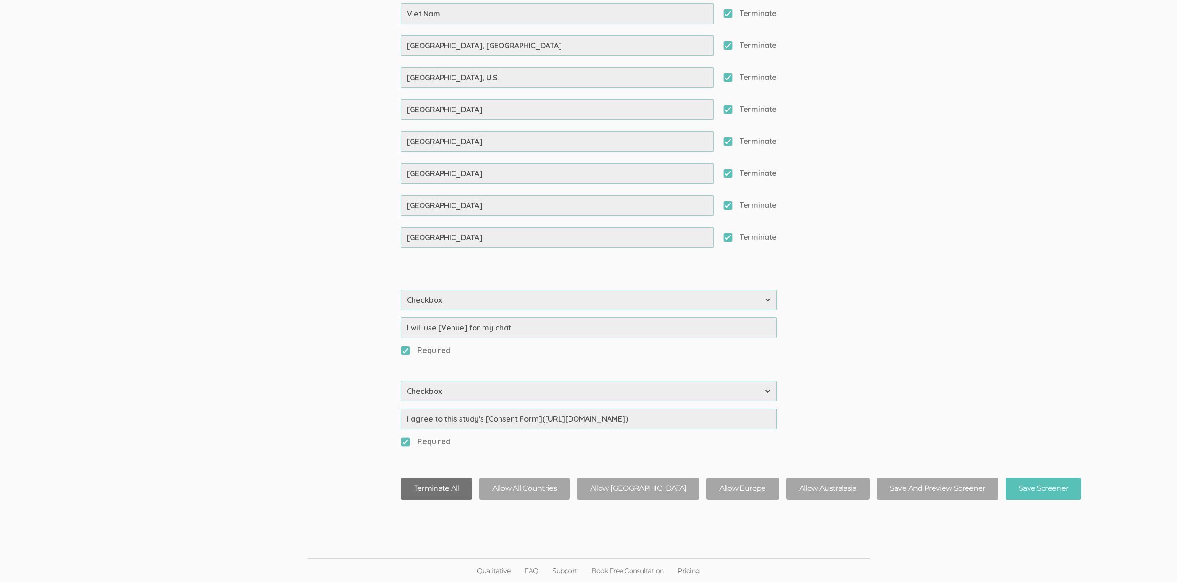
checkbox input "true"
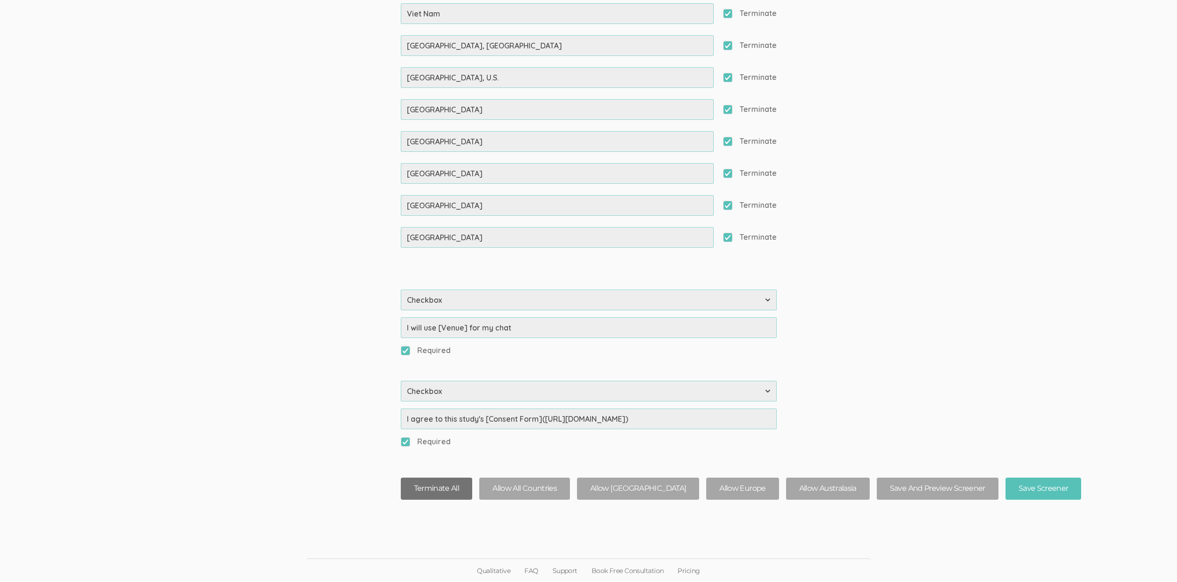
checkbox input "true"
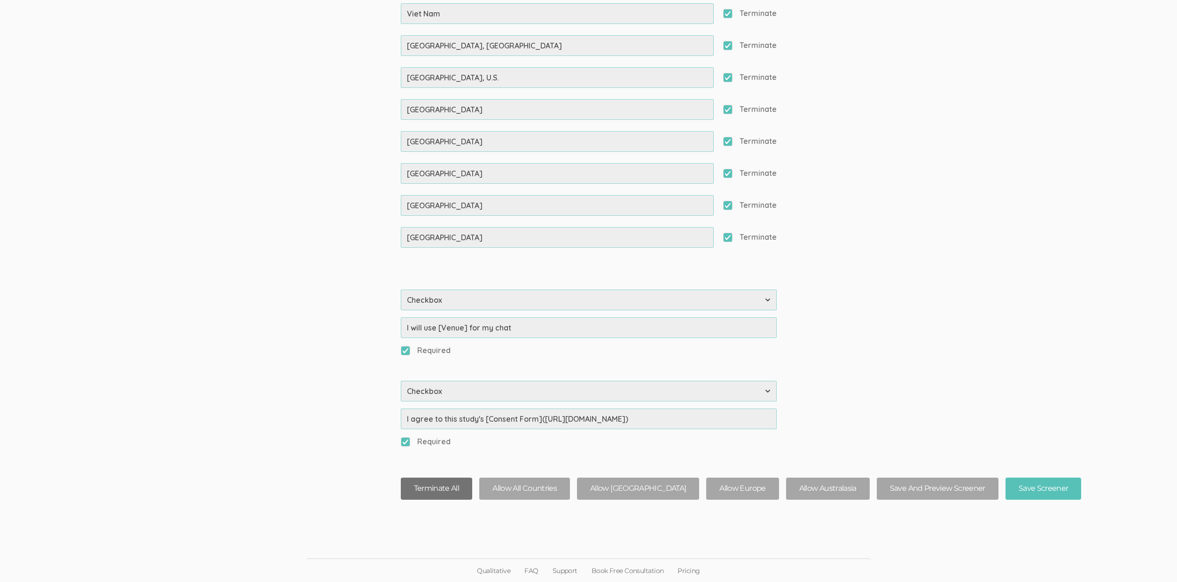
checkbox input "true"
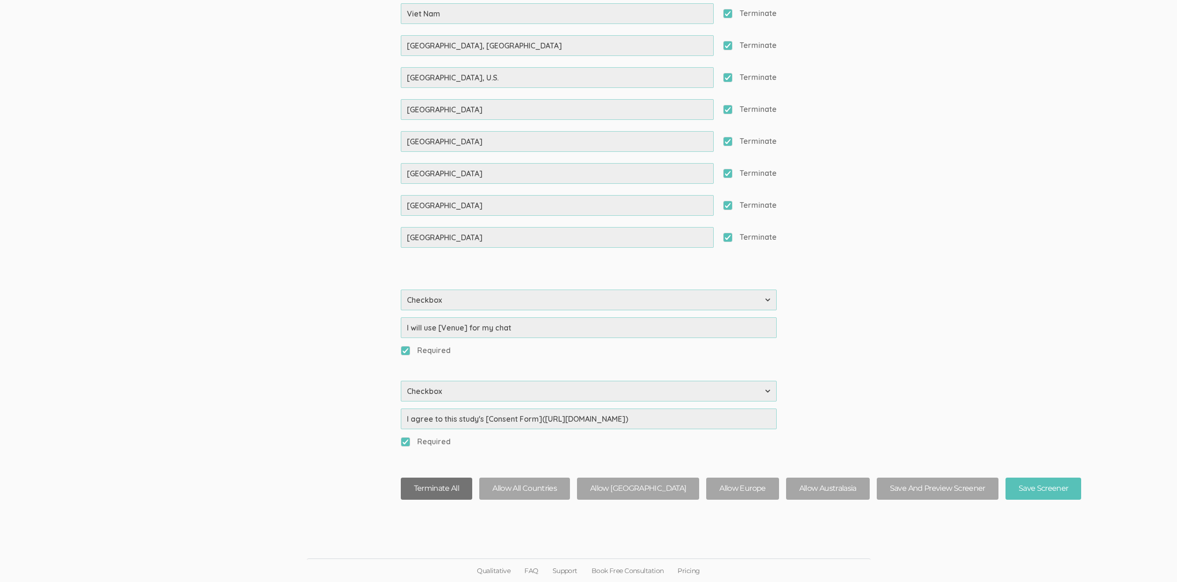
checkbox input "true"
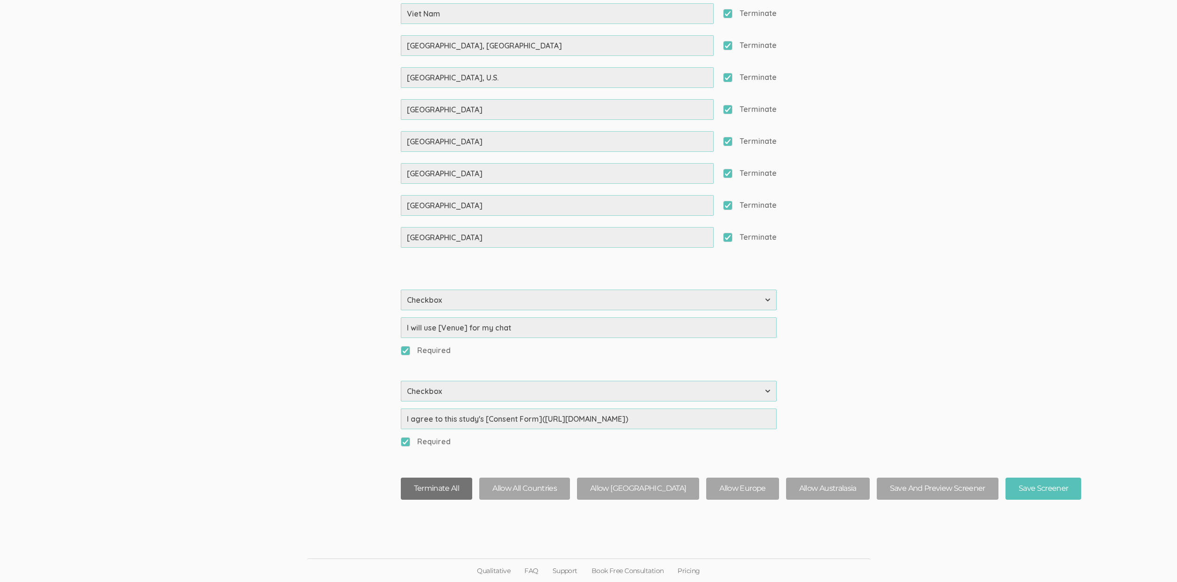
checkbox input "true"
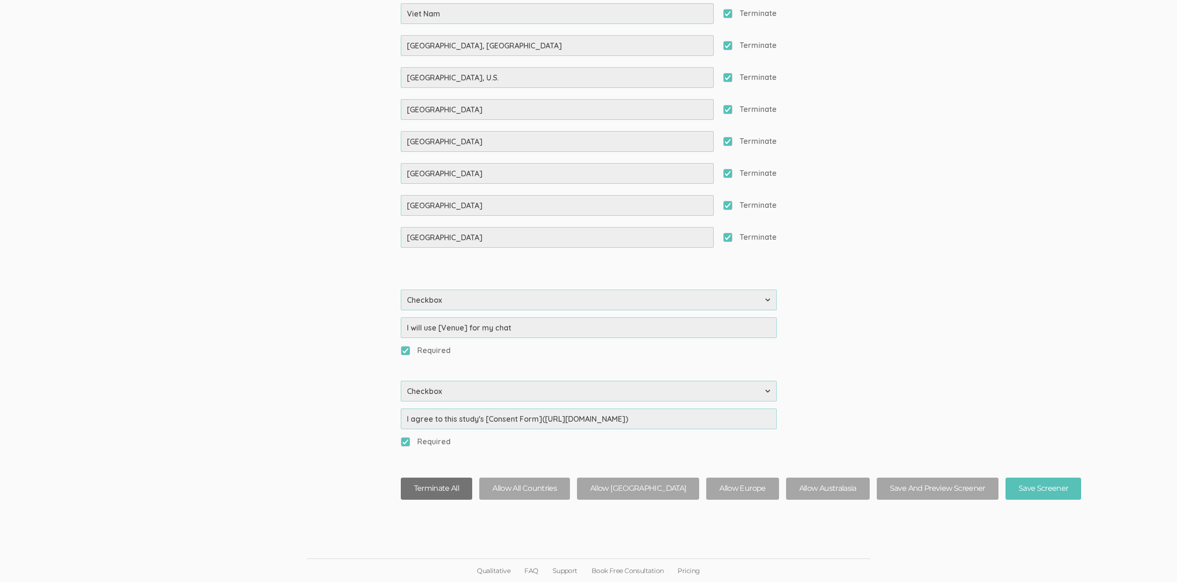
checkbox input "true"
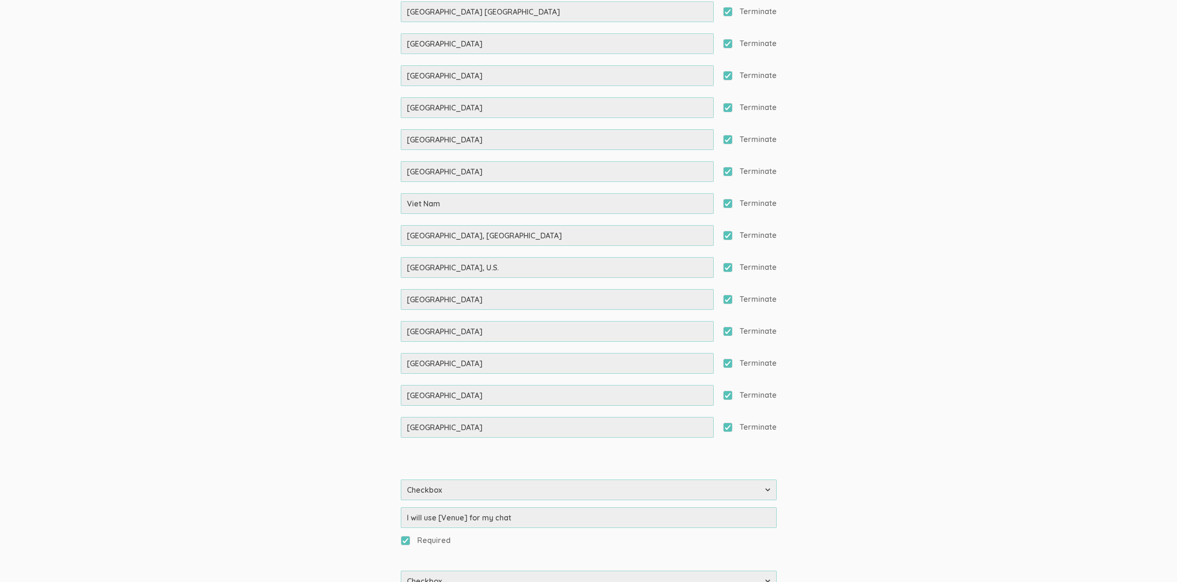
scroll to position [8410, 0]
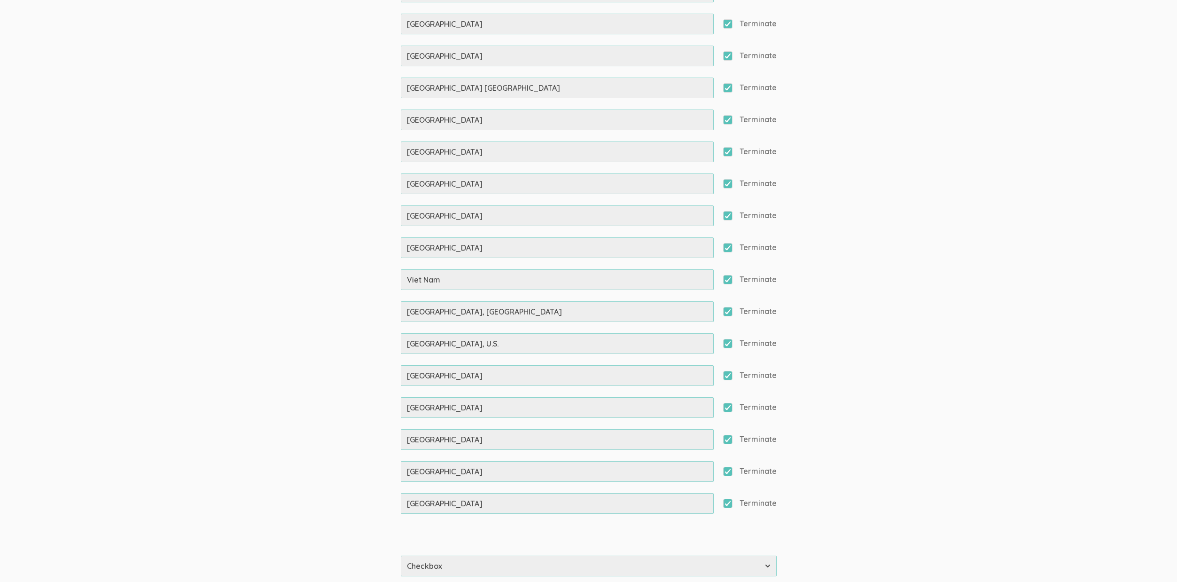
click at [730, 124] on span "Terminate" at bounding box center [750, 119] width 54 height 11
click at [729, 122] on input "Terminate" at bounding box center [726, 119] width 6 height 6
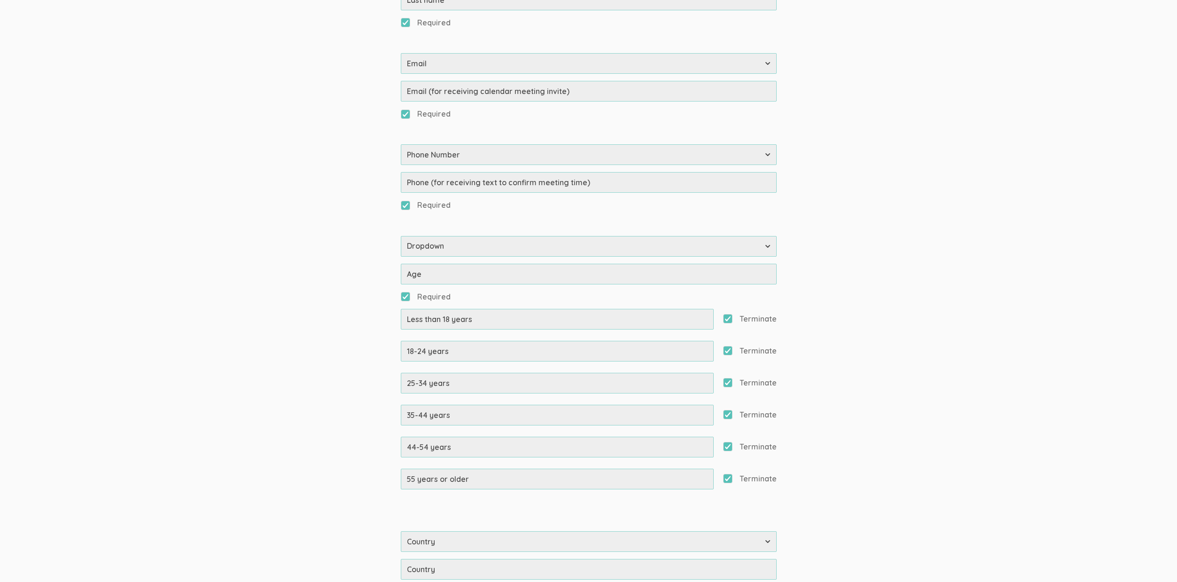
scroll to position [345, 0]
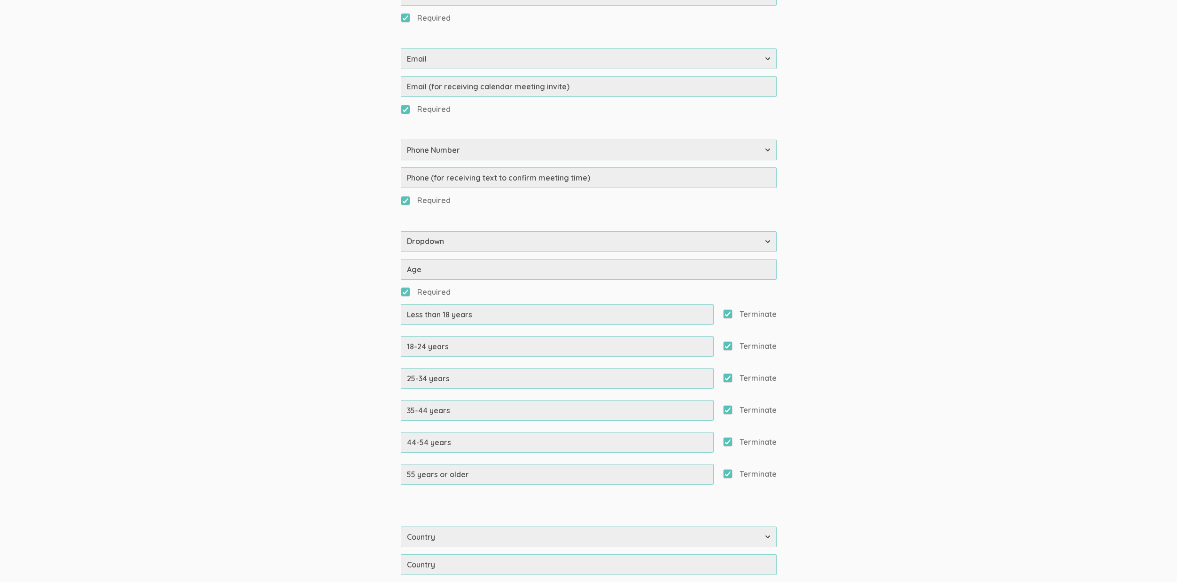
click at [732, 342] on span "Terminate" at bounding box center [750, 346] width 54 height 11
click at [729, 343] on input "Terminate" at bounding box center [726, 346] width 6 height 6
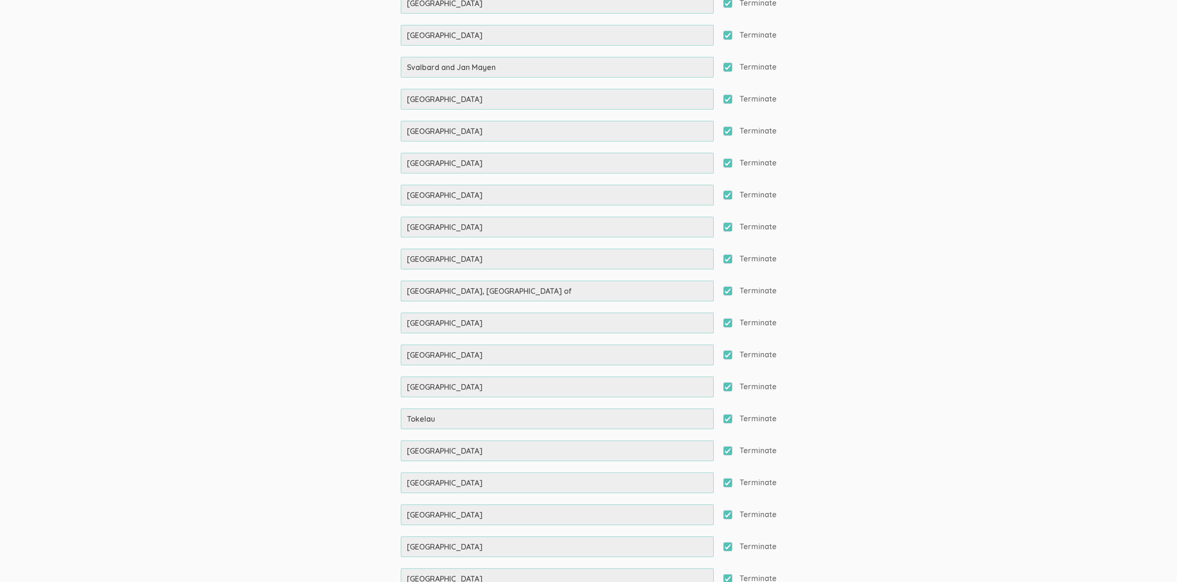
scroll to position [8207, 0]
drag, startPoint x: 1021, startPoint y: 385, endPoint x: 1017, endPoint y: 390, distance: 6.3
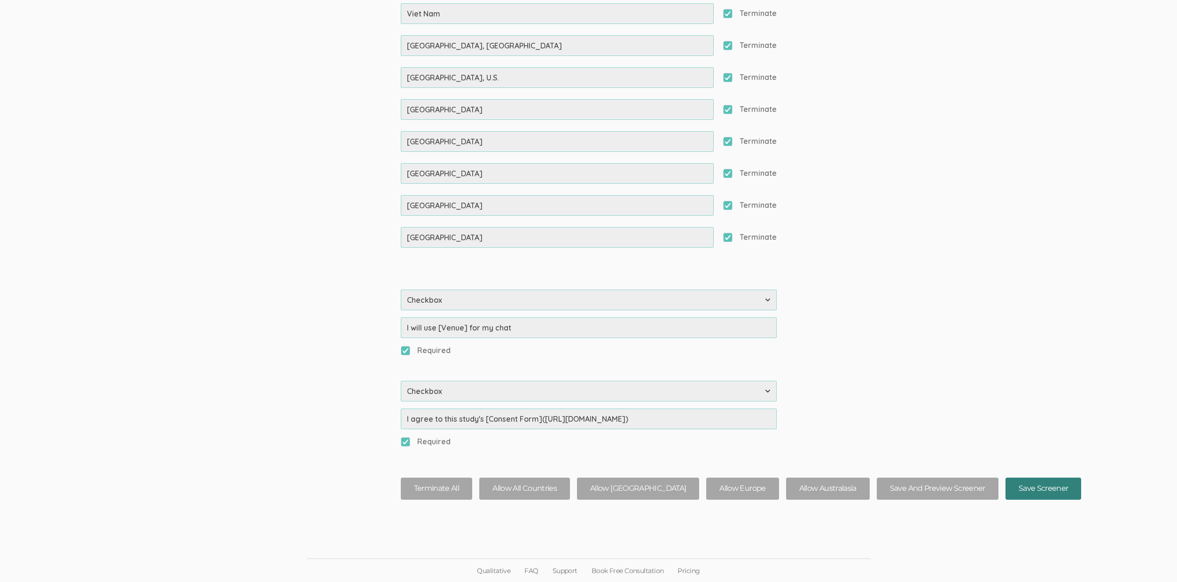
click at [1006, 486] on input "Save Screener" at bounding box center [1044, 489] width 76 height 22
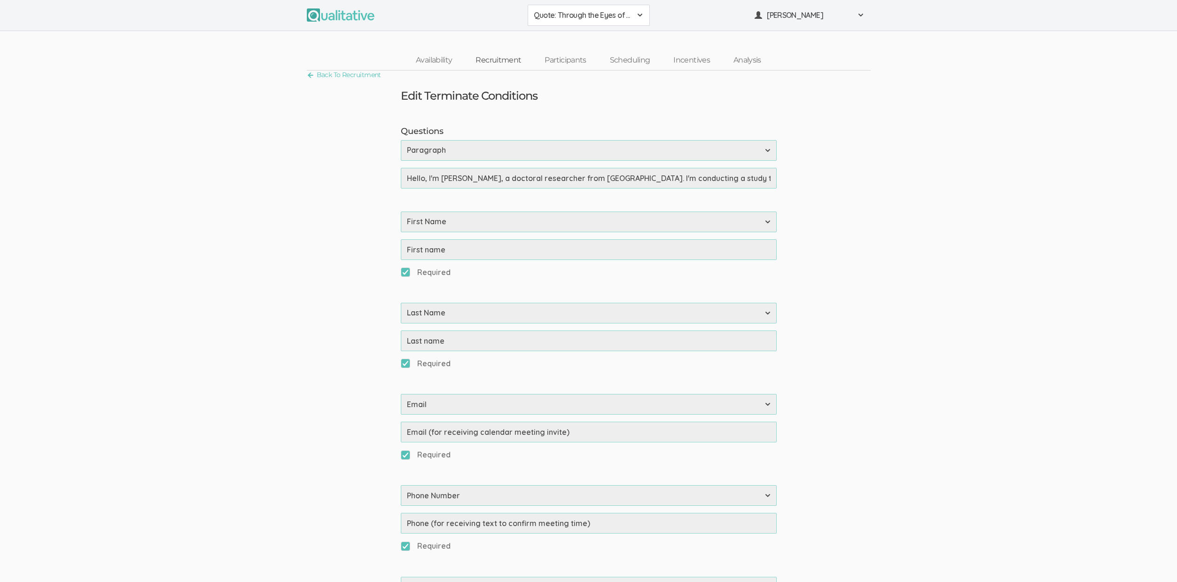
click at [490, 62] on link "Recruitment" at bounding box center [498, 60] width 69 height 20
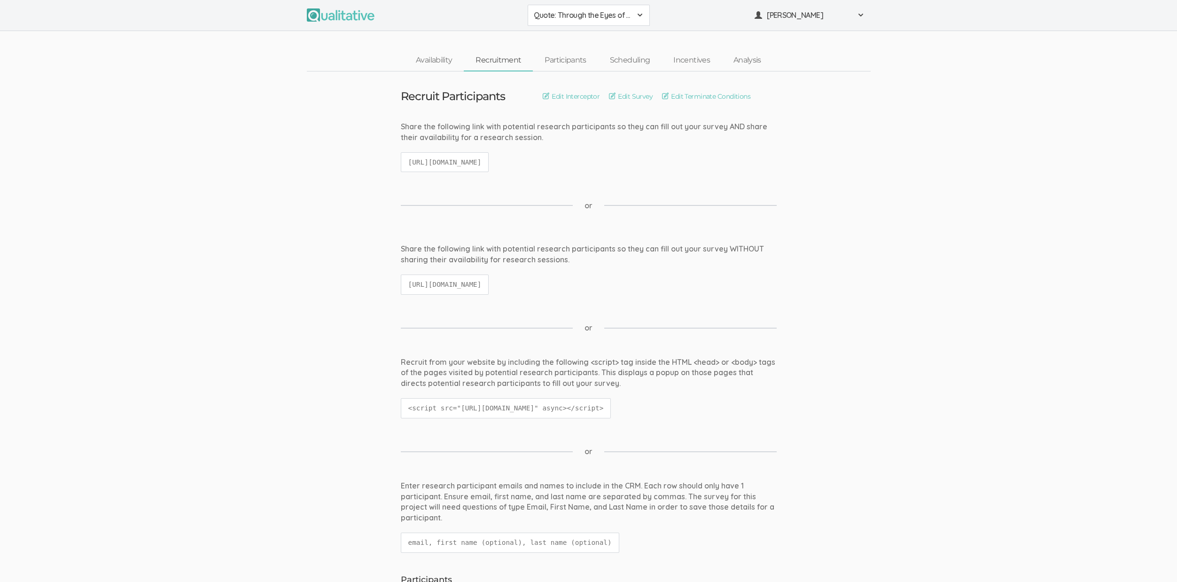
click at [489, 163] on code "https://qualitative.io/screener/68c50834dbd5221921f5b1fc" at bounding box center [445, 162] width 88 height 20
copy ui-view "https://qualitative.io/screener/68c50834dbd5221921f5b1fc"
click at [618, 369] on div "Recruit from your website by including the following <script> tag inside the HT…" at bounding box center [589, 373] width 376 height 32
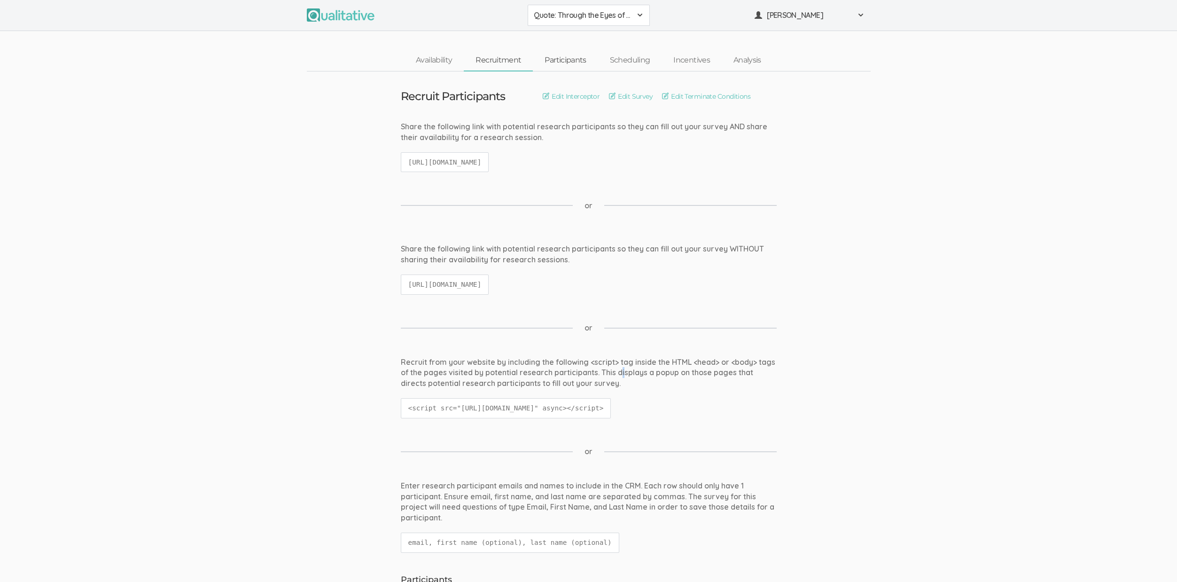
click at [579, 60] on link "Participants" at bounding box center [565, 60] width 65 height 20
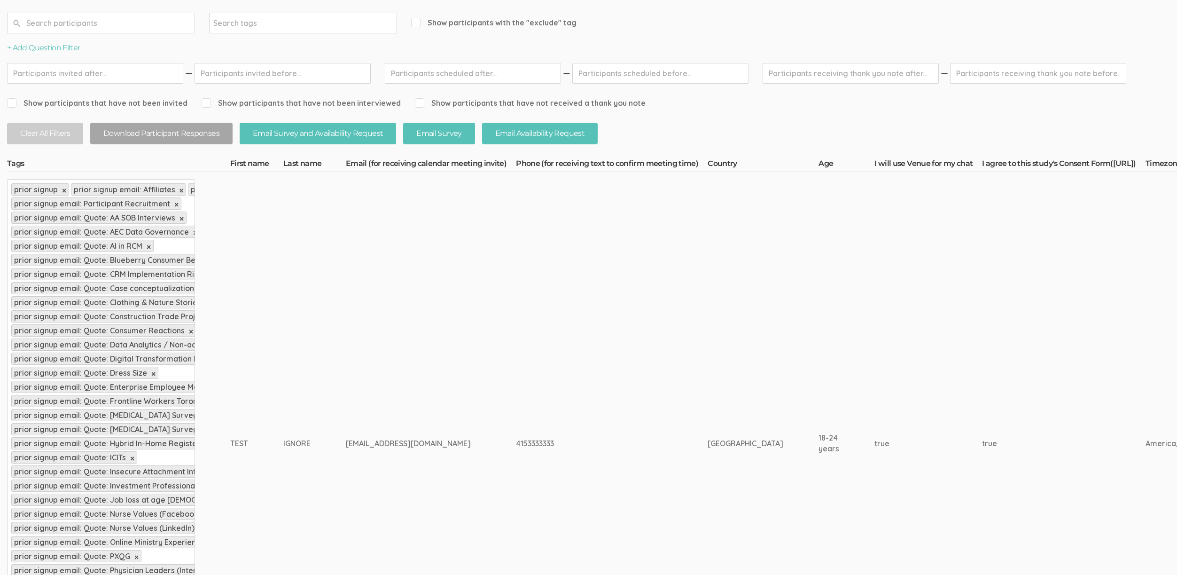
scroll to position [388, 0]
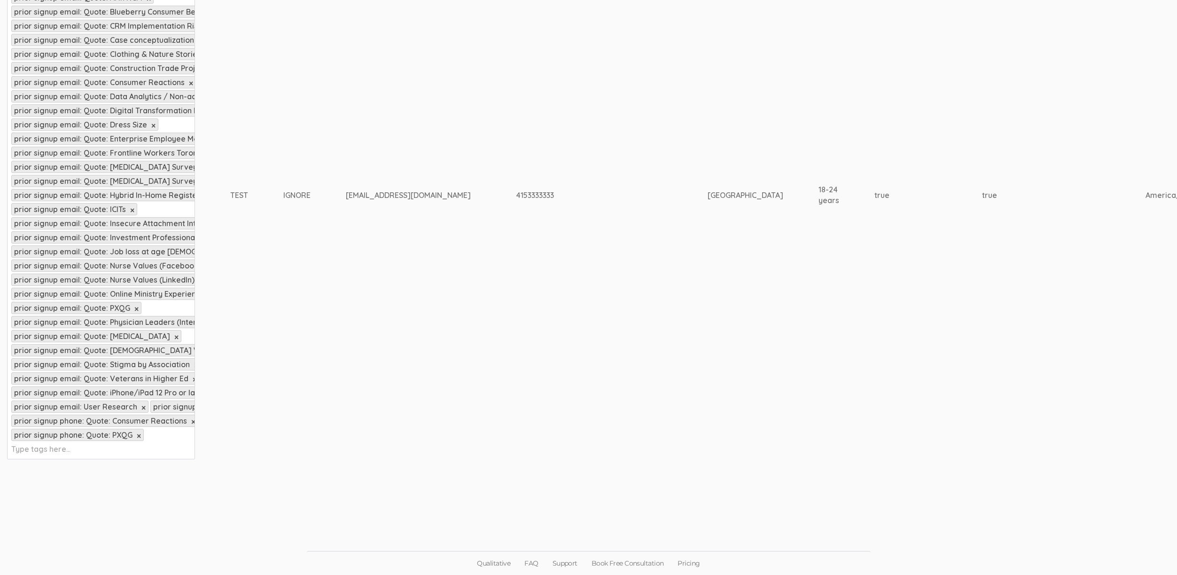
click at [152, 446] on div "prior signup × prior signup email: Affiliates × prior signup email: Default × p…" at bounding box center [101, 195] width 188 height 528
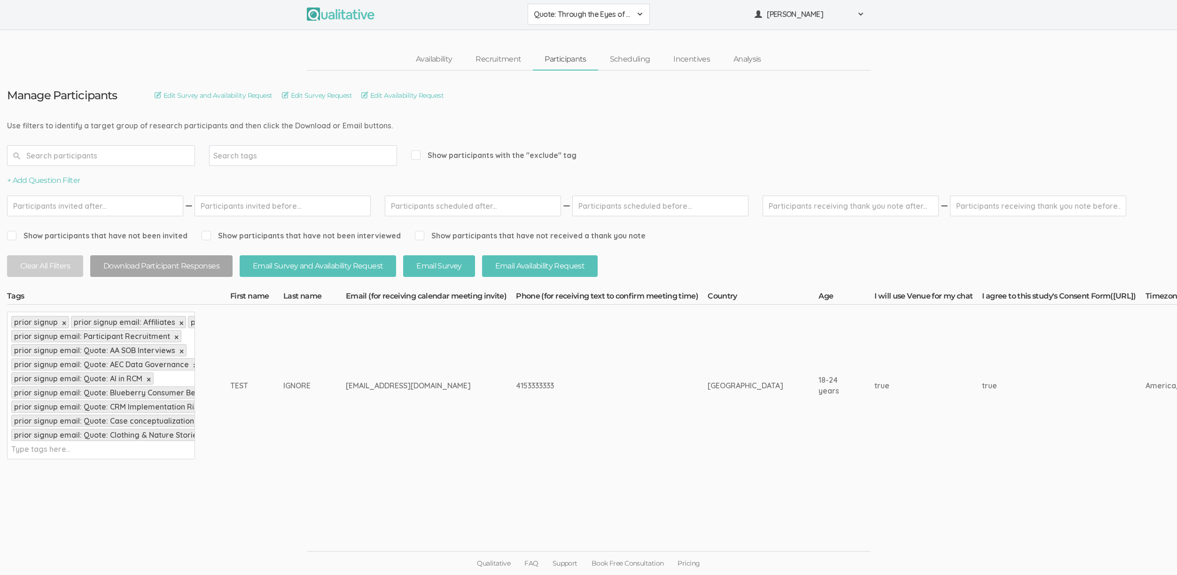
scroll to position [7, 0]
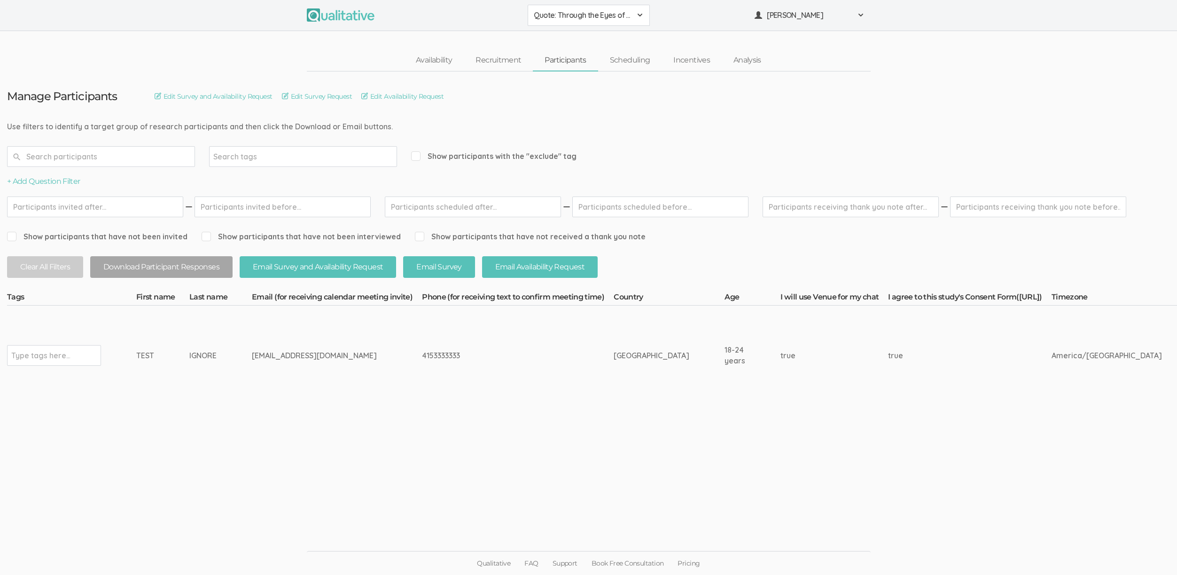
click at [311, 449] on ui-view "Manage Participants Edit Survey and Availability Request Edit Survey Request Ed…" at bounding box center [588, 287] width 1177 height 432
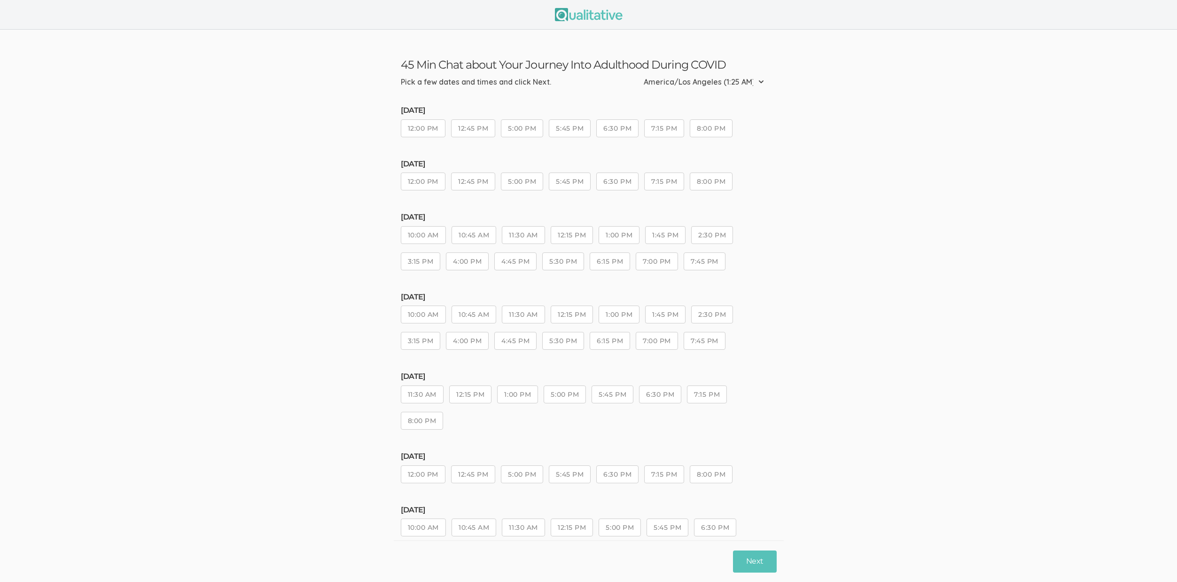
click at [489, 177] on button "12:45 PM" at bounding box center [473, 182] width 44 height 18
click at [748, 566] on button "Next" at bounding box center [754, 561] width 43 height 22
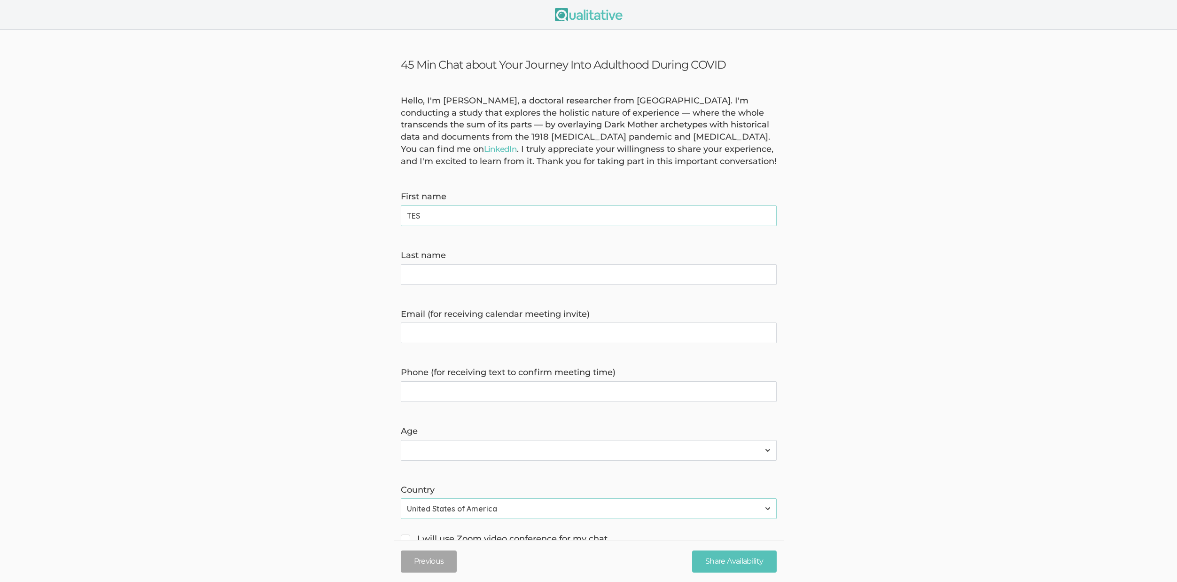
type name "TEST"
type name "IGNORE"
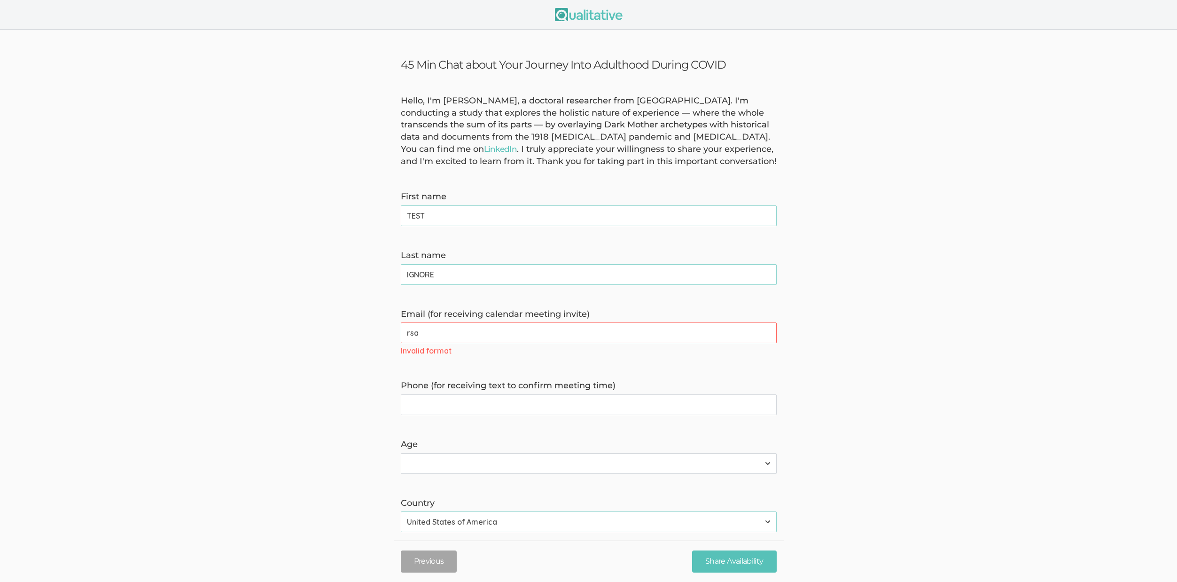
type invite\) "[EMAIL_ADDRESS][DOMAIN_NAME]"
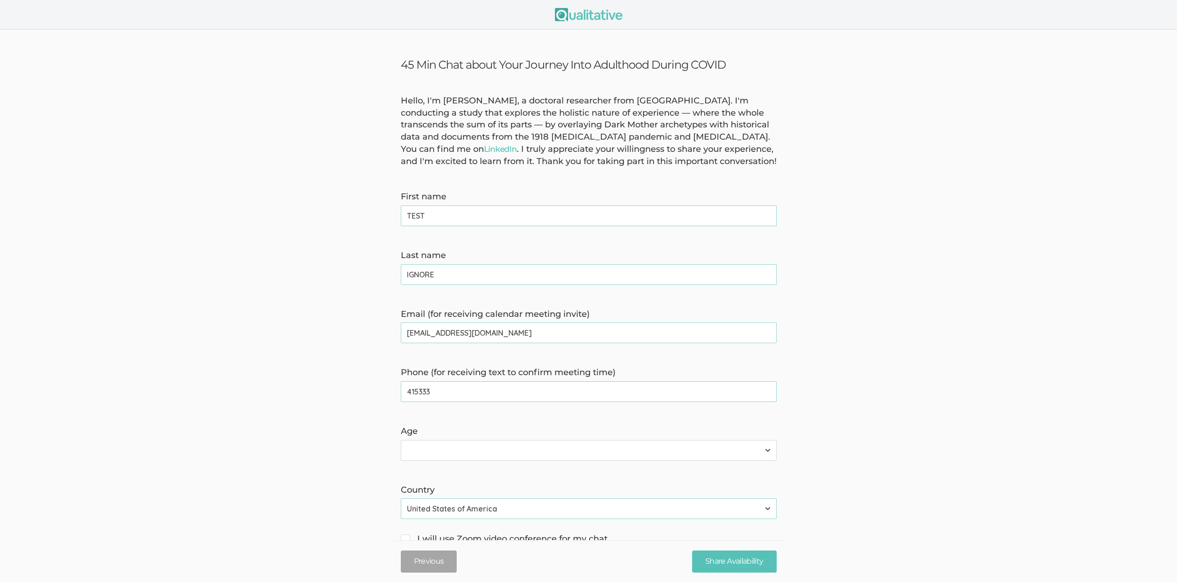
type time\) "4153333333"
select select "1"
click at [401, 440] on select "Less than 18 years 18-24 years 25-34 years 35-44 years 44-54 years 55 years or …" at bounding box center [589, 450] width 376 height 21
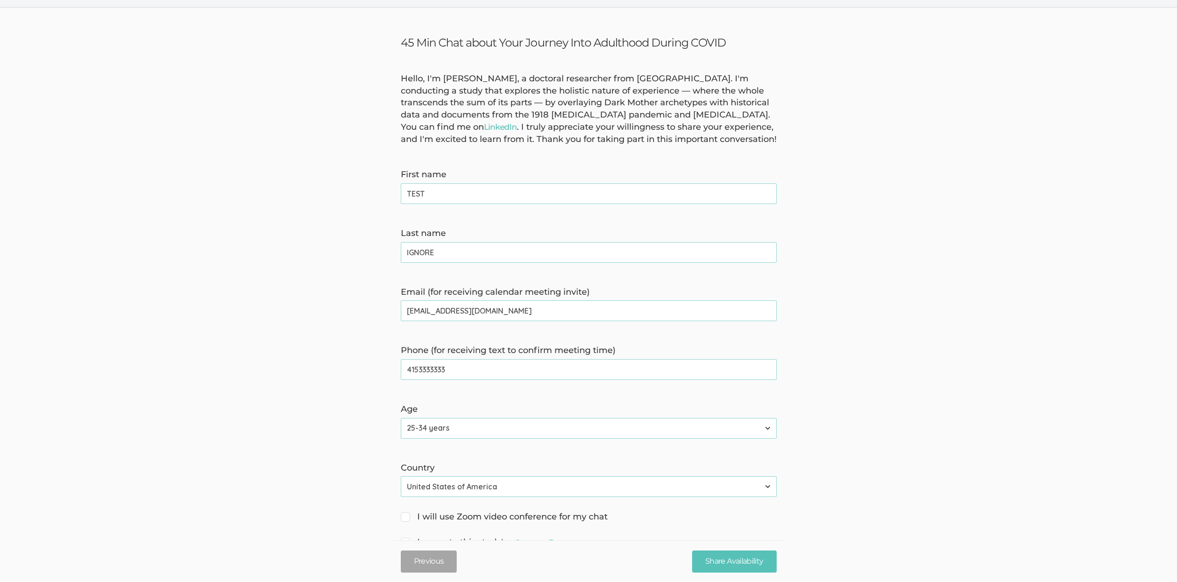
scroll to position [55, 0]
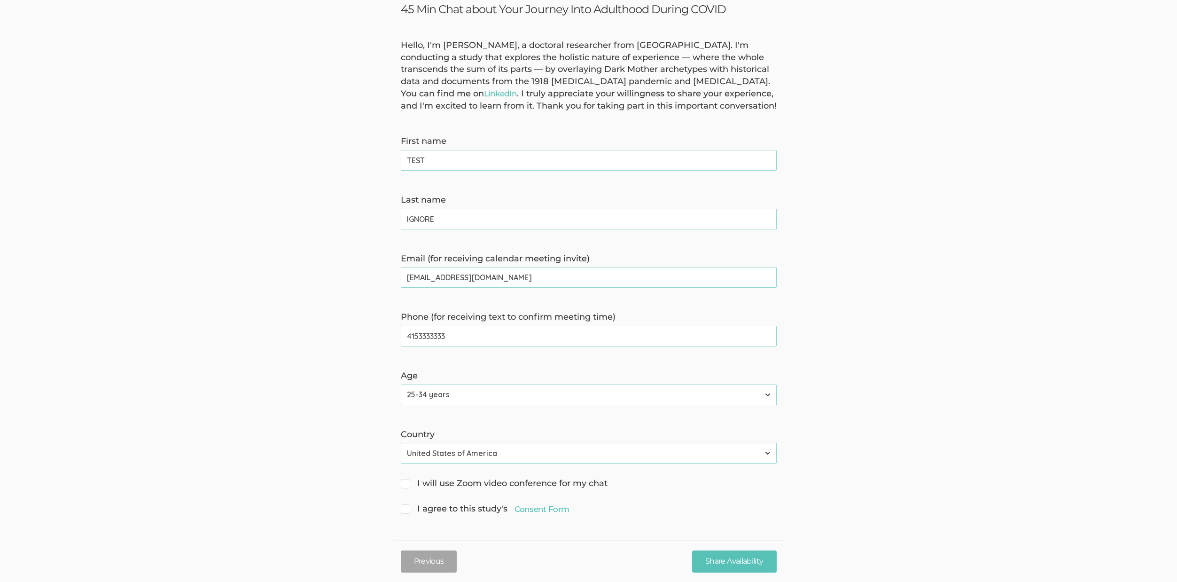
click at [471, 486] on span "I will use Zoom video conference for my chat" at bounding box center [504, 484] width 207 height 12
click at [407, 486] on input "I will use Zoom video conference for my chat" at bounding box center [404, 482] width 6 height 6
checkbox input "true"
click at [472, 509] on span "I agree to this study's Consent Form" at bounding box center [485, 509] width 169 height 12
click at [407, 509] on input "I agree to this study's Consent Form" at bounding box center [404, 508] width 6 height 6
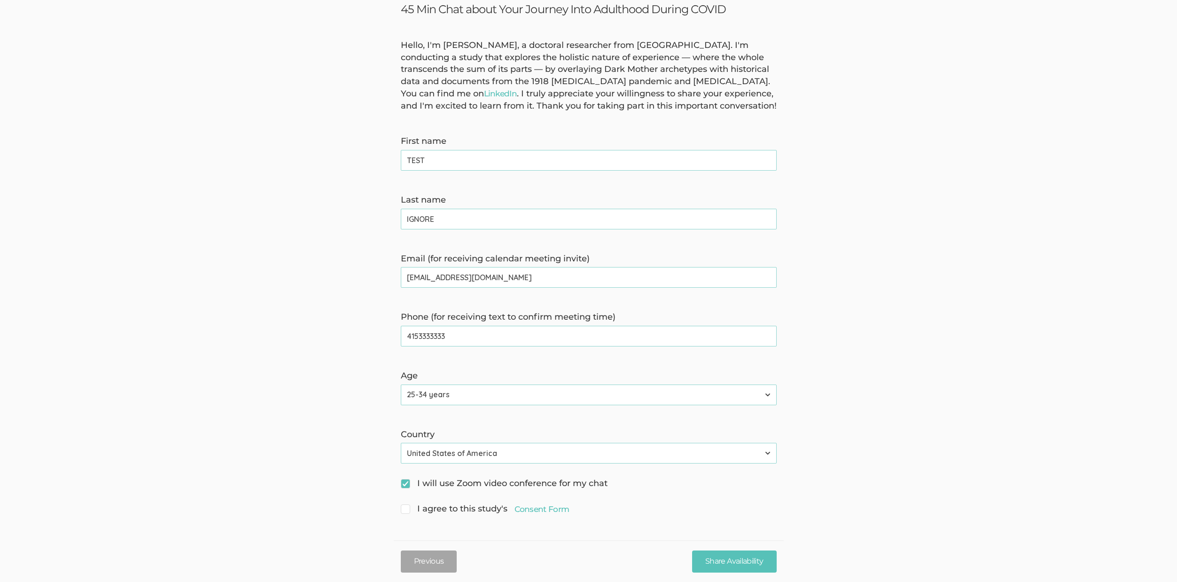
checkbox input "true"
click at [740, 562] on input "Share Availability" at bounding box center [734, 561] width 84 height 22
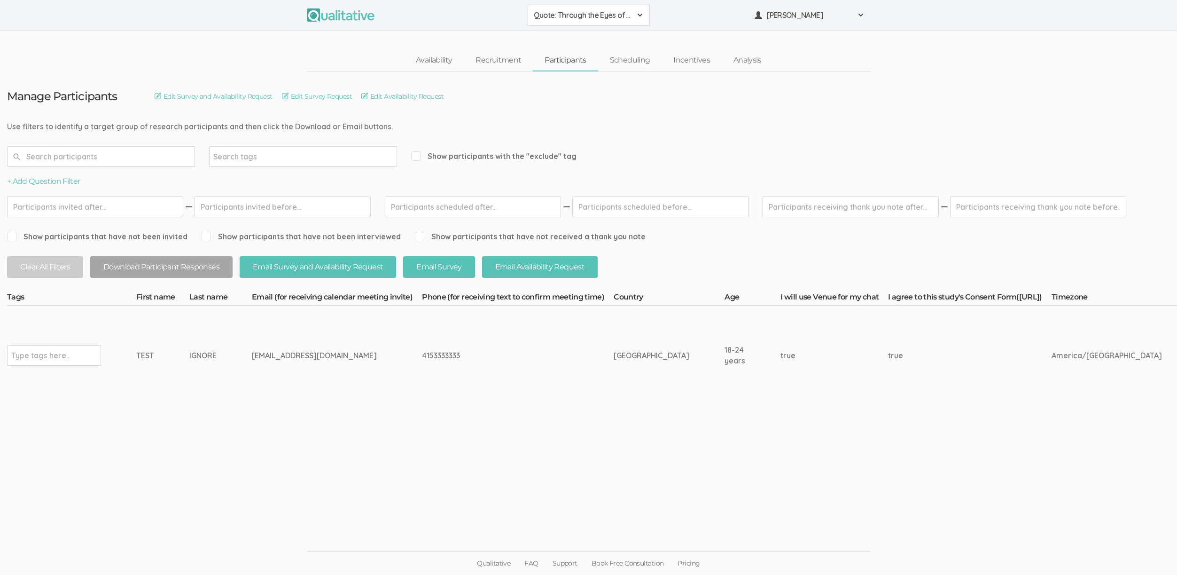
click at [80, 354] on div "Type tags here..." at bounding box center [54, 355] width 94 height 21
type input "exclude"
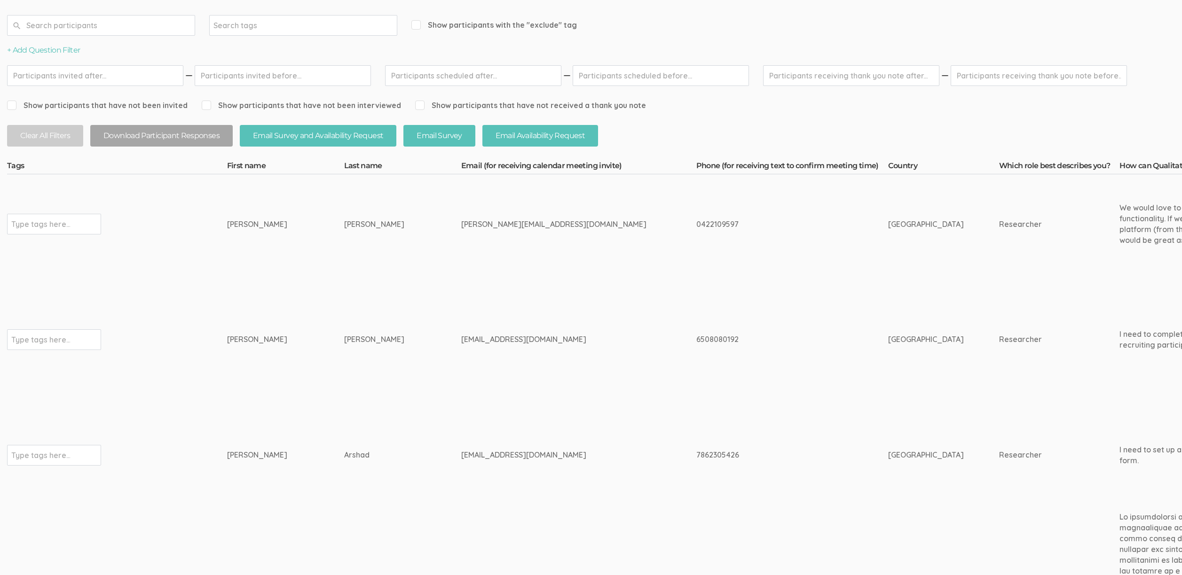
scroll to position [2307, 0]
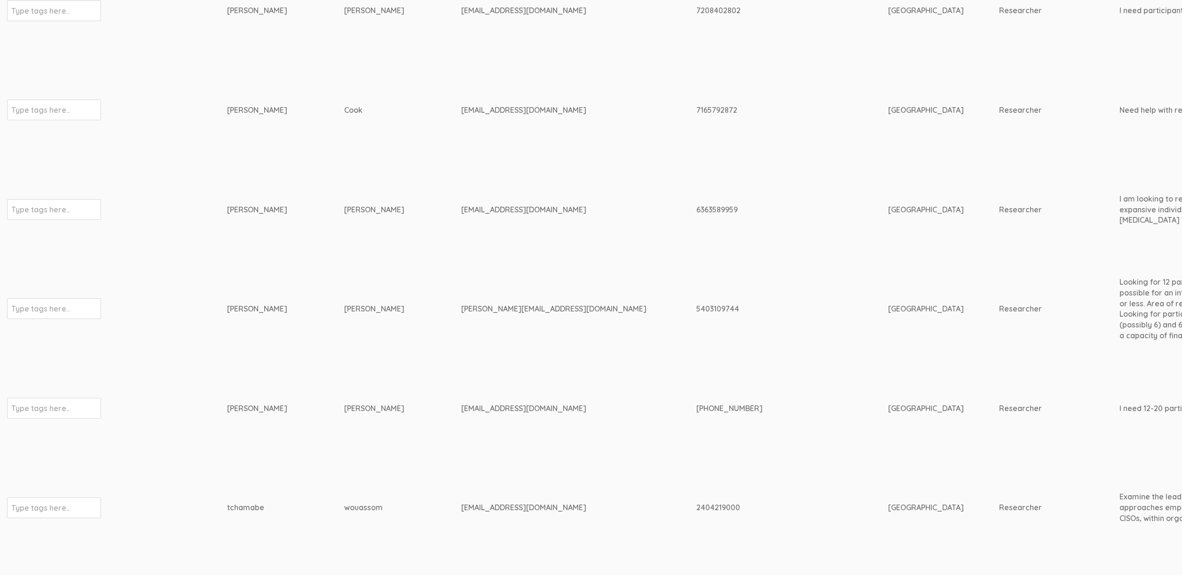
click at [461, 304] on div "[PERSON_NAME][EMAIL_ADDRESS][DOMAIN_NAME]" at bounding box center [561, 309] width 200 height 11
copy tr "[PERSON_NAME][EMAIL_ADDRESS][DOMAIN_NAME]"
click at [344, 260] on td "[PERSON_NAME]" at bounding box center [402, 309] width 117 height 100
